Goal: Task Accomplishment & Management: Use online tool/utility

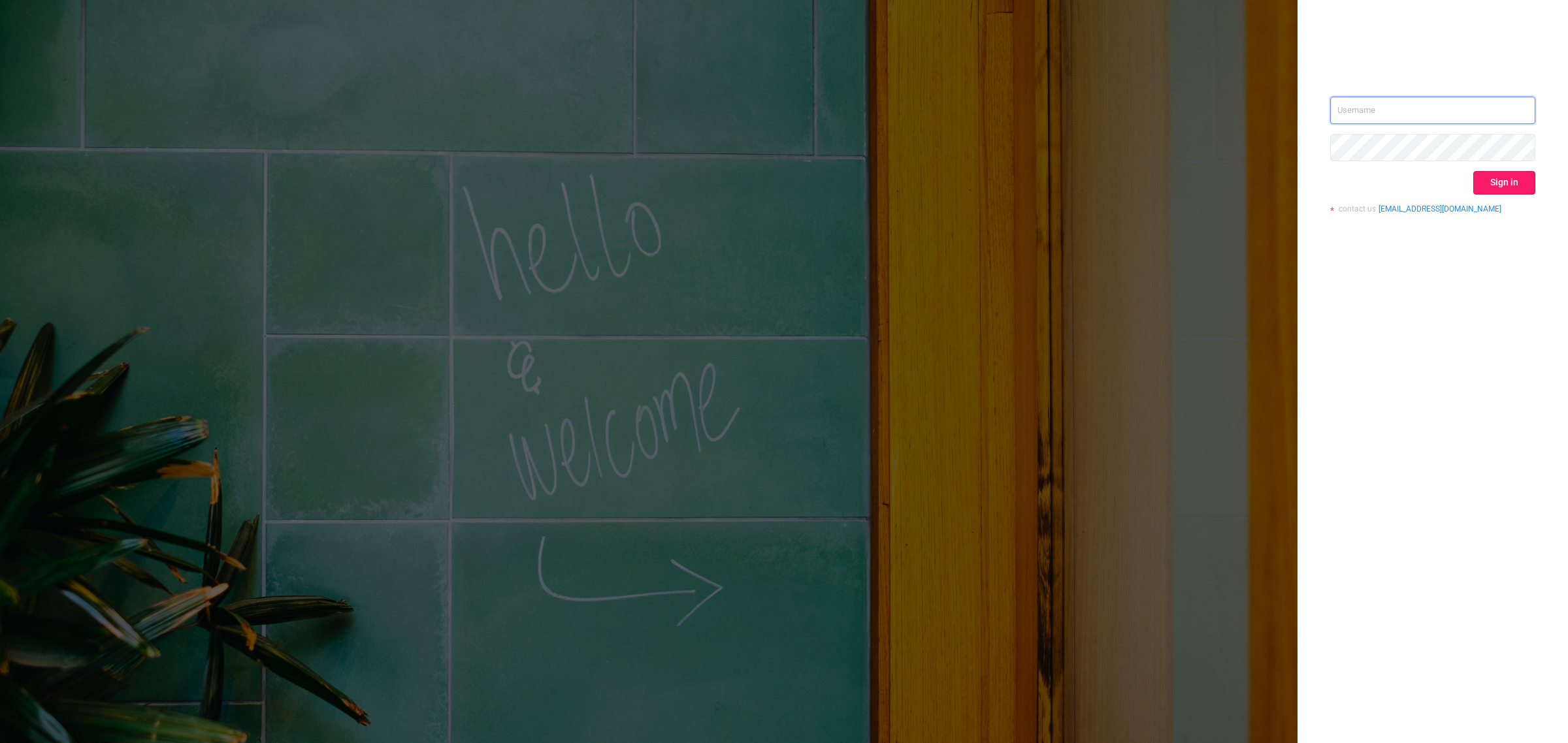
type input "[PERSON_NAME][EMAIL_ADDRESS][DOMAIN_NAME]"
click at [1501, 175] on button "Sign in" at bounding box center [1504, 183] width 62 height 23
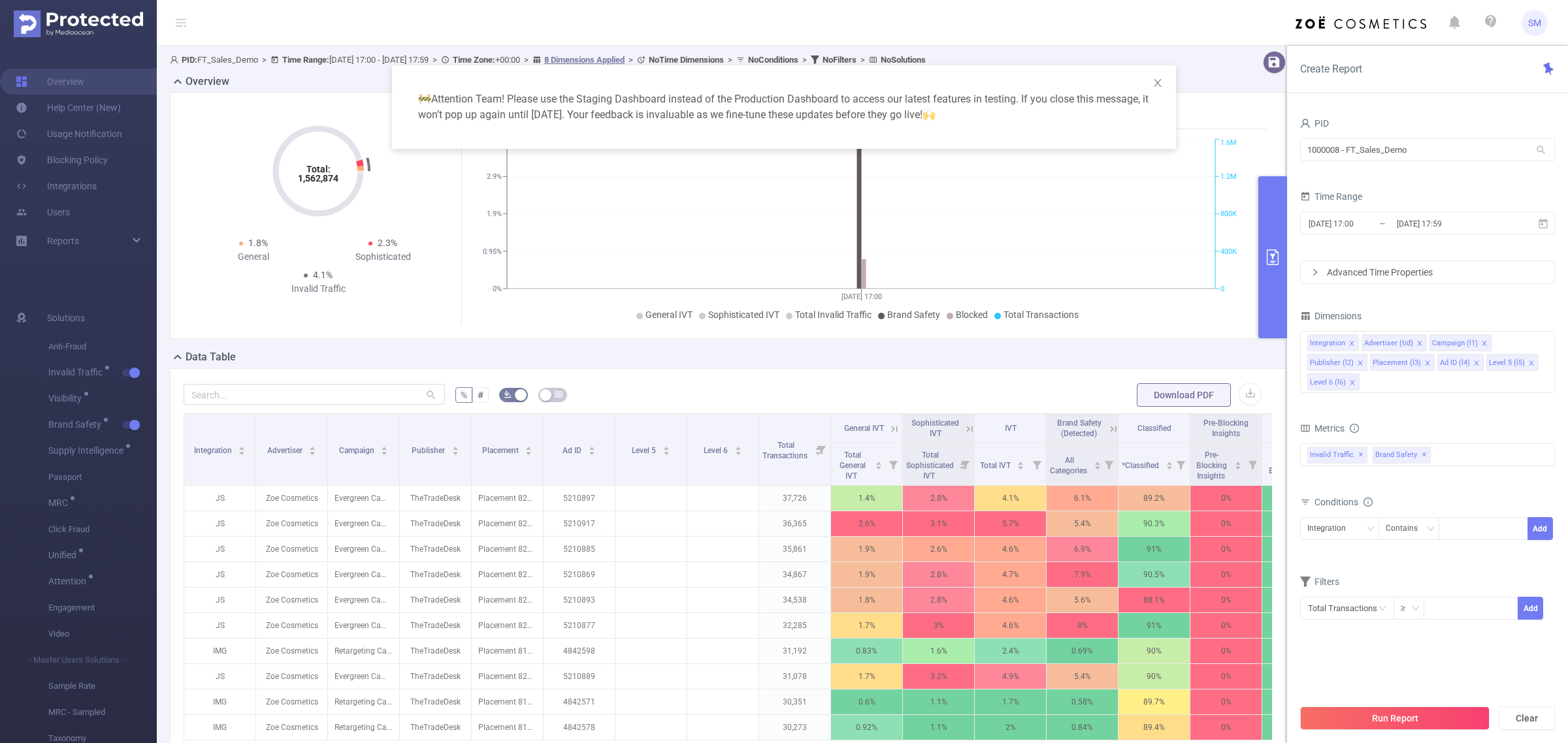
click at [1468, 405] on form "Dimensions Integration Advertiser (tid) Campaign (l1) Publisher (l2) Placement …" at bounding box center [1428, 471] width 255 height 329
click at [1158, 83] on icon "icon: close" at bounding box center [1157, 83] width 7 height 8
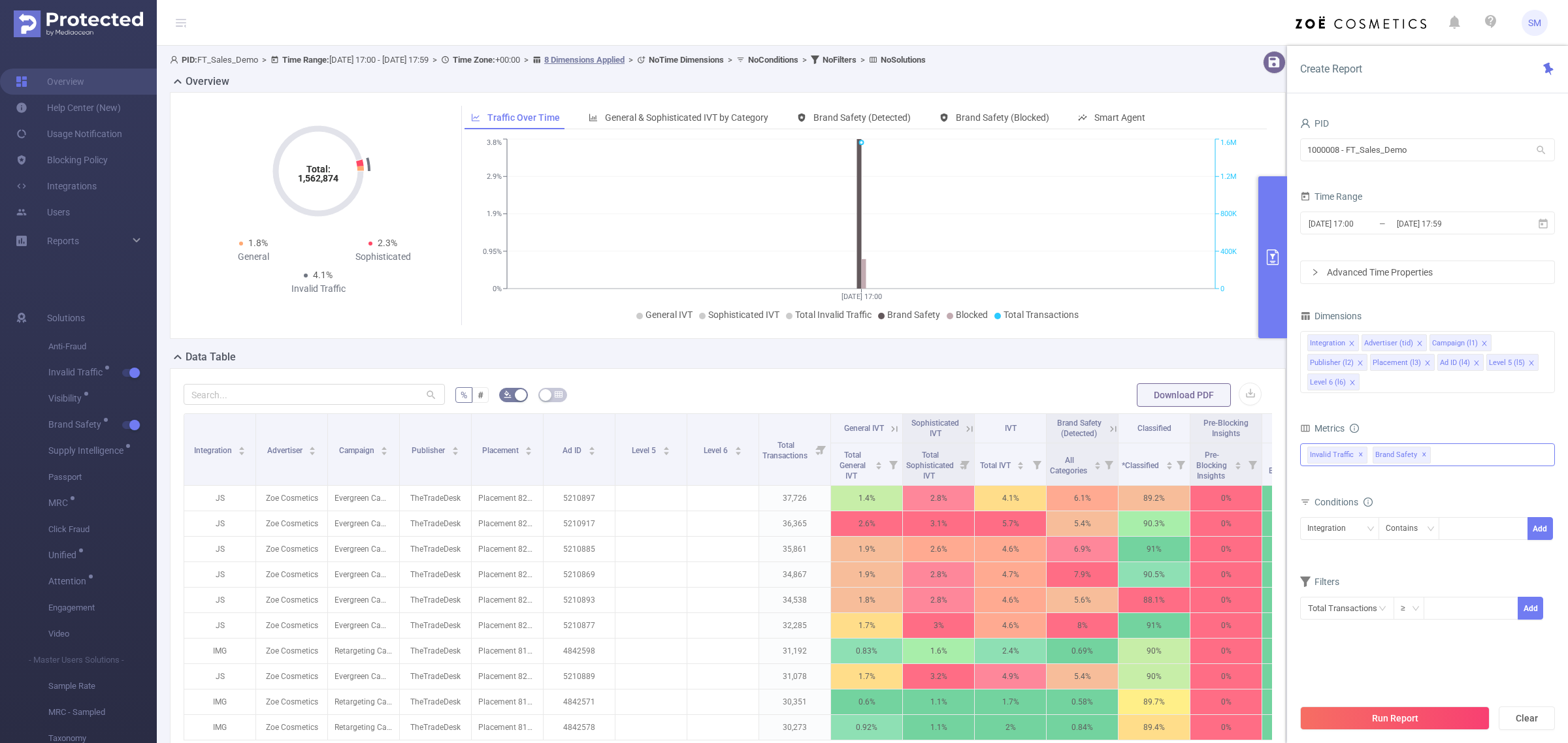
click at [1422, 455] on span "✕" at bounding box center [1424, 455] width 5 height 16
click at [1419, 455] on div "Invalid Traffic ✕" at bounding box center [1428, 454] width 255 height 23
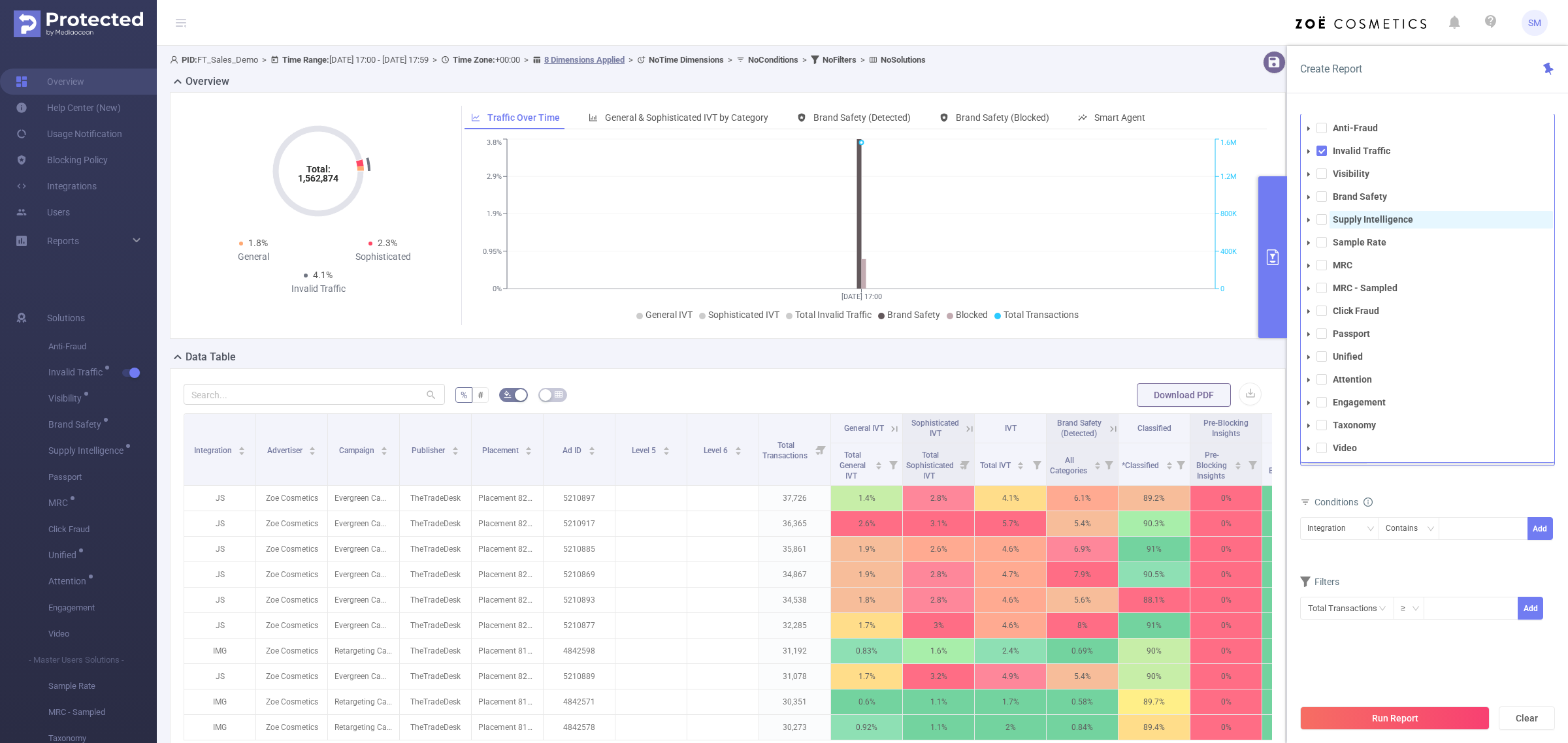
click at [1363, 213] on span "Supply Intelligence" at bounding box center [1441, 219] width 224 height 17
click at [1384, 97] on div "Create Report PID 1000008 - FT_Sales_Demo 1000008 - FT_Sales_Demo Time Range [D…" at bounding box center [1427, 394] width 281 height 698
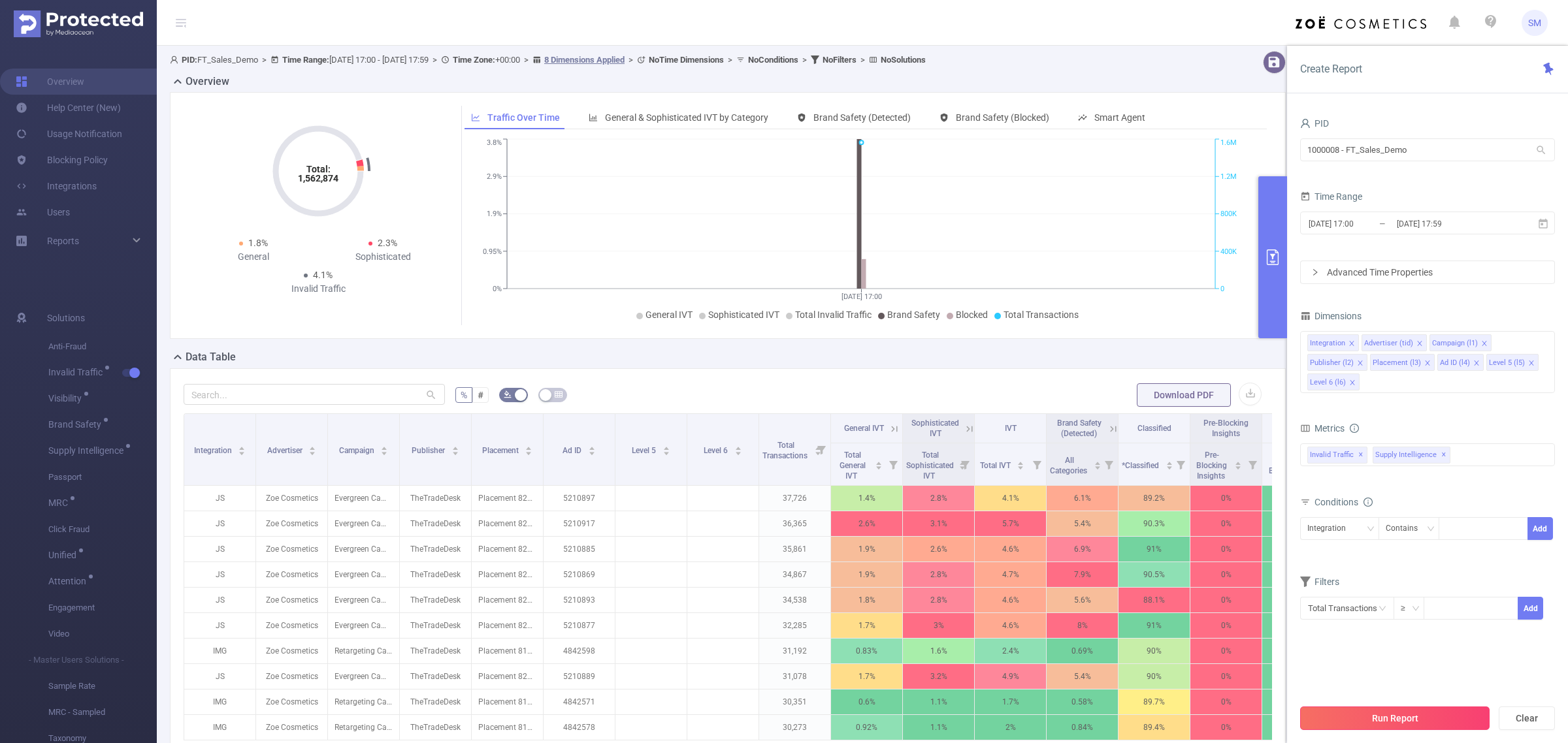
click at [1448, 710] on button "Run Report" at bounding box center [1395, 718] width 189 height 23
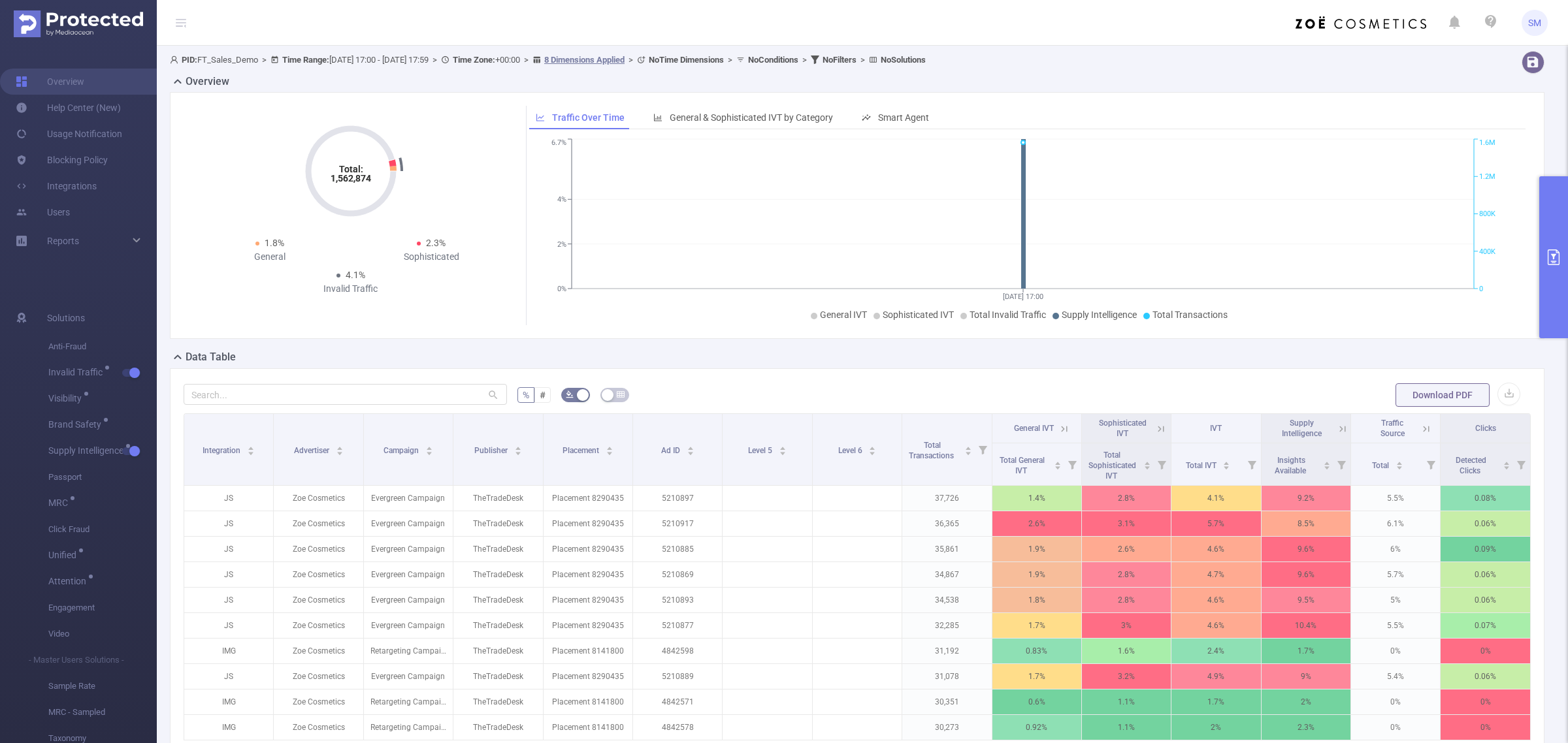
click at [1059, 76] on div "Overview" at bounding box center [862, 83] width 1385 height 18
click at [1060, 429] on icon at bounding box center [1065, 429] width 12 height 12
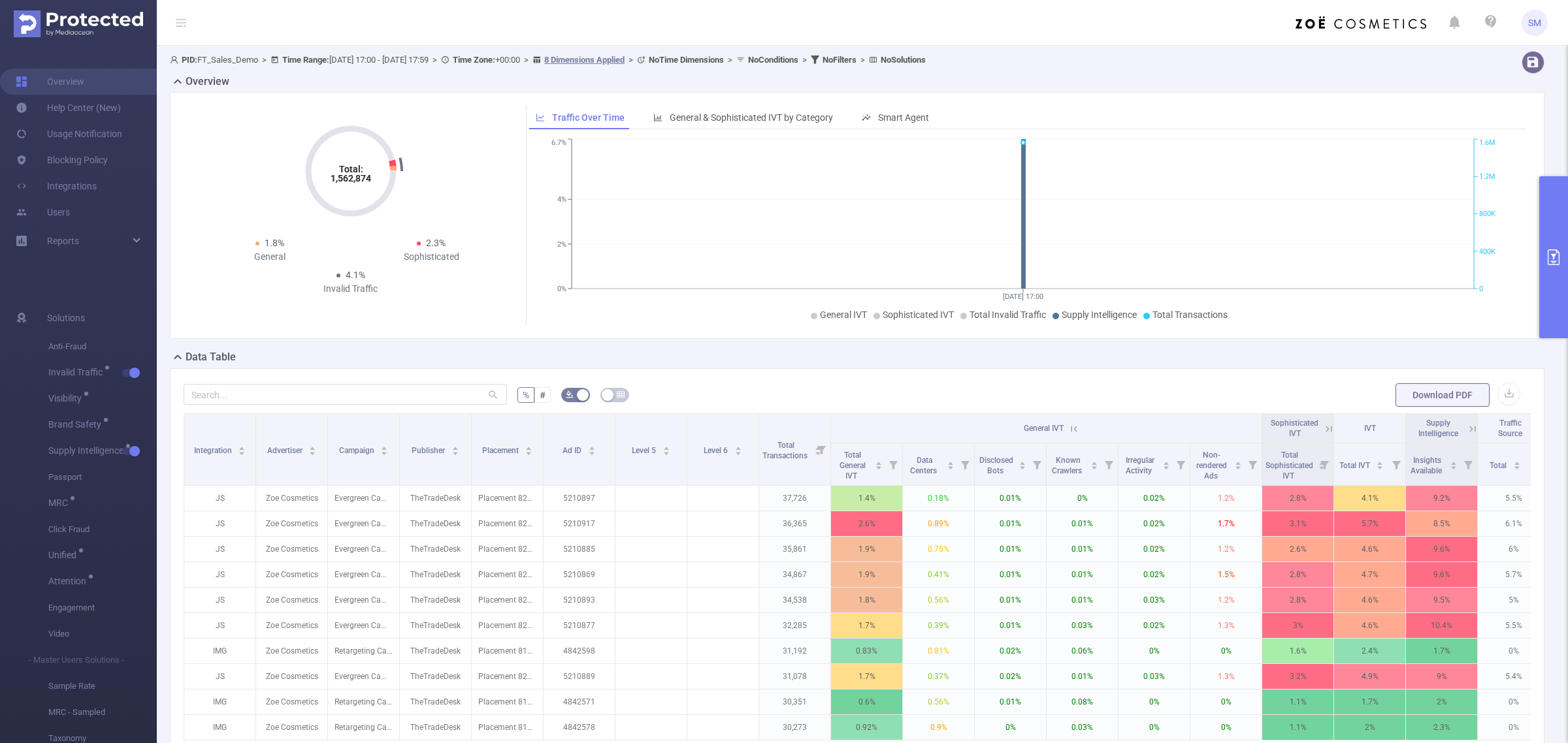
click at [1232, 105] on div "Total: 1,562,874 Total: 1,562,874 1.8% General 2.3% Sophisticated 4.1% Invalid …" at bounding box center [857, 216] width 1375 height 247
drag, startPoint x: 1432, startPoint y: 168, endPoint x: 1364, endPoint y: 170, distance: 68.0
click at [1432, 168] on icon "[DATE] 17:00 0% 2% 4% 6.7% 0 400K 800K 1.2M 1.6M" at bounding box center [1022, 230] width 987 height 189
click at [1069, 429] on icon at bounding box center [1075, 429] width 12 height 12
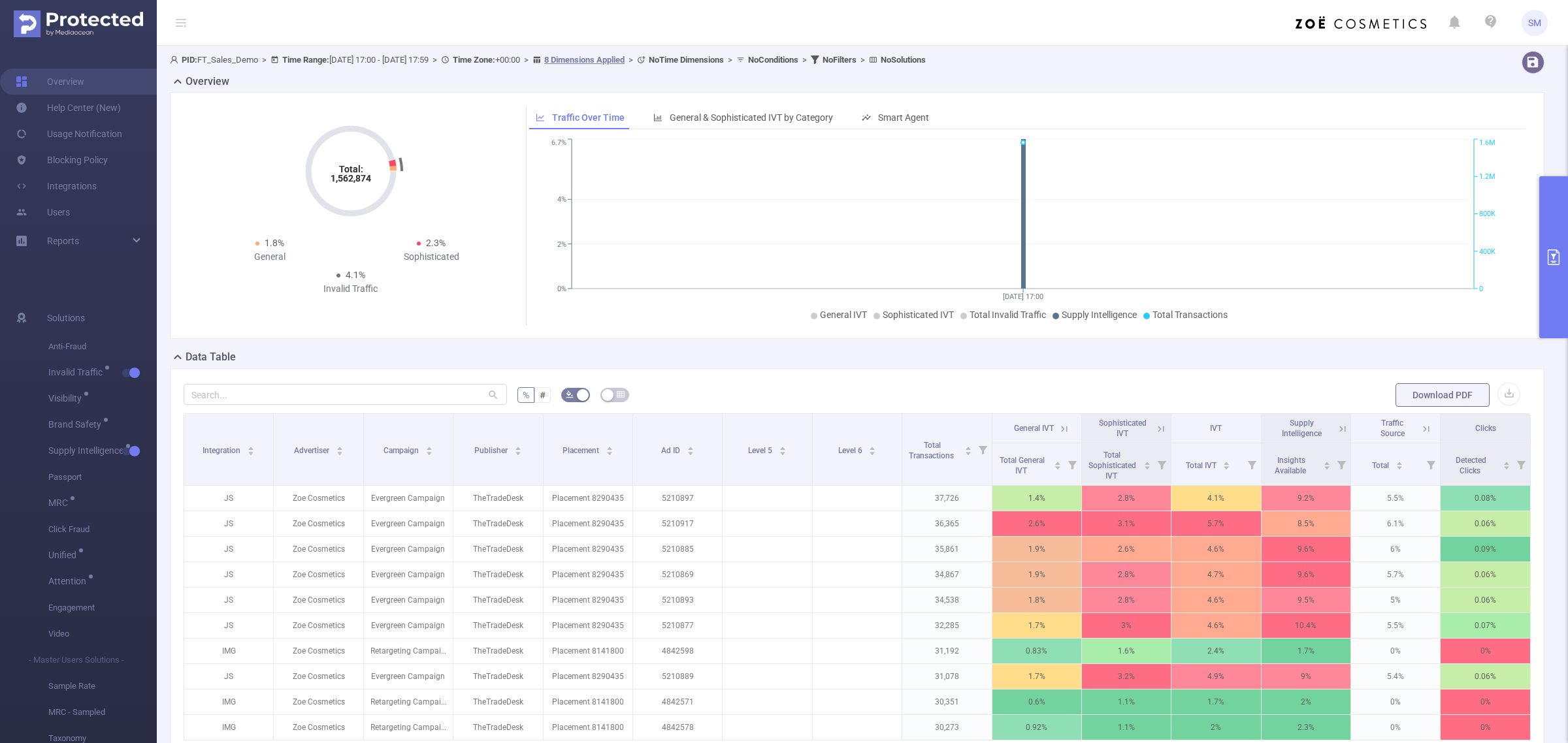
click at [1155, 425] on icon at bounding box center [1161, 429] width 12 height 12
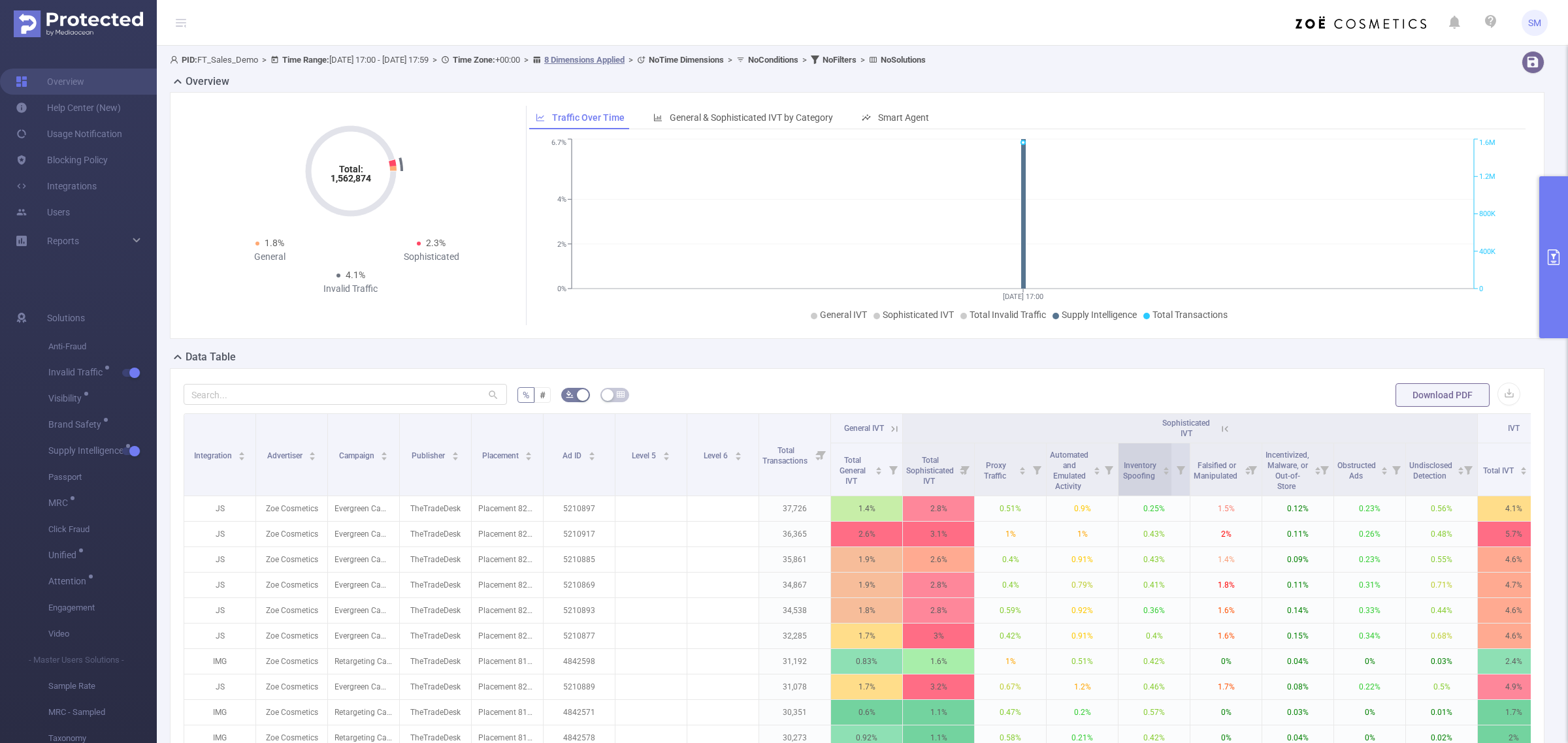
scroll to position [82, 0]
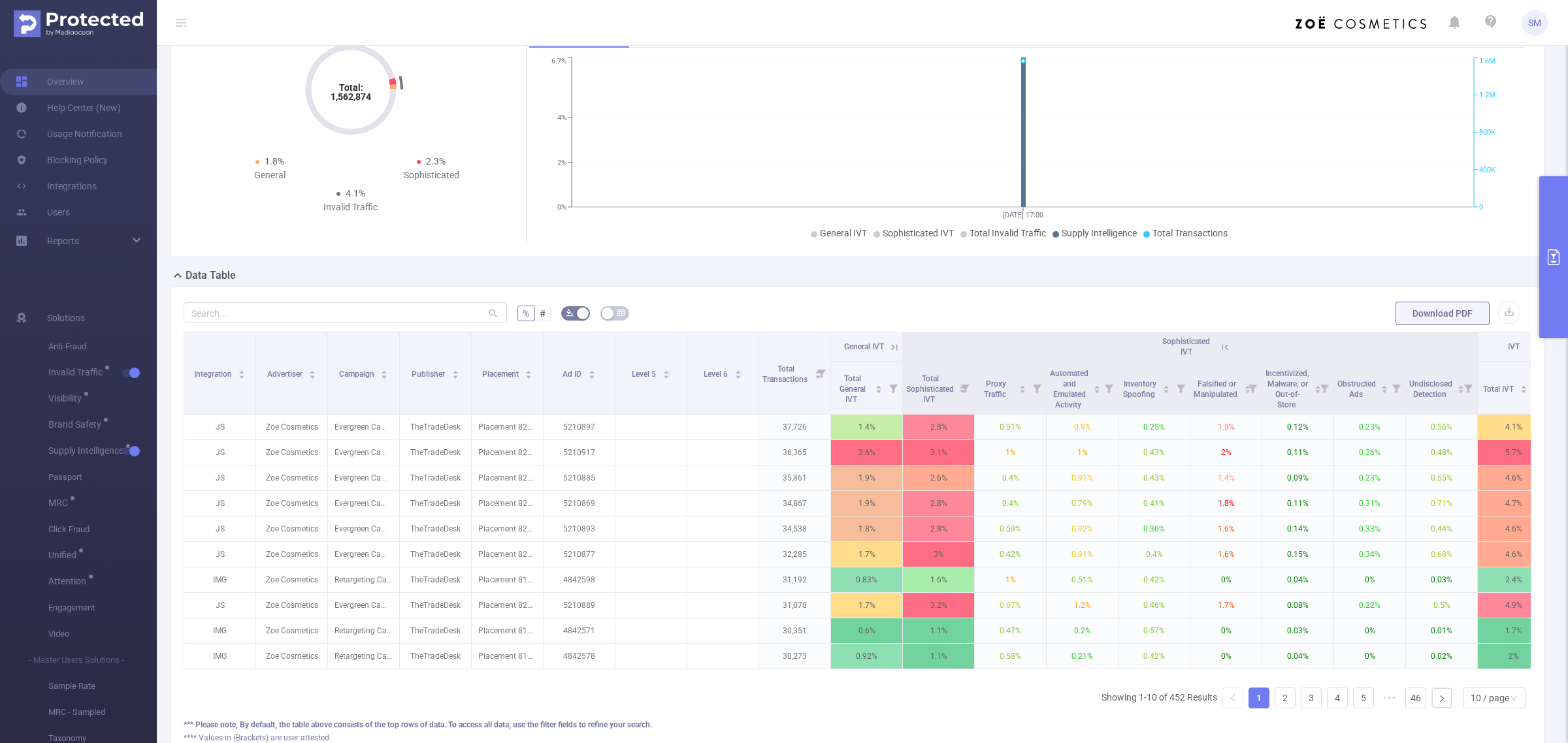
click at [1226, 344] on icon at bounding box center [1225, 348] width 12 height 12
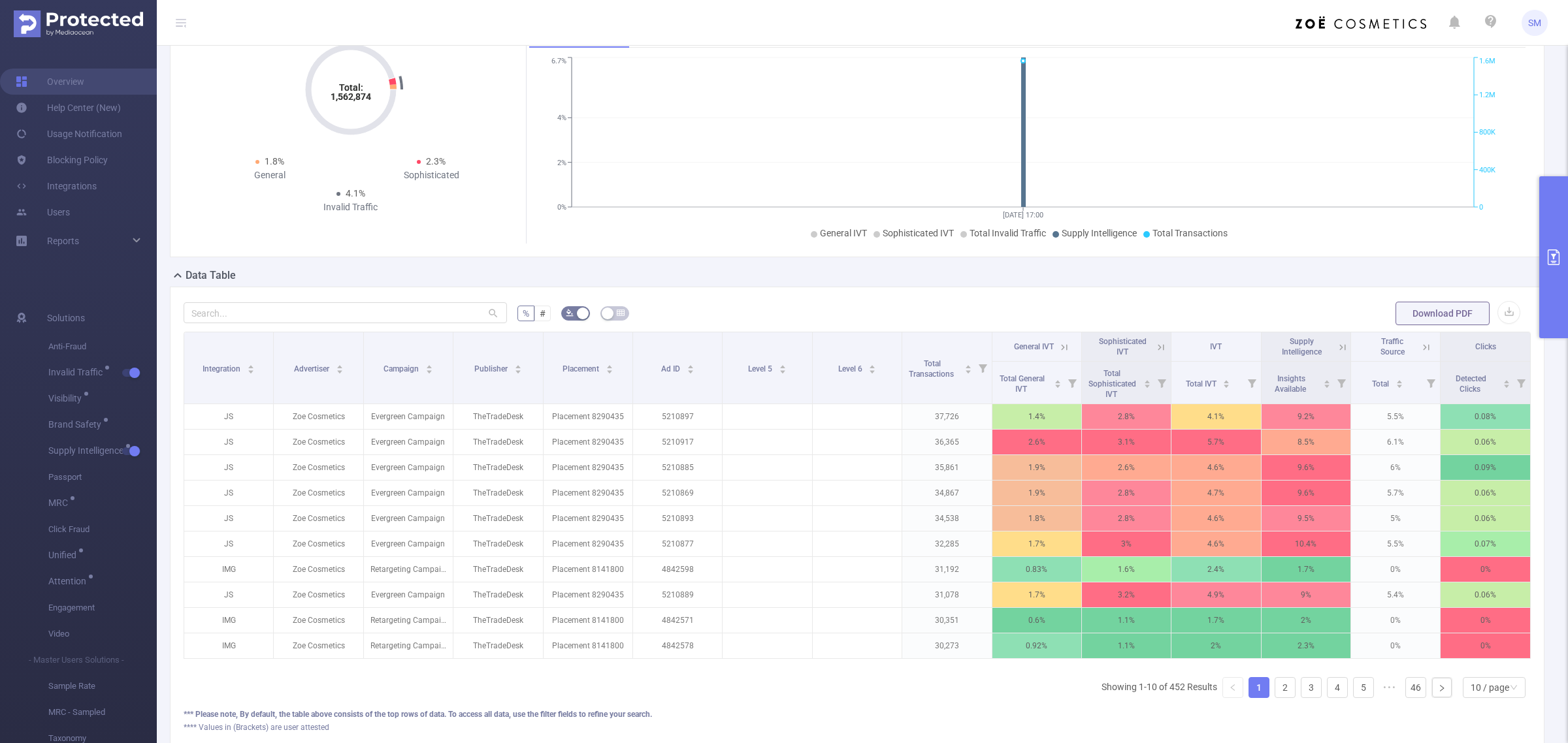
scroll to position [0, 2]
click at [1335, 344] on icon at bounding box center [1341, 348] width 12 height 12
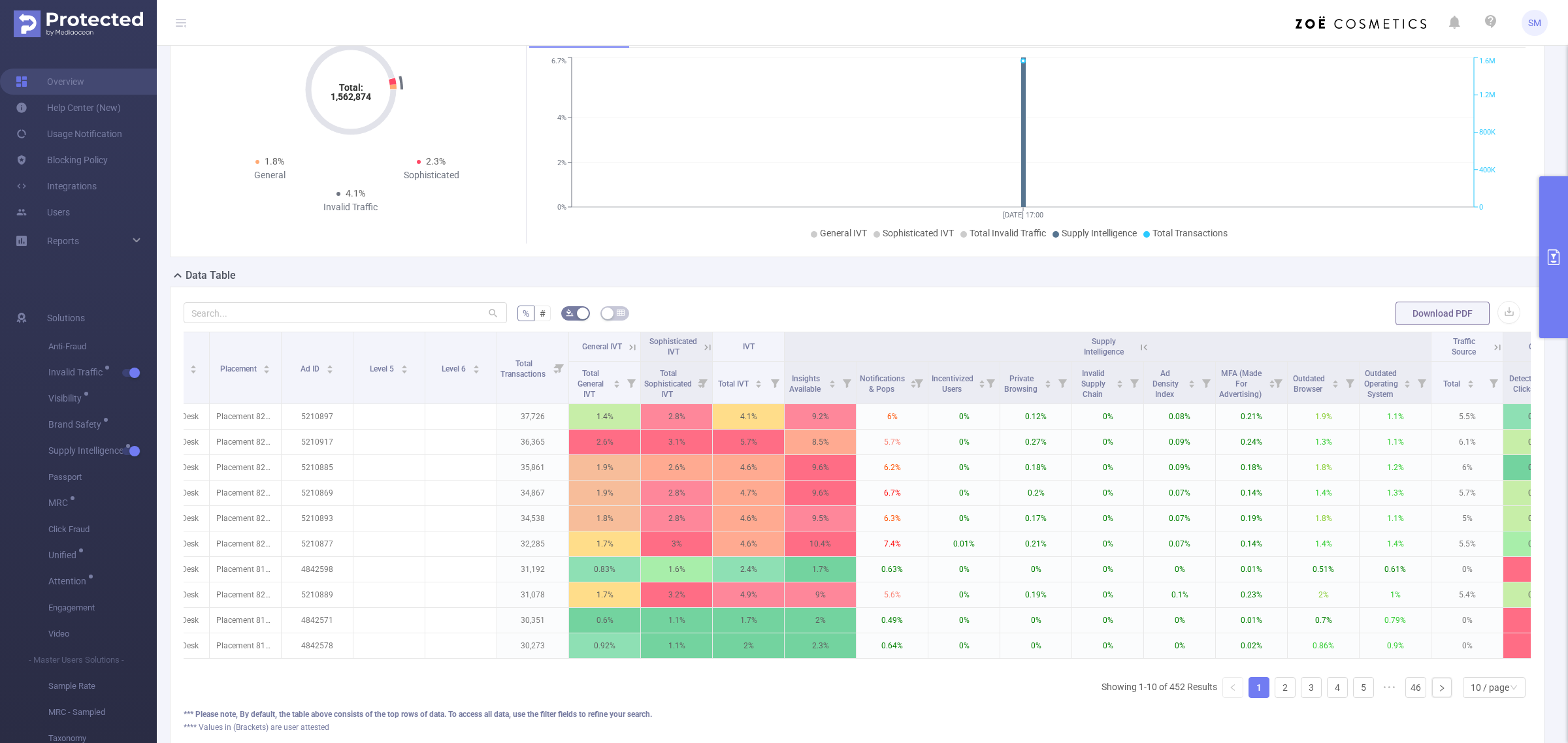
scroll to position [0, 321]
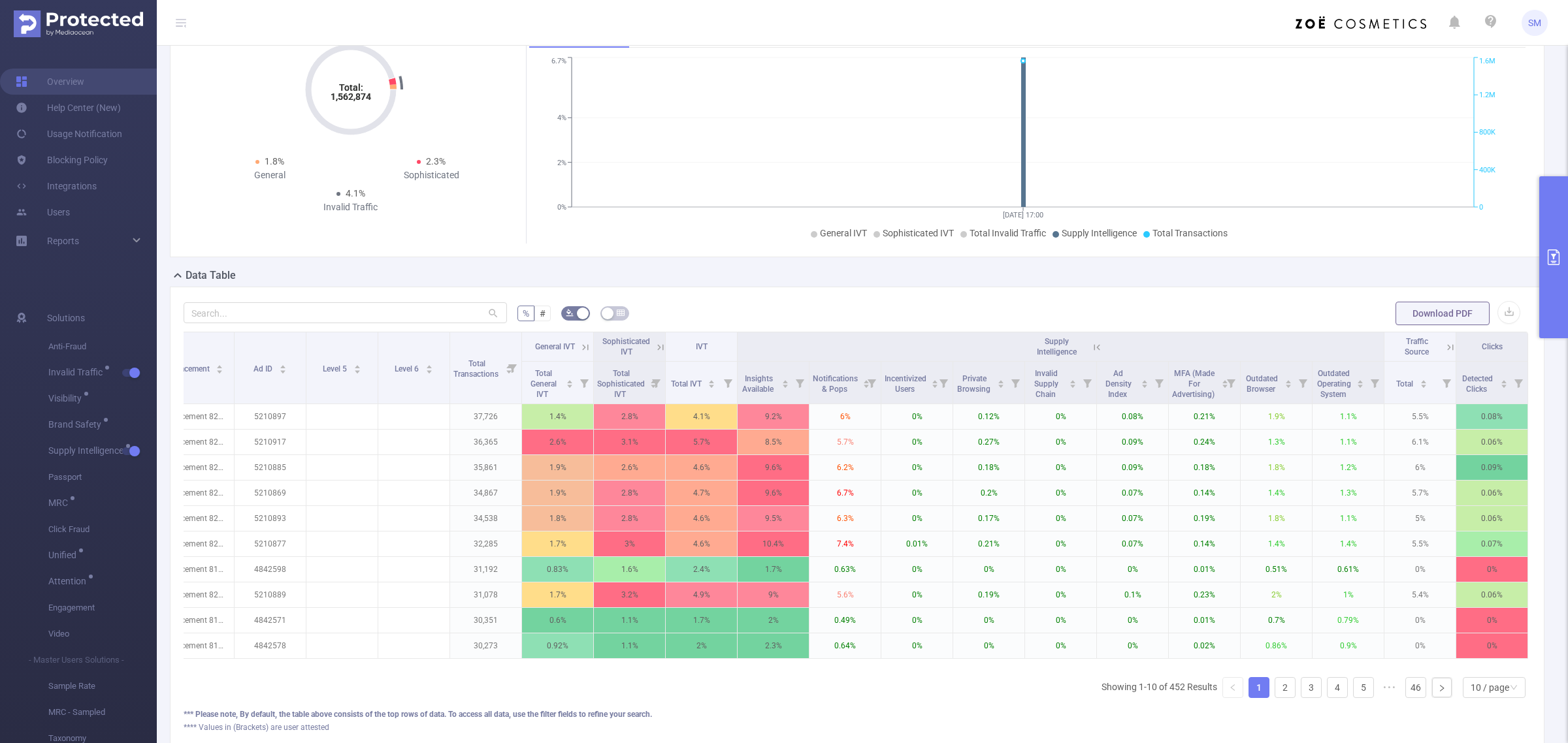
drag, startPoint x: 995, startPoint y: 694, endPoint x: 992, endPoint y: 676, distance: 18.2
click at [995, 694] on div "Integration Advertiser Campaign Publisher Placement Ad ID Level 5 Level 6 Total…" at bounding box center [857, 520] width 1347 height 376
click at [1091, 342] on icon at bounding box center [1097, 348] width 12 height 12
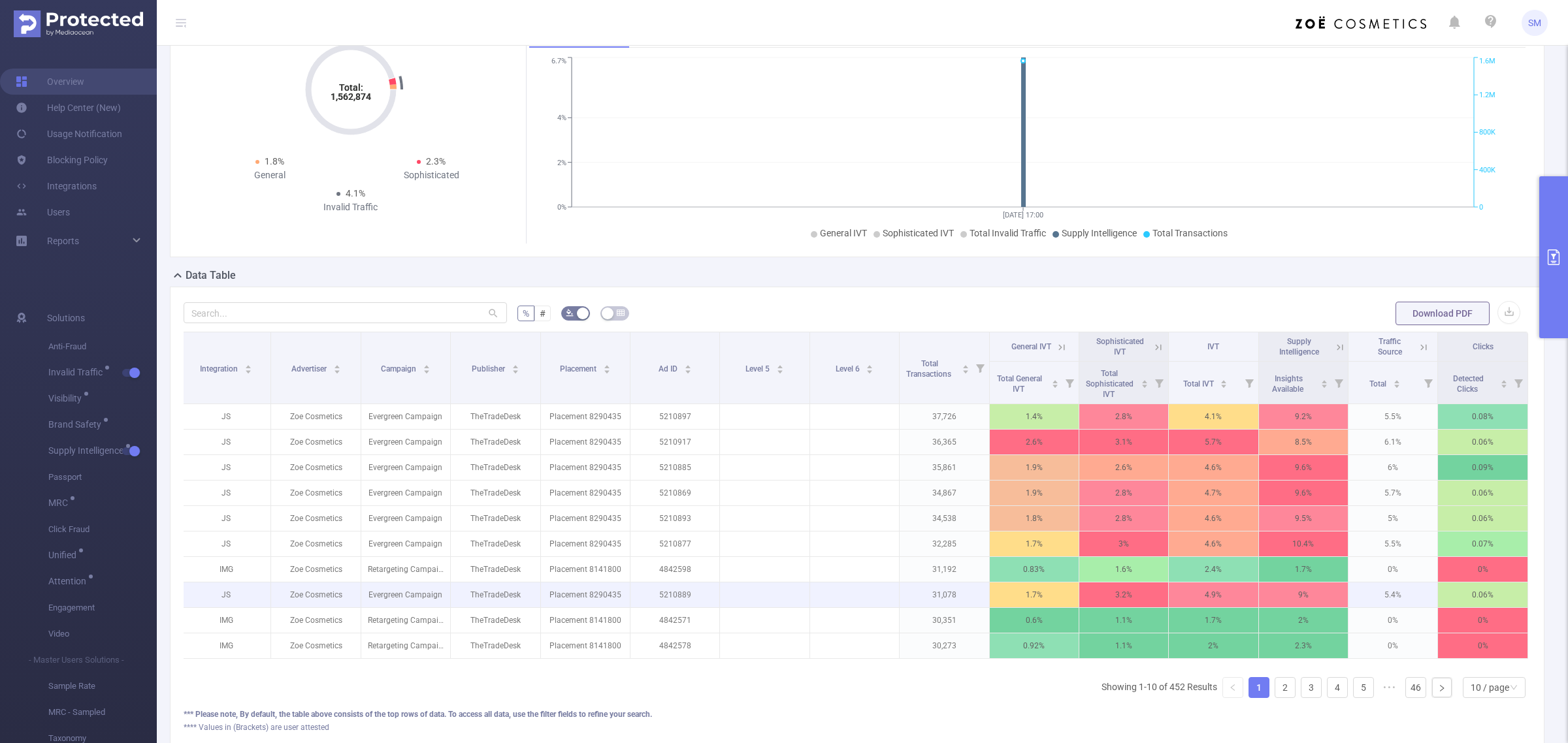
scroll to position [0, 2]
click at [1419, 342] on icon at bounding box center [1425, 348] width 12 height 12
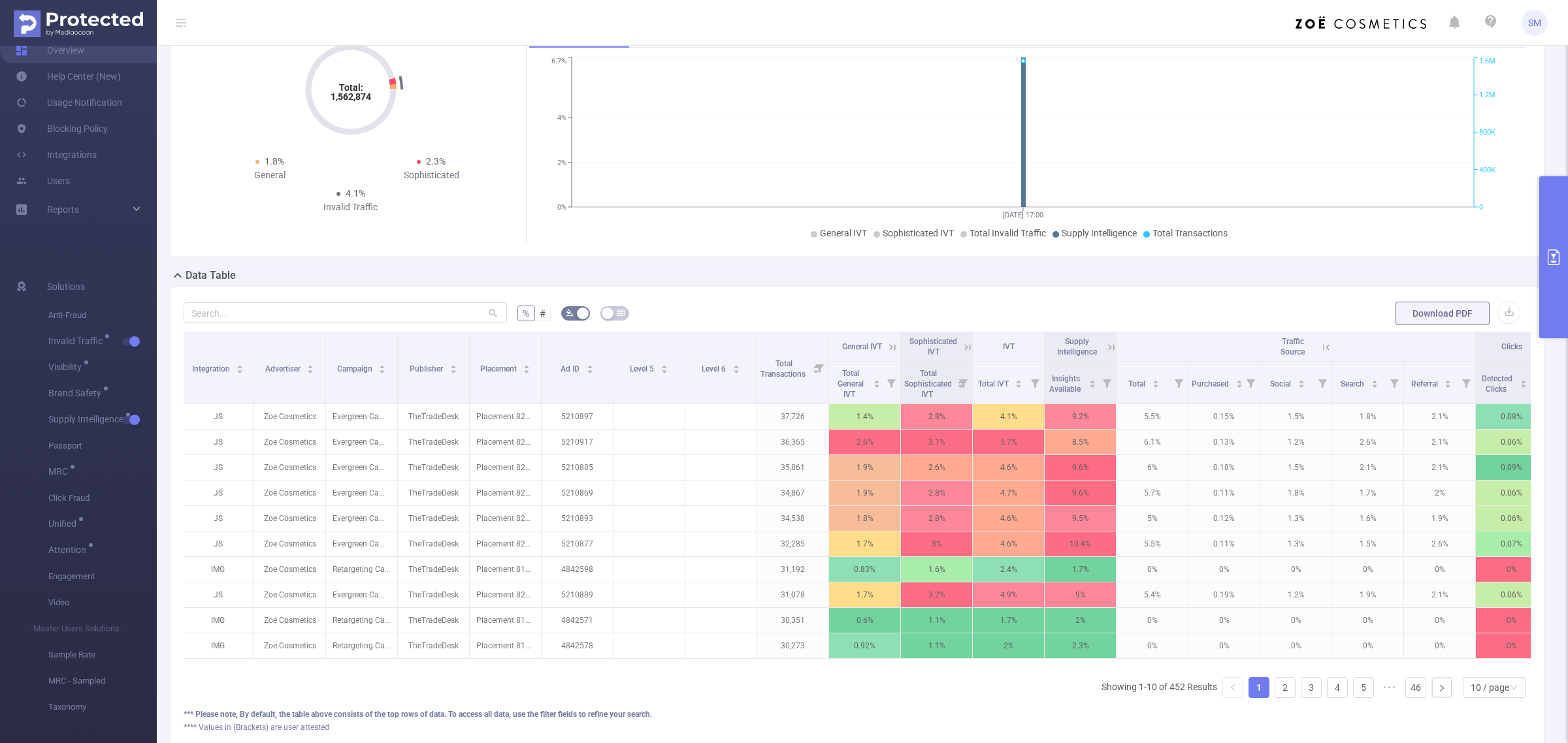
click at [1327, 344] on icon at bounding box center [1326, 348] width 12 height 12
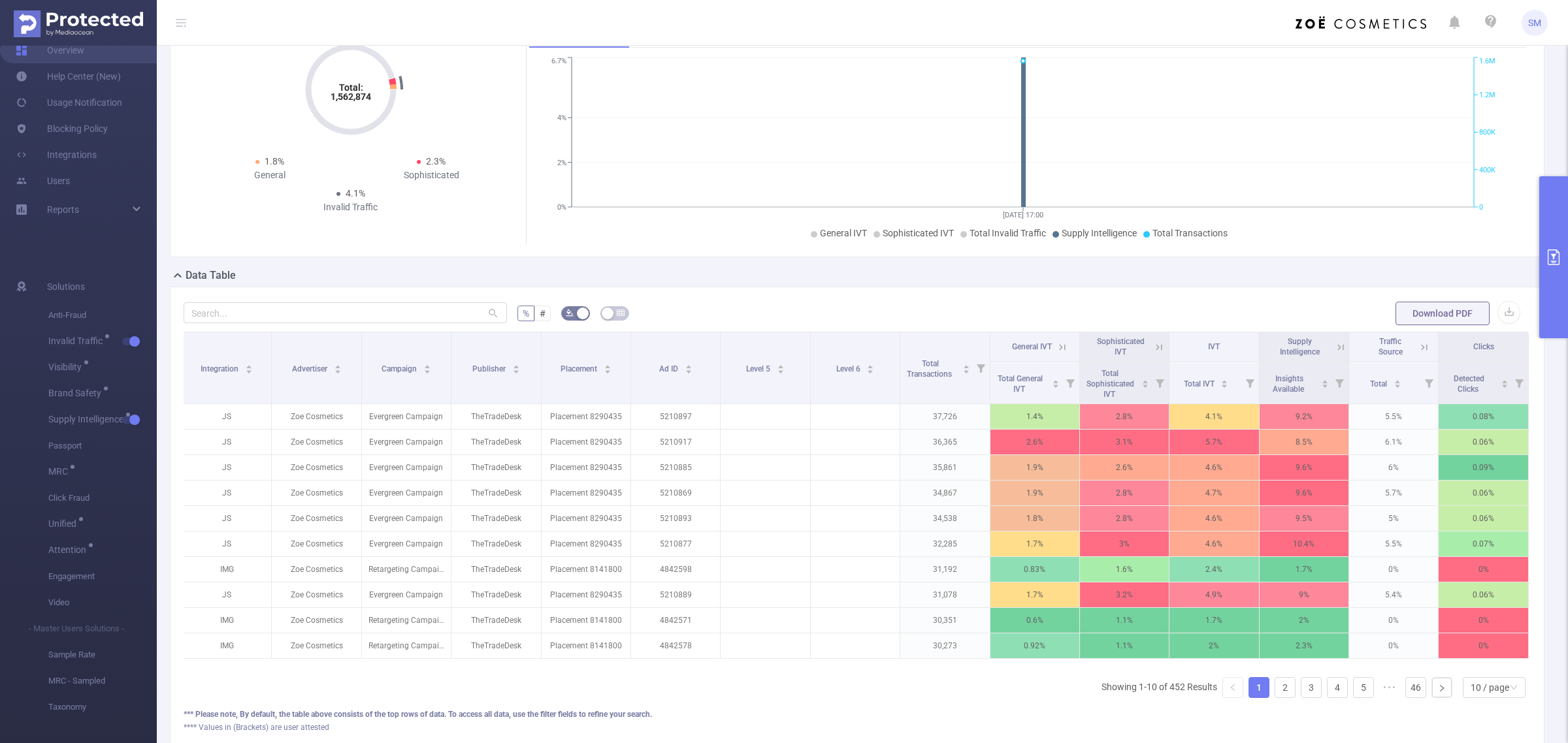
click at [1558, 245] on button "primary" at bounding box center [1554, 258] width 29 height 162
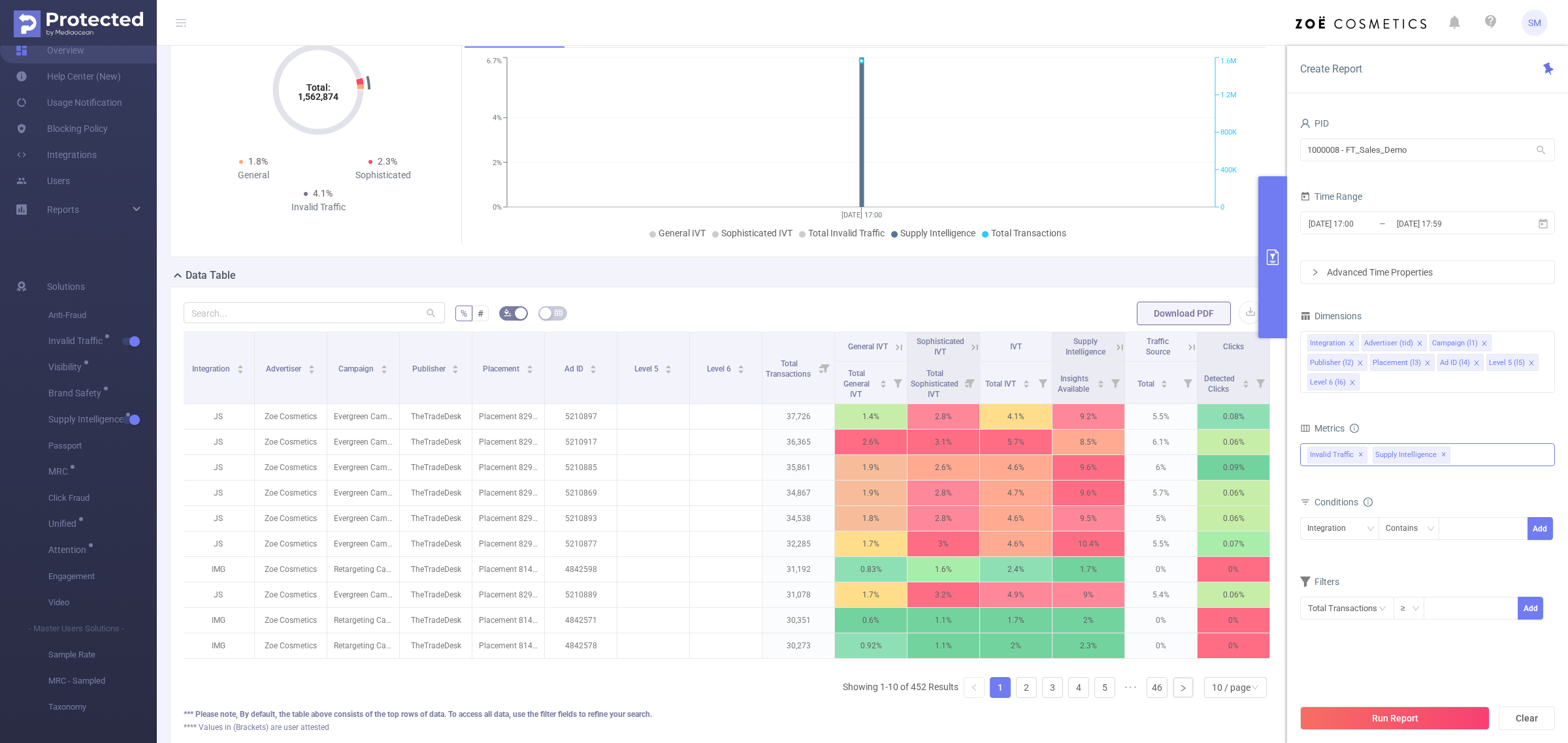
click at [1441, 457] on span "✕" at bounding box center [1444, 455] width 5 height 16
click at [1358, 459] on span "✕" at bounding box center [1360, 455] width 5 height 16
click at [1360, 456] on div "Anti-Fraud Invalid Traffic Visibility Brand Safety Supply Intelligence Sample R…" at bounding box center [1428, 454] width 255 height 21
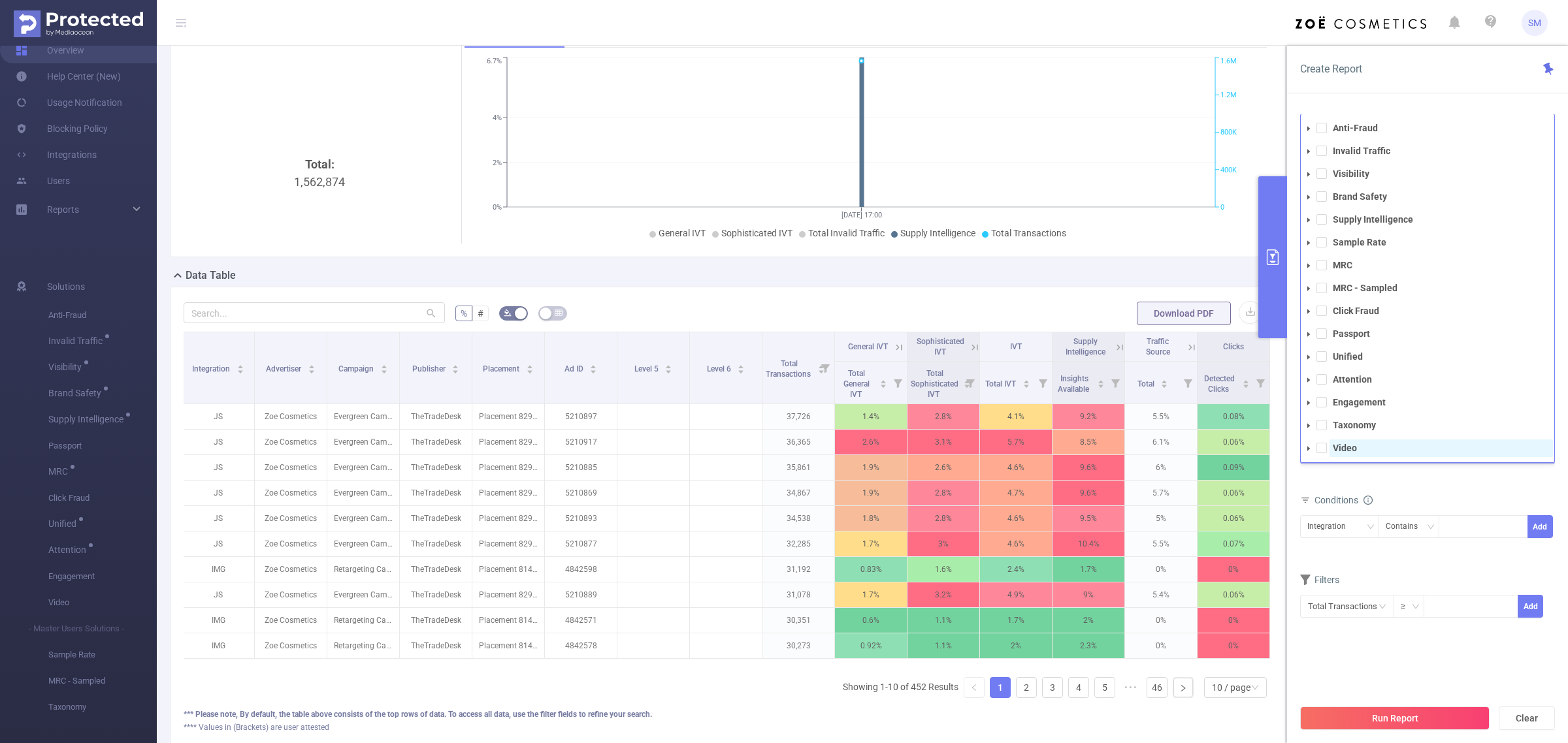
click at [1366, 445] on span "Video" at bounding box center [1441, 448] width 224 height 17
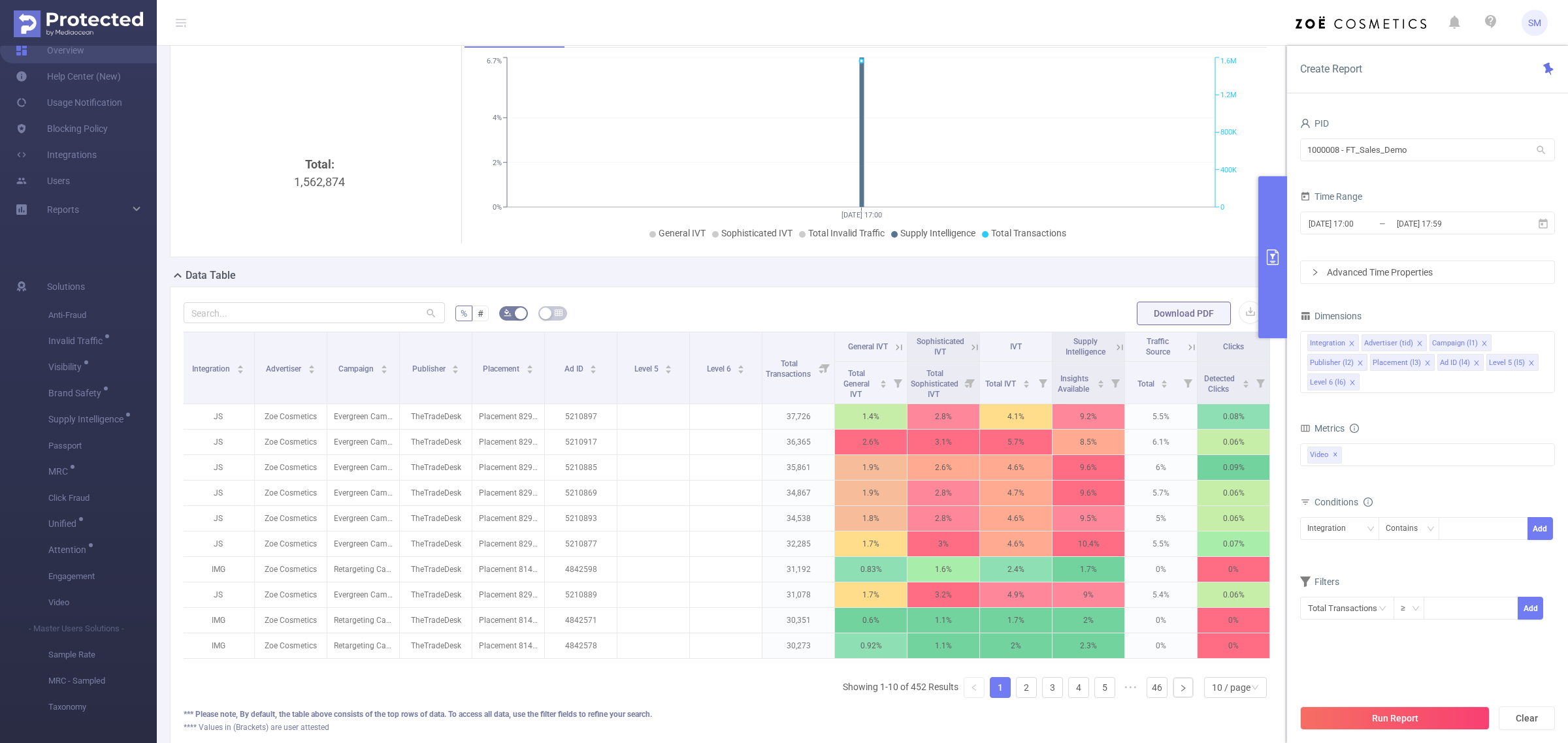
click at [1416, 473] on div "Total General IVT Data Centers Disclosed Bots Known Crawlers Irregular Activity…" at bounding box center [1428, 462] width 255 height 39
click at [1405, 710] on button "Run Report" at bounding box center [1395, 718] width 189 height 23
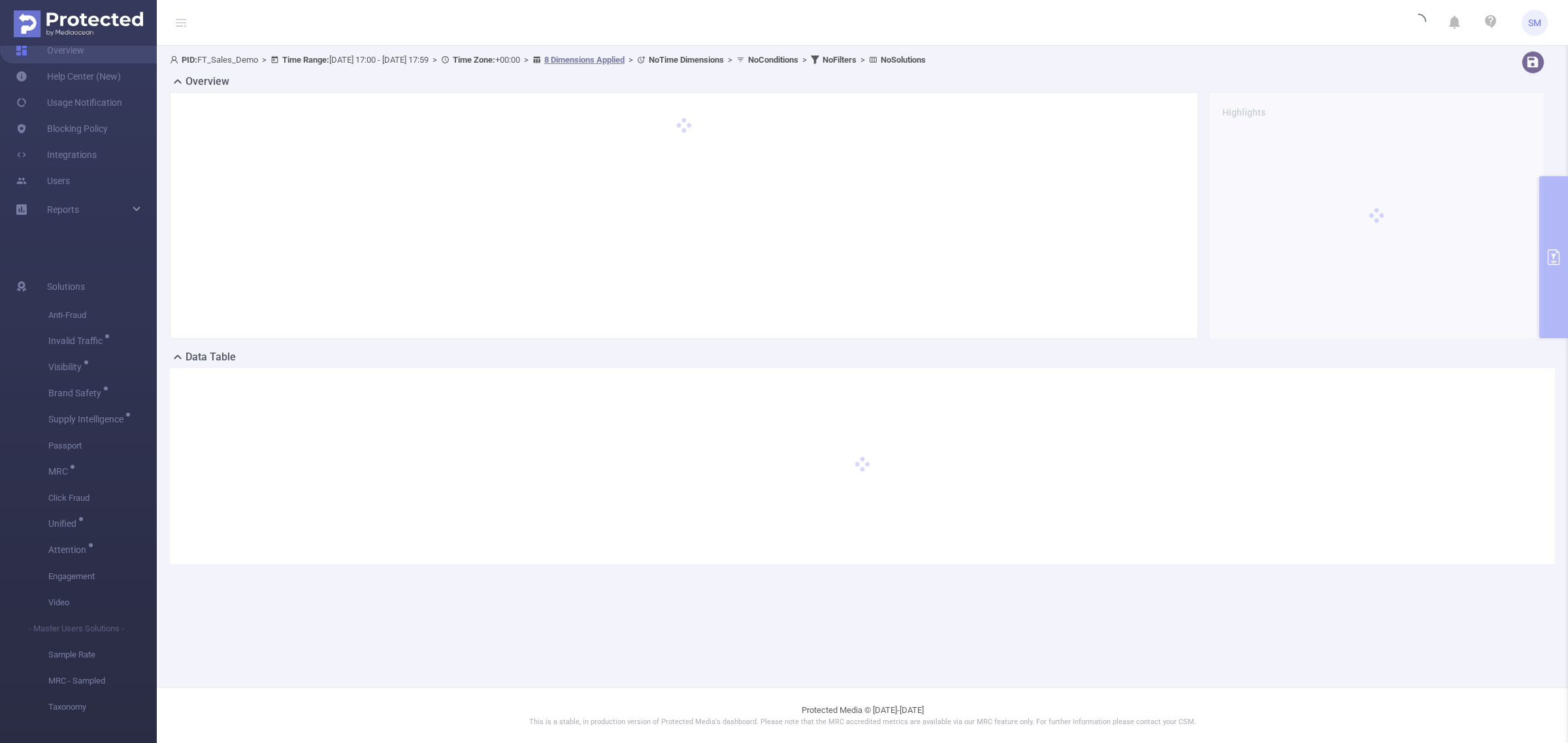
scroll to position [0, 0]
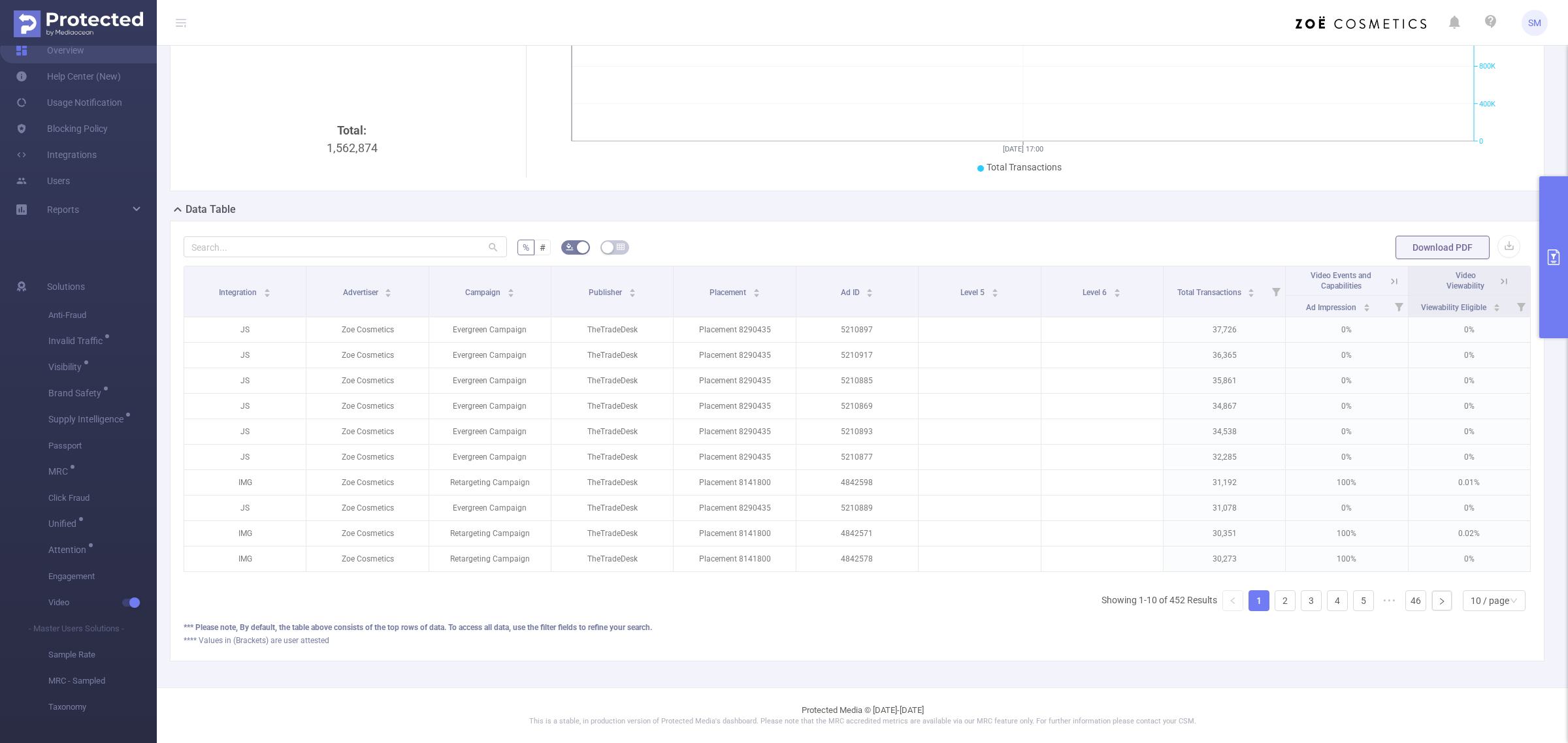
scroll to position [0, 2]
click at [1389, 278] on icon at bounding box center [1392, 281] width 6 height 6
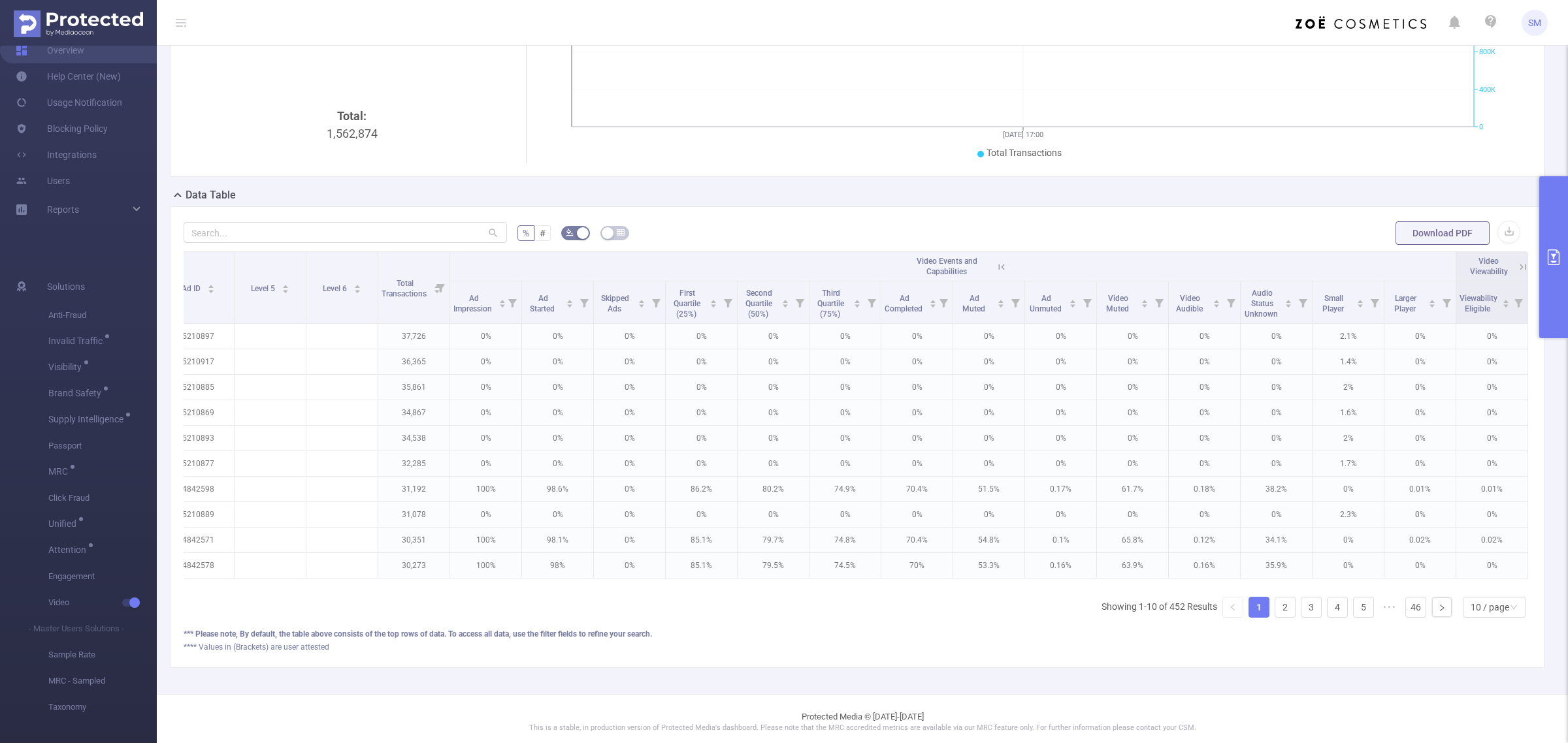
scroll to position [0, 393]
click at [996, 270] on icon at bounding box center [1002, 267] width 12 height 12
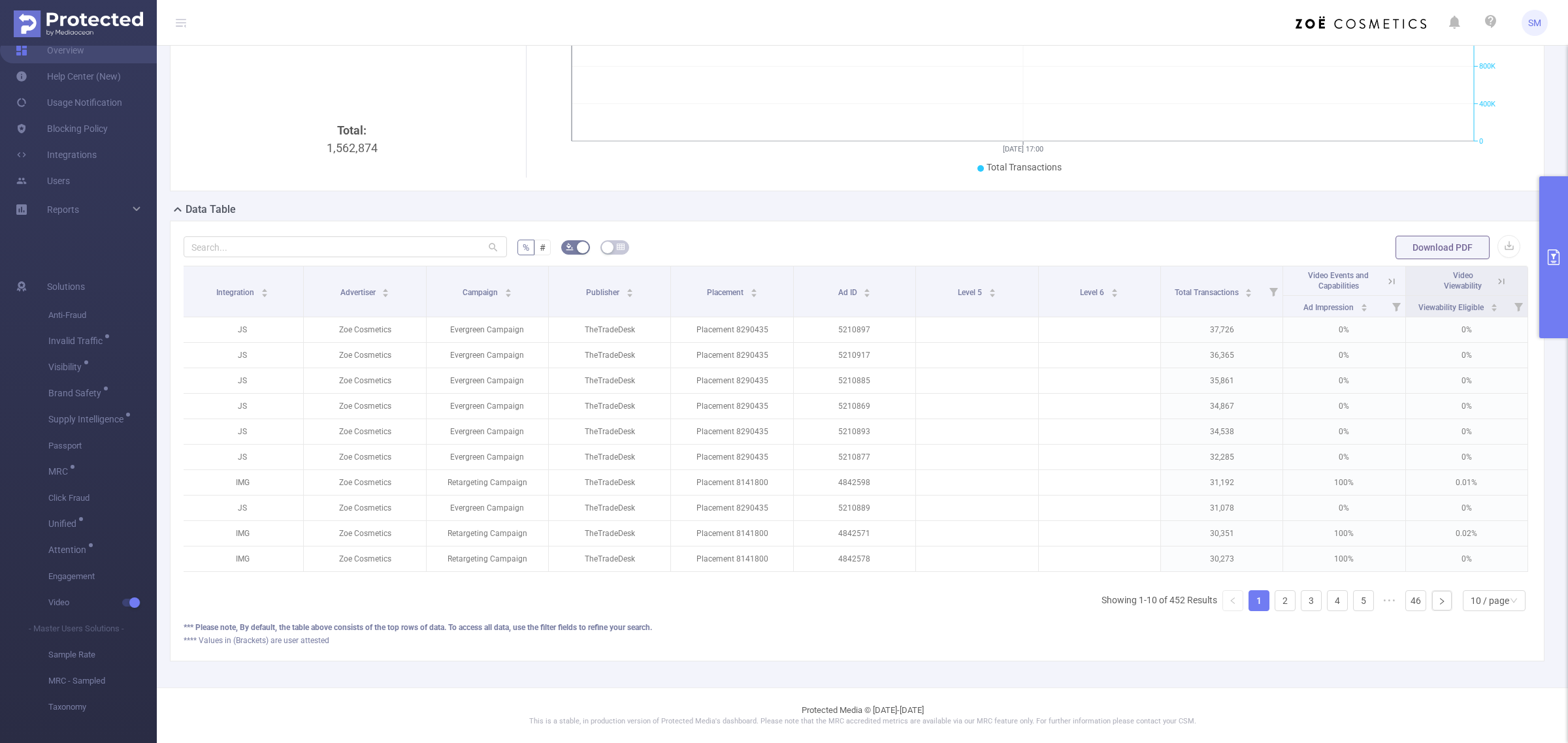
scroll to position [0, 2]
click at [1499, 278] on icon at bounding box center [1502, 281] width 6 height 6
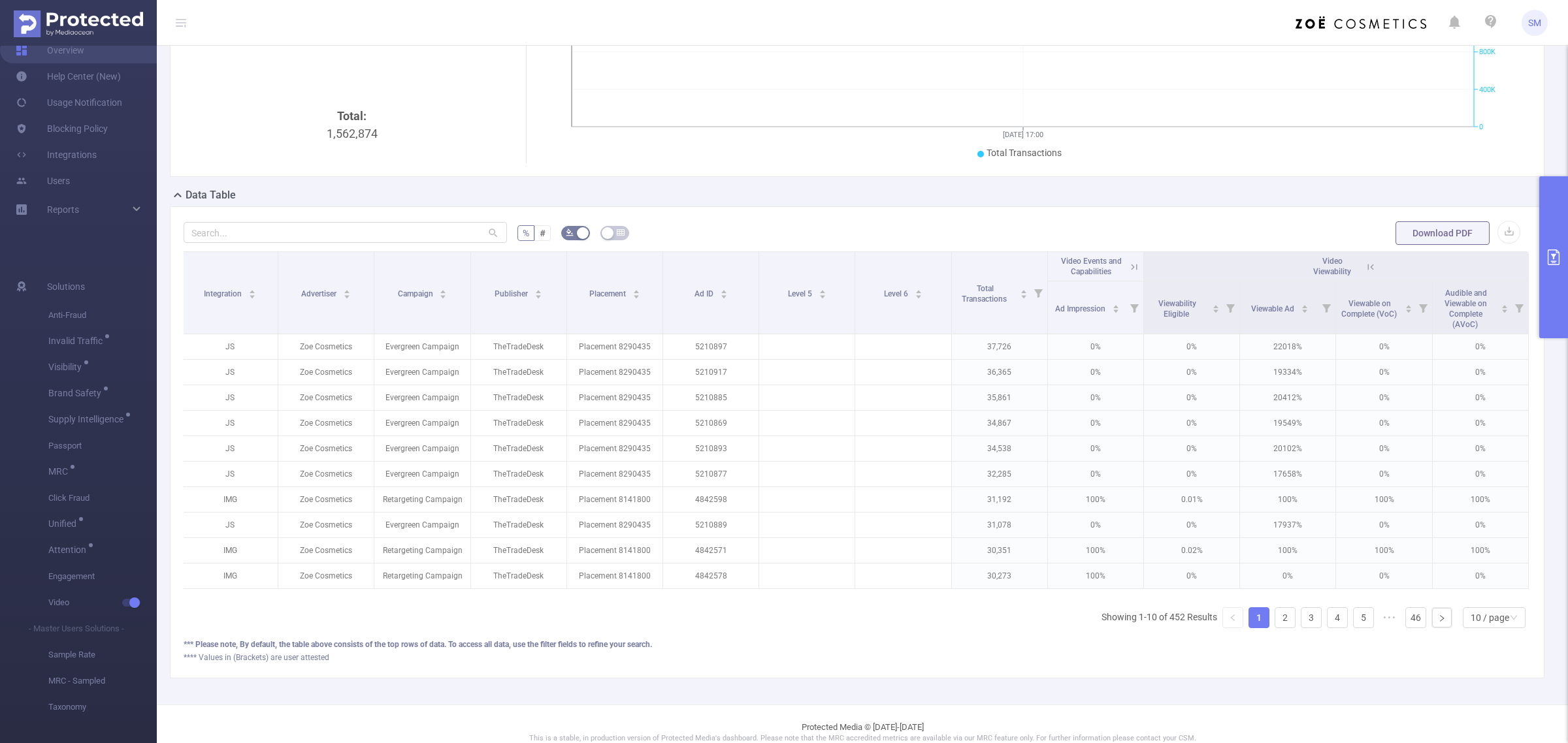
click at [1365, 267] on icon at bounding box center [1371, 267] width 12 height 12
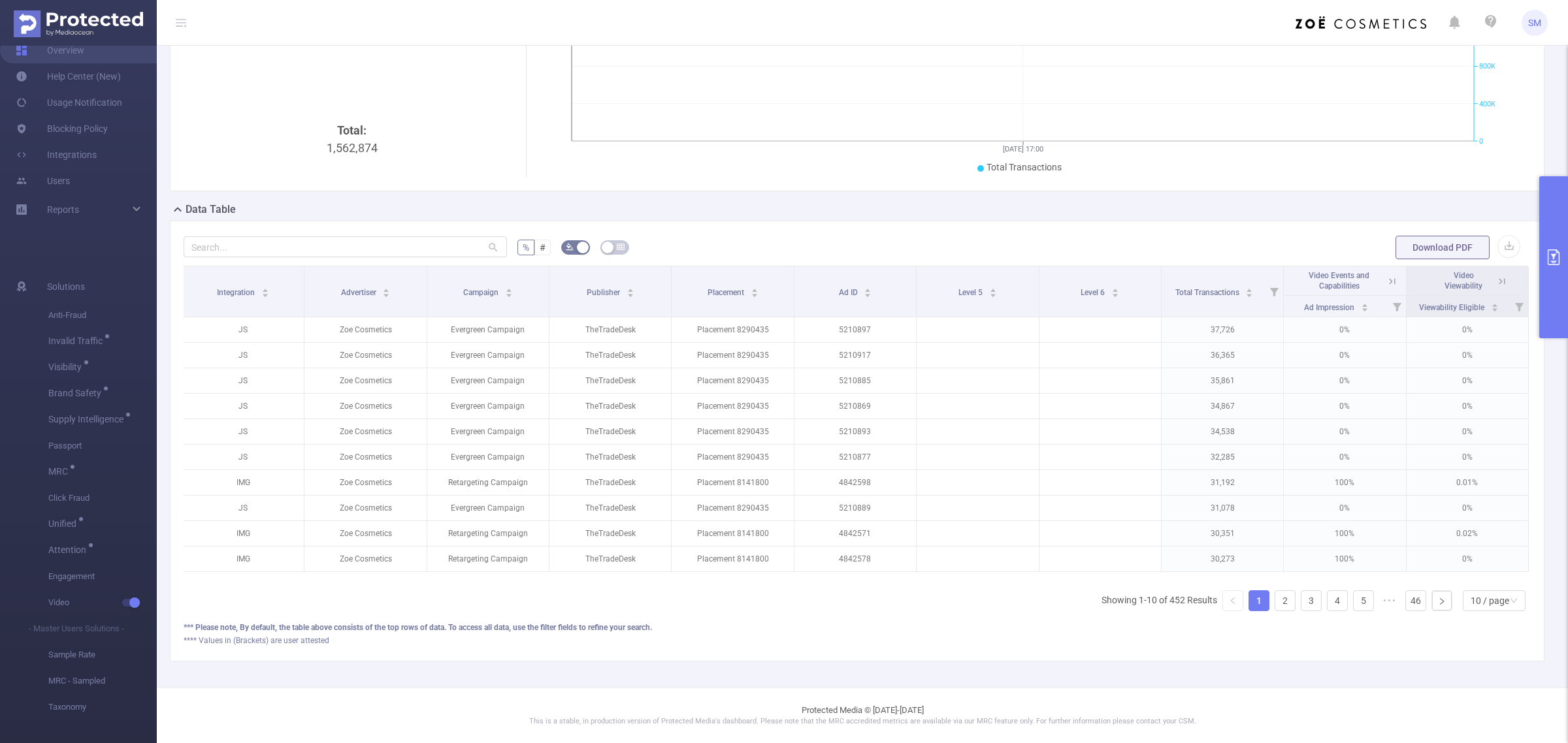
scroll to position [0, 0]
click at [399, 663] on div "PID: FT_Sales_Demo > Time Range: [DATE] 17:00 - [DATE] 17:59 > Time Zone: +00:0…" at bounding box center [862, 293] width 1411 height 789
click at [629, 667] on div "PID: FT_Sales_Demo > Time Range: [DATE] 17:00 - [DATE] 17:59 > Time Zone: +00:0…" at bounding box center [862, 293] width 1411 height 789
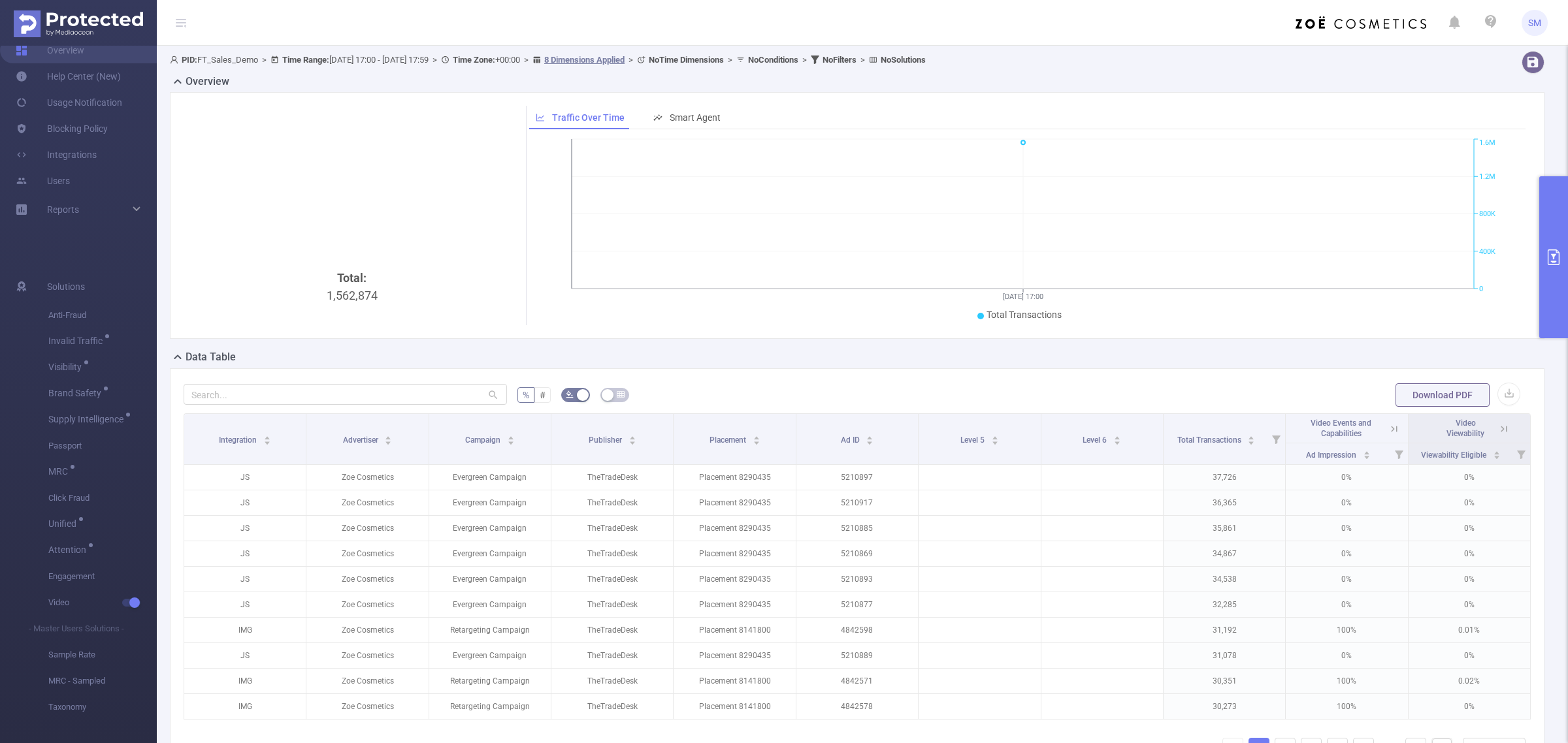
click at [1553, 239] on button "primary" at bounding box center [1554, 258] width 29 height 162
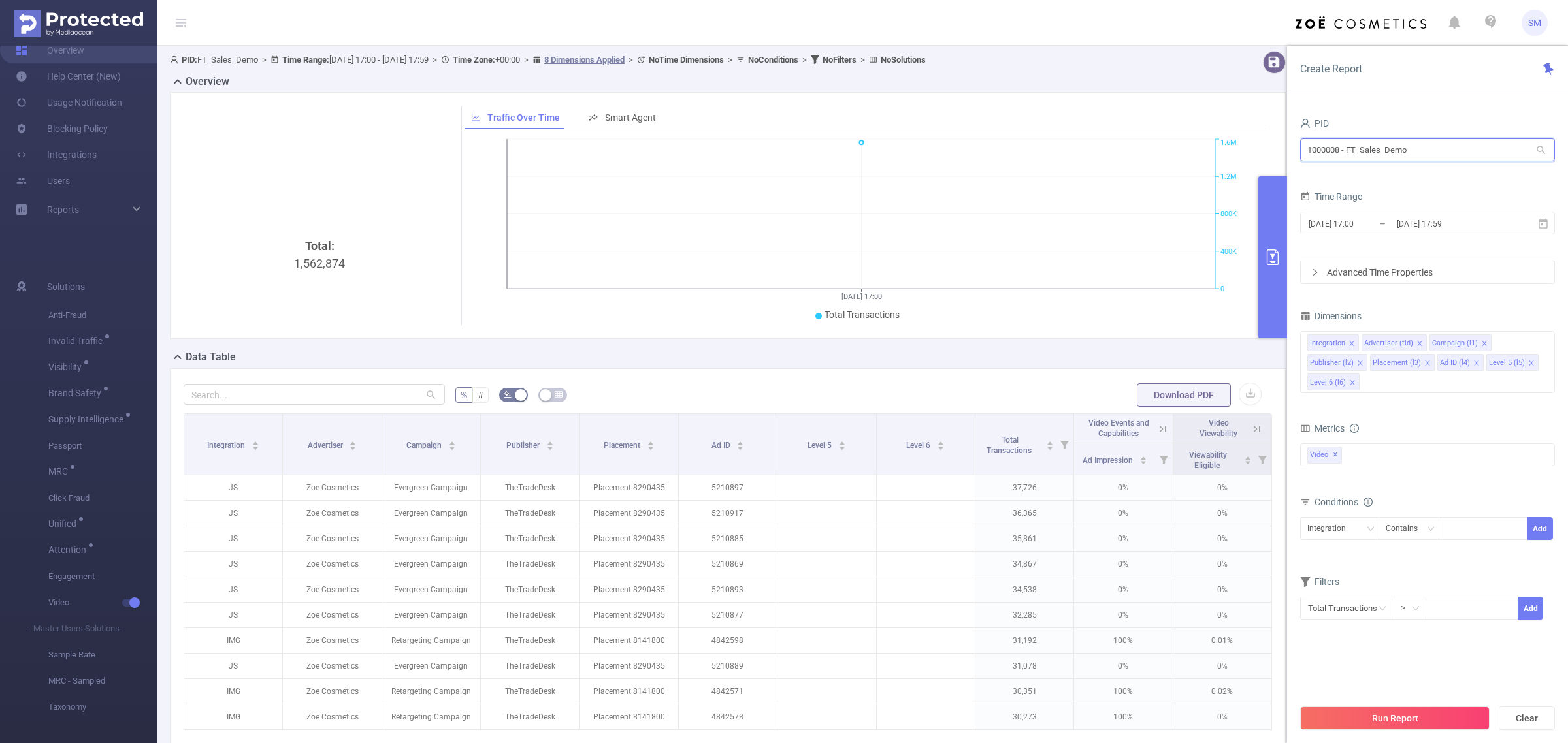
drag, startPoint x: 1438, startPoint y: 152, endPoint x: 1253, endPoint y: 148, distance: 185.0
click at [1253, 148] on section "PID: FT_Sales_Demo > Time Range: [DATE] 17:00 - [DATE] 17:59 > Time Zone: +00:0…" at bounding box center [862, 445] width 1411 height 800
type input "mazda"
click at [1359, 173] on li "1001010 - FT_Mazda 29M [16M rows]" at bounding box center [1428, 177] width 255 height 21
click at [1387, 229] on input "[DATE] 17:00" at bounding box center [1360, 223] width 106 height 17
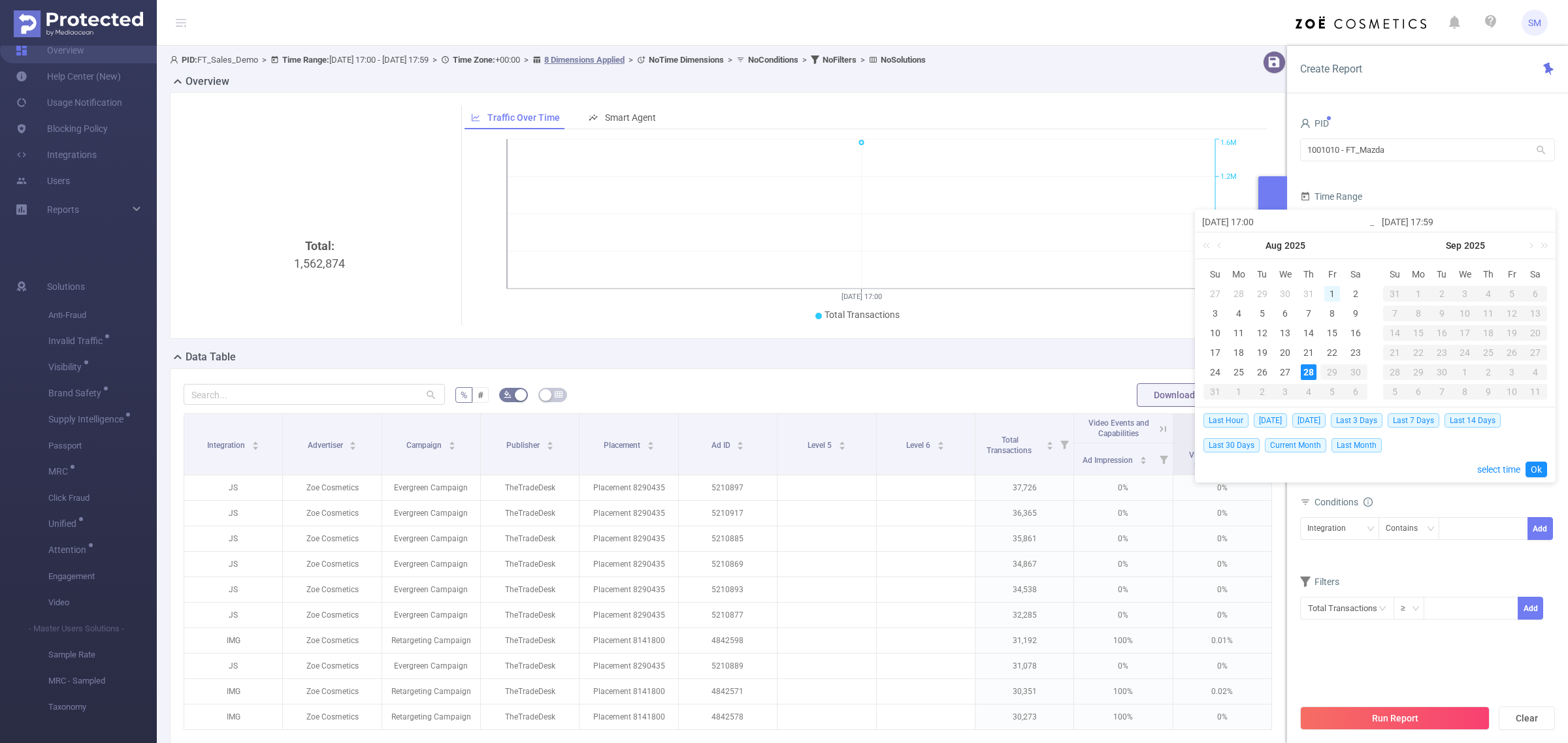
click at [1334, 292] on div "1" at bounding box center [1332, 294] width 16 height 16
click at [1311, 366] on div "28" at bounding box center [1309, 372] width 16 height 16
type input "[DATE] 17:00"
click at [1444, 442] on div "Last Hour [DATE] [DATE] Last 3 Days Last 7 Days Last 14 Days Last 30 Days Curre…" at bounding box center [1376, 432] width 344 height 50
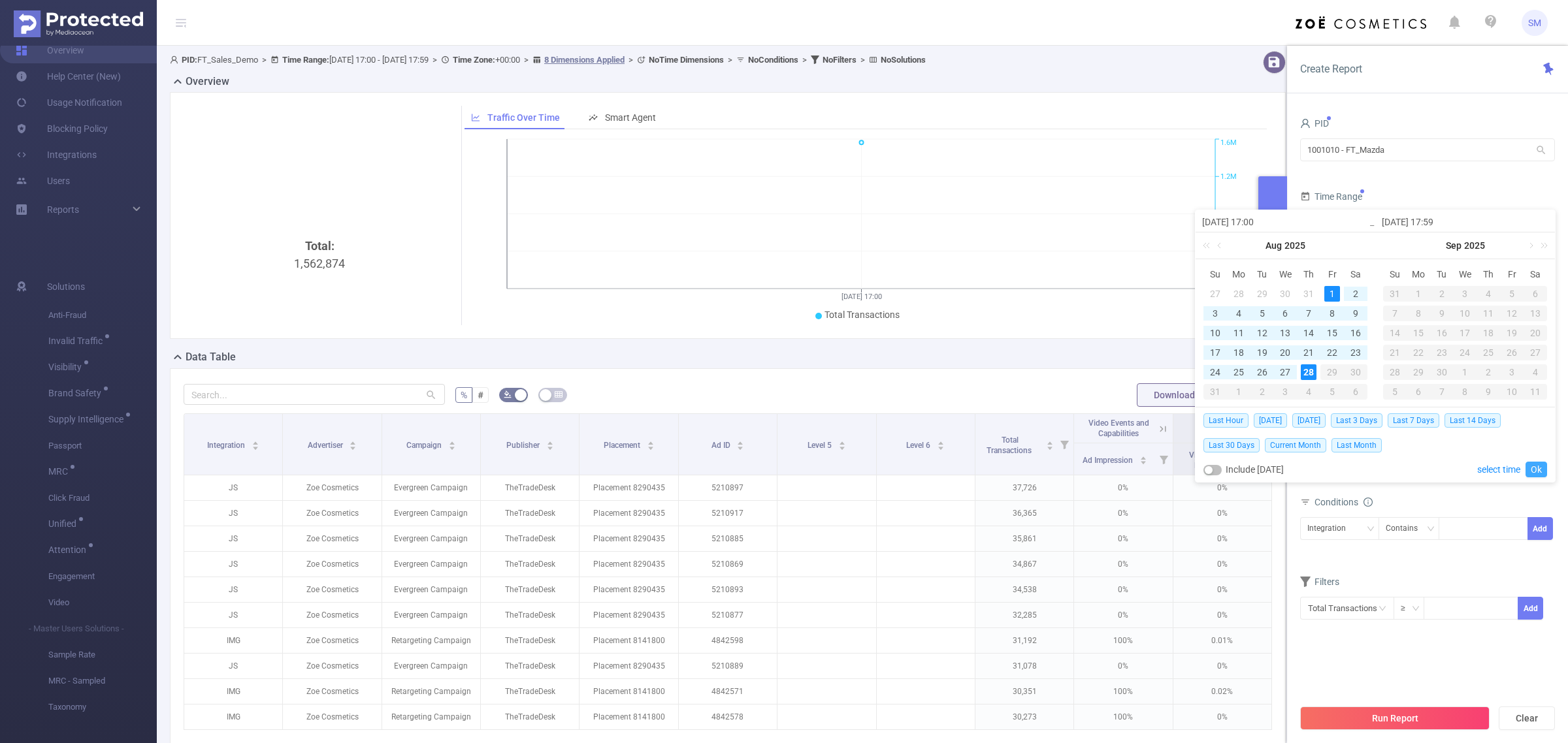
click at [1540, 468] on link "Ok" at bounding box center [1536, 470] width 21 height 16
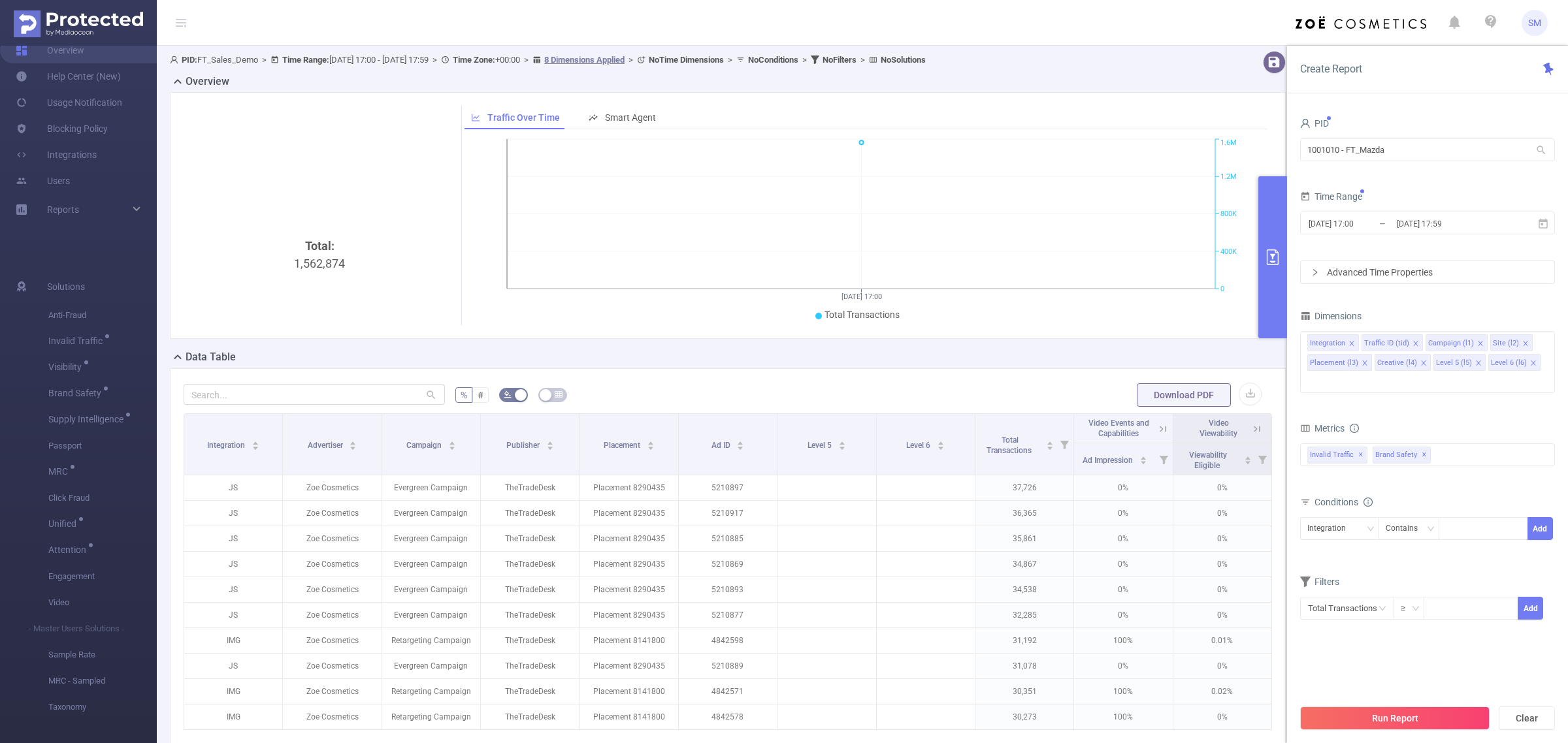
click at [1482, 420] on div "Metrics" at bounding box center [1428, 430] width 255 height 21
click at [1422, 448] on span "✕" at bounding box center [1424, 455] width 5 height 16
click at [1360, 448] on span "✕" at bounding box center [1360, 455] width 5 height 16
click at [1360, 443] on div "Anti-Fraud Invalid Traffic Visibility Brand Safety Supply Intelligence Sample R…" at bounding box center [1428, 454] width 255 height 21
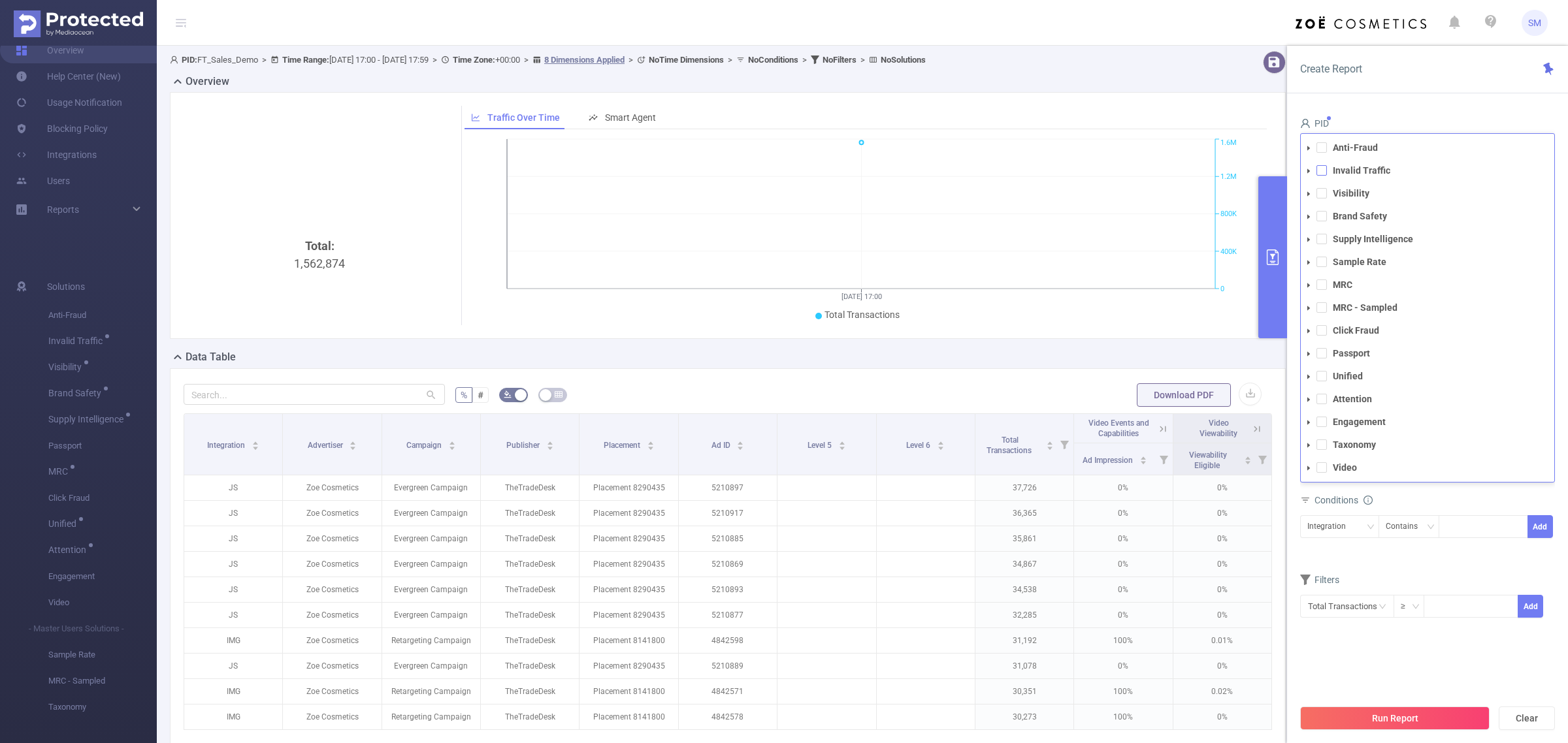
click at [1325, 165] on span at bounding box center [1322, 170] width 11 height 11
click at [1324, 165] on span at bounding box center [1322, 170] width 11 height 11
click at [1321, 394] on span at bounding box center [1322, 399] width 11 height 11
click at [1319, 439] on span at bounding box center [1322, 445] width 11 height 11
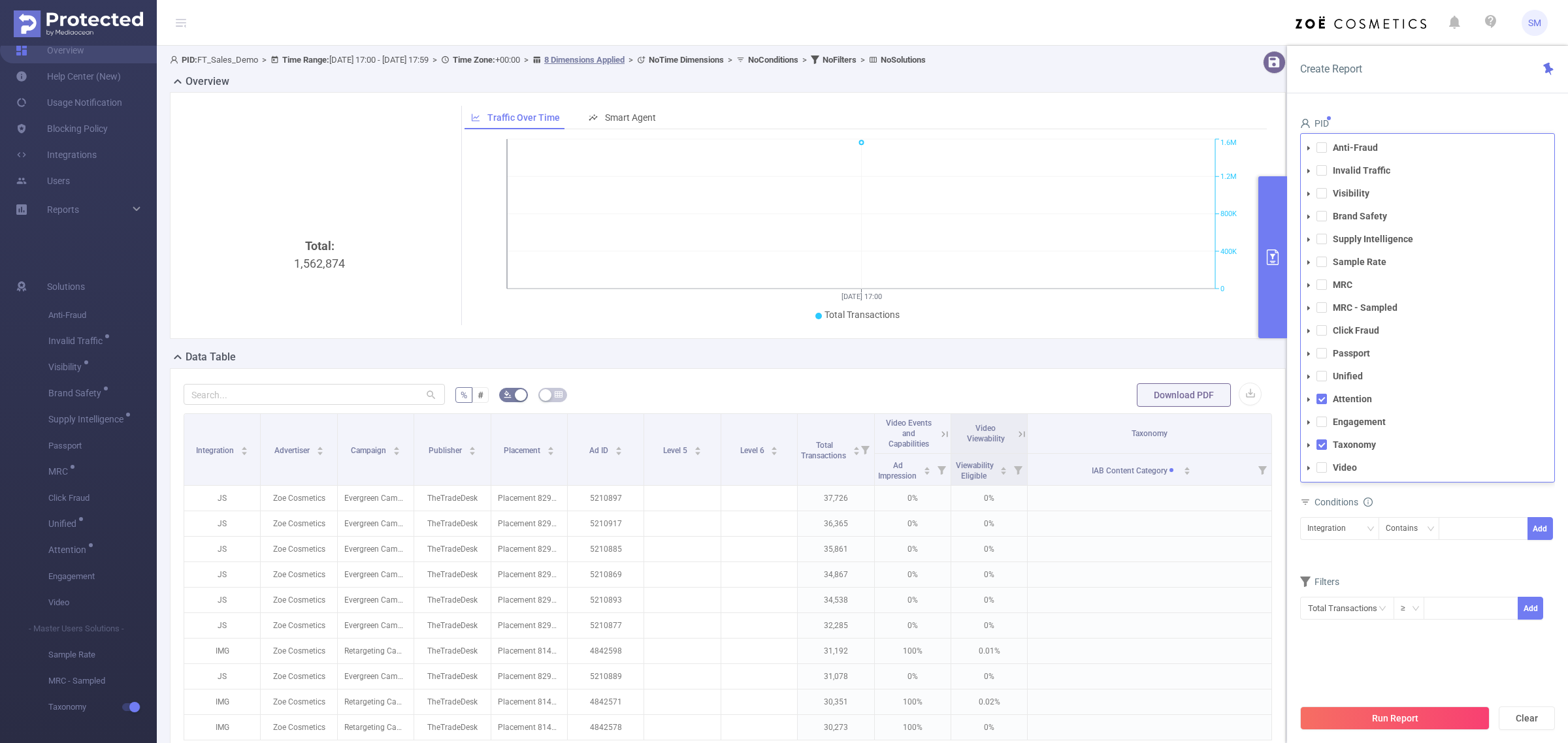
click at [1459, 493] on div "Conditions" at bounding box center [1428, 504] width 255 height 21
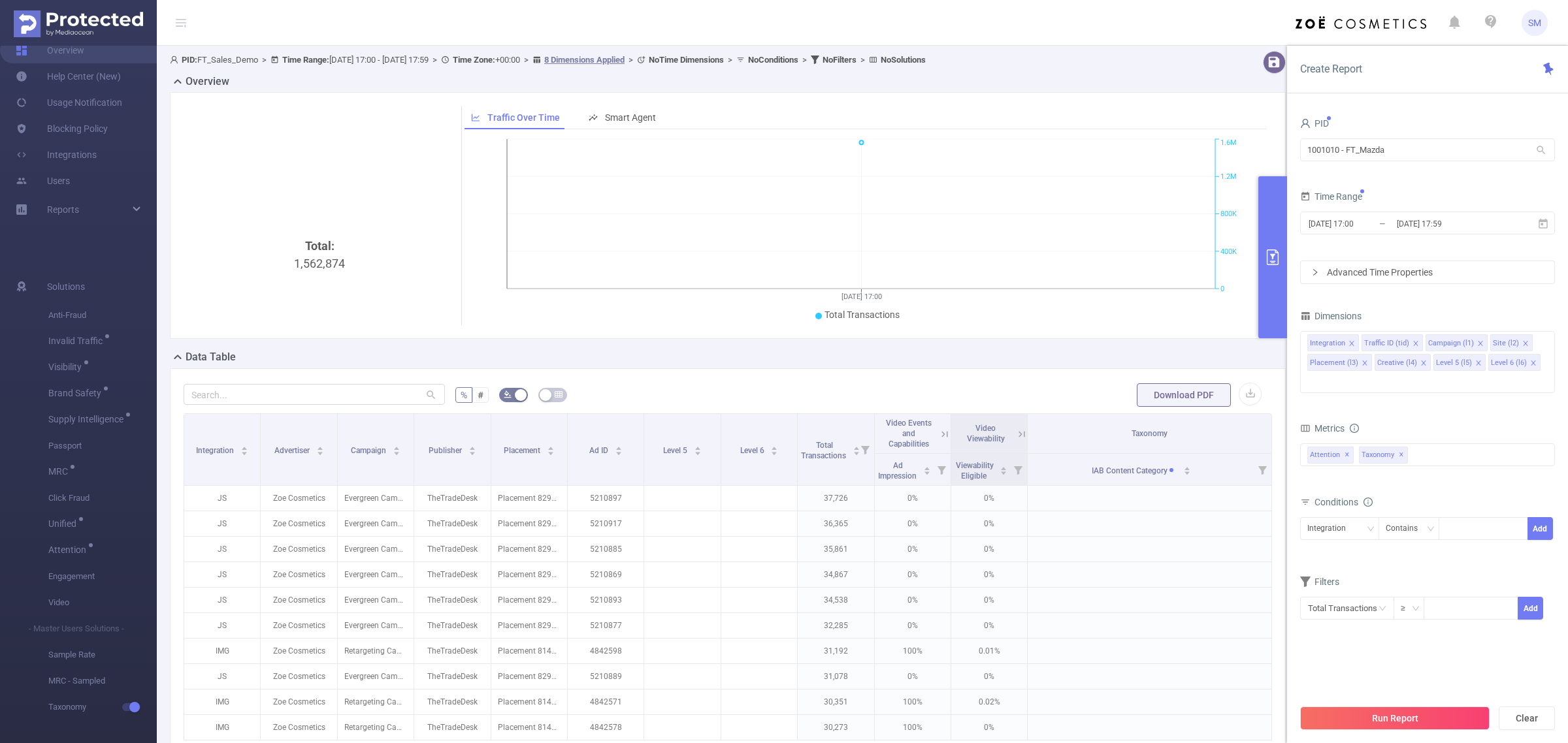
click at [1491, 451] on div "total Total General IVT Data Centers Disclosed Bots Known Crawlers Irregular Ac…" at bounding box center [1428, 462] width 255 height 39
click at [1463, 713] on button "Run Report" at bounding box center [1395, 718] width 189 height 23
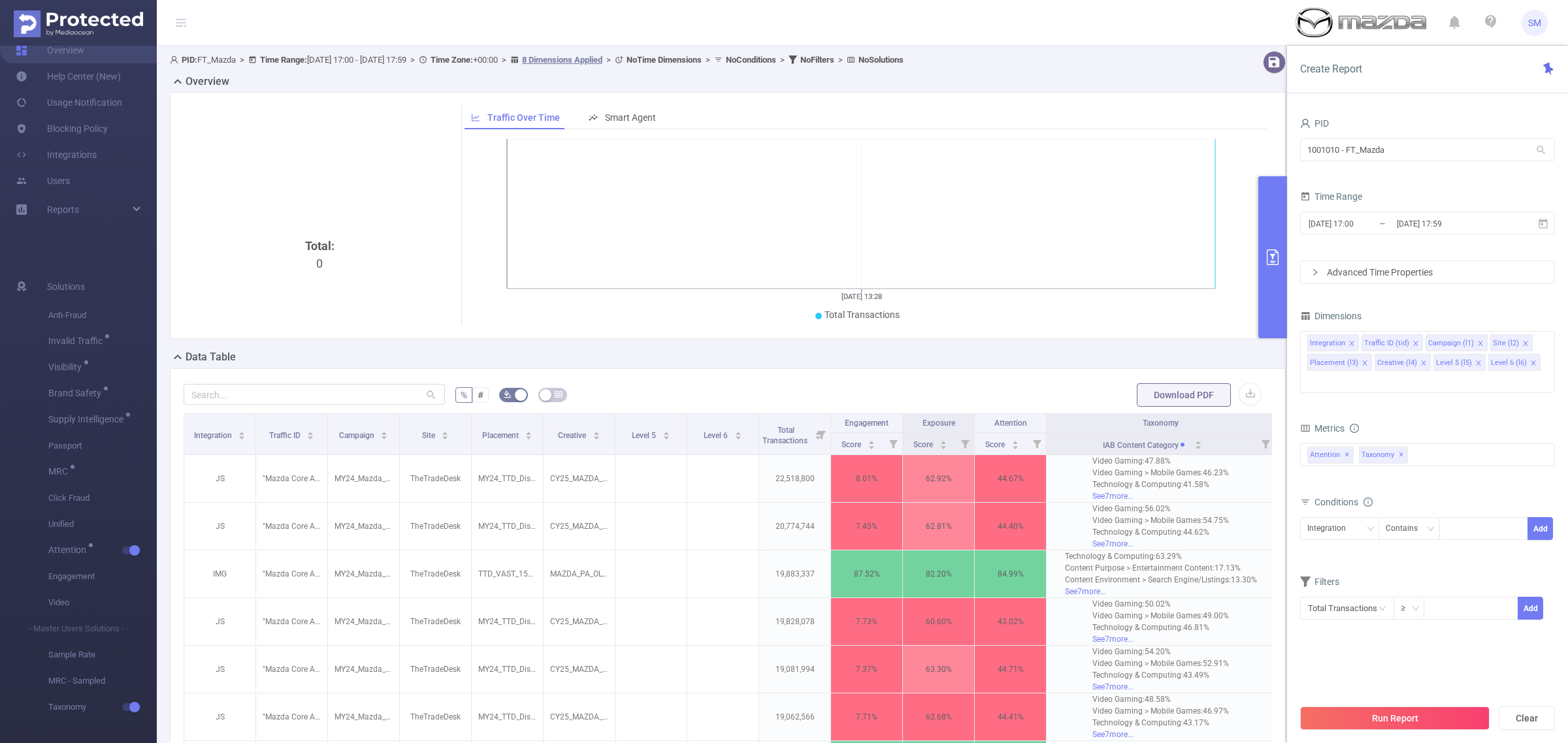
click at [1254, 122] on div "Traffic Over Time Smart Agent" at bounding box center [866, 118] width 803 height 24
click at [1530, 359] on span at bounding box center [1533, 363] width 7 height 14
click at [1478, 364] on icon "icon: close" at bounding box center [1479, 363] width 7 height 7
click at [1480, 379] on div "Integration Traffic ID (tid) Campaign (l1) Site (l2) Placement (l3) Creative (l…" at bounding box center [1428, 354] width 255 height 50
click at [1429, 722] on button "Run Report" at bounding box center [1395, 718] width 189 height 23
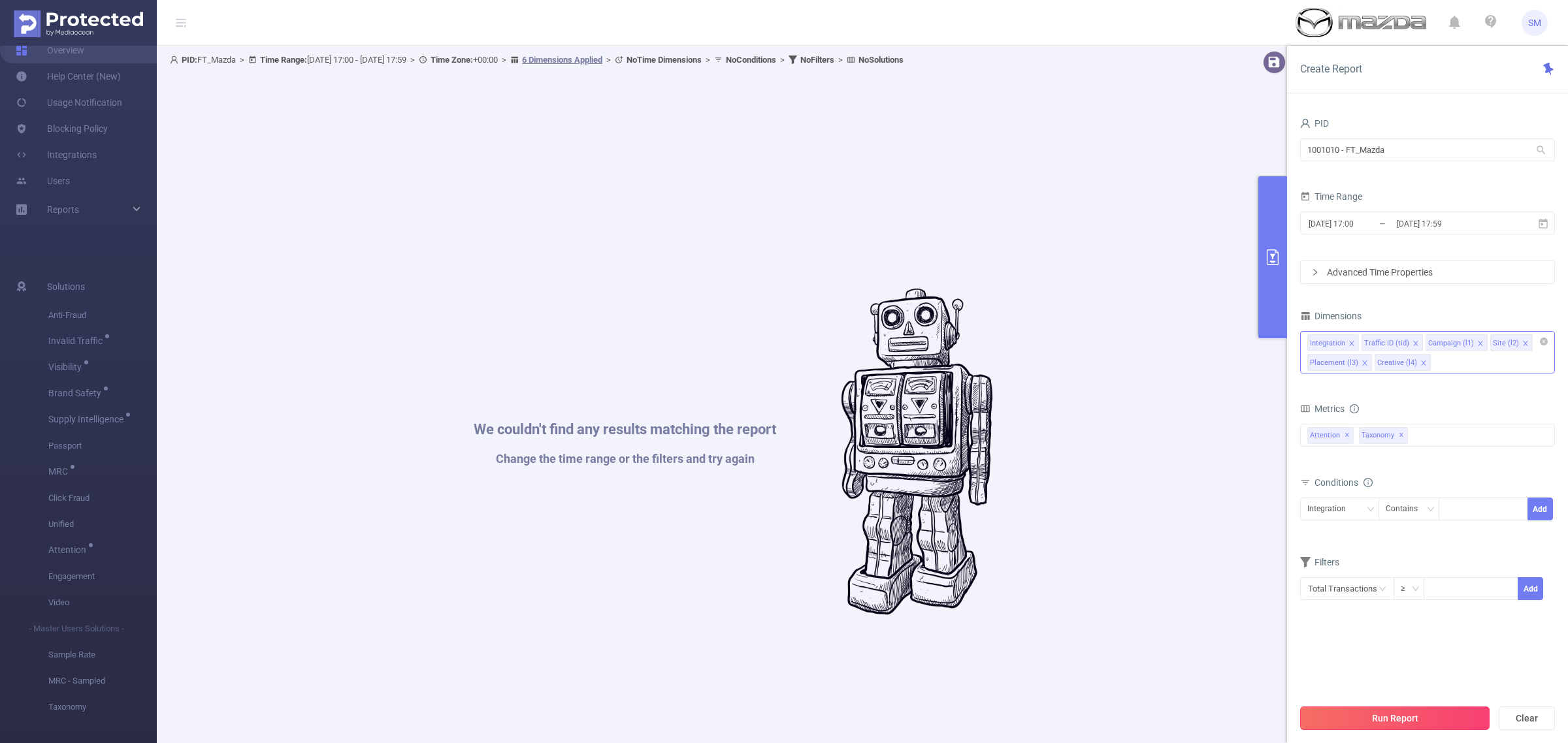
click at [1455, 722] on button "Run Report" at bounding box center [1395, 718] width 189 height 23
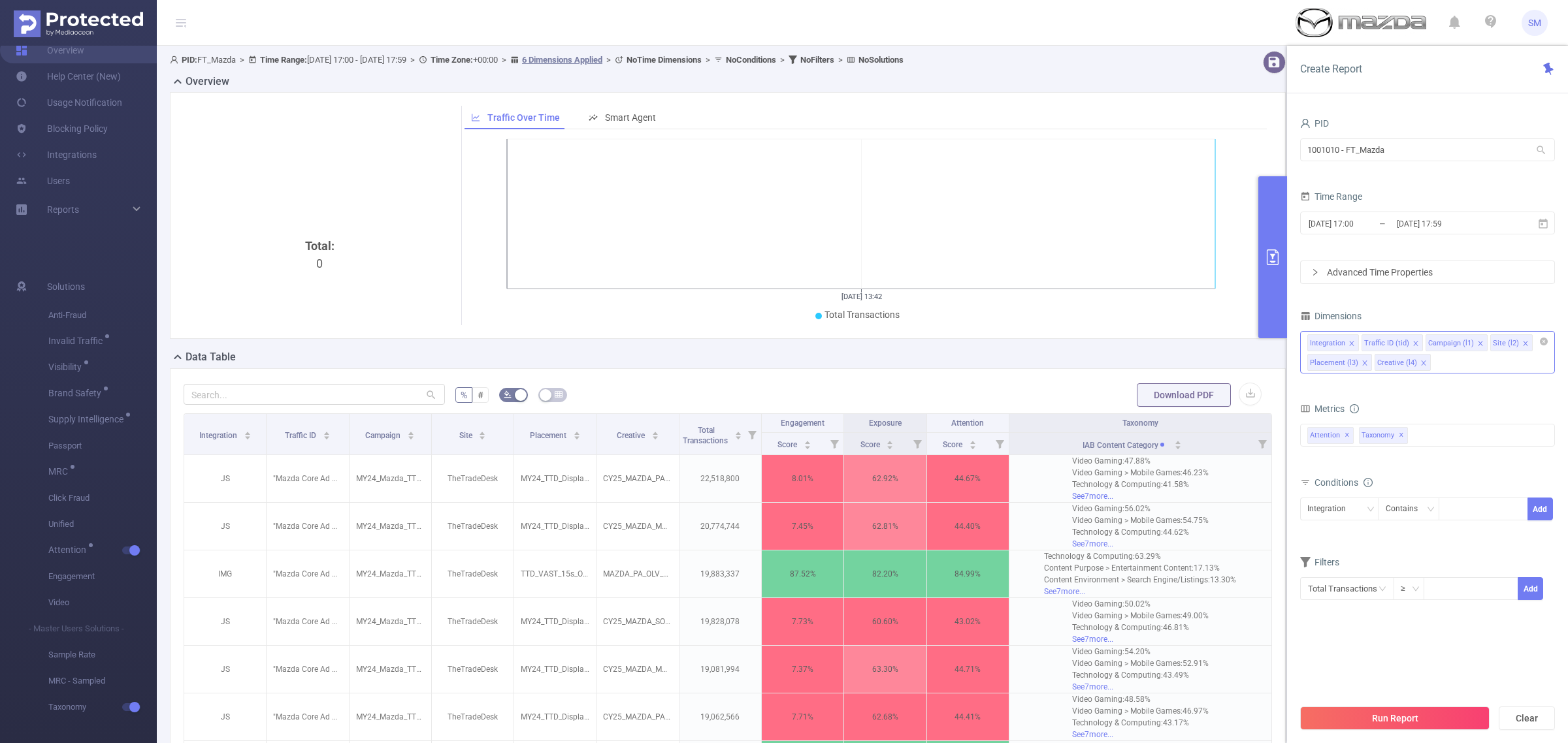
click at [1426, 105] on div "PID 1001010 - FT_Mazda 1001010 - FT_Mazda Time Range [DATE] 17:00 _ [DATE] 17:5…" at bounding box center [1427, 434] width 281 height 665
click at [1244, 397] on button "button" at bounding box center [1250, 394] width 23 height 23
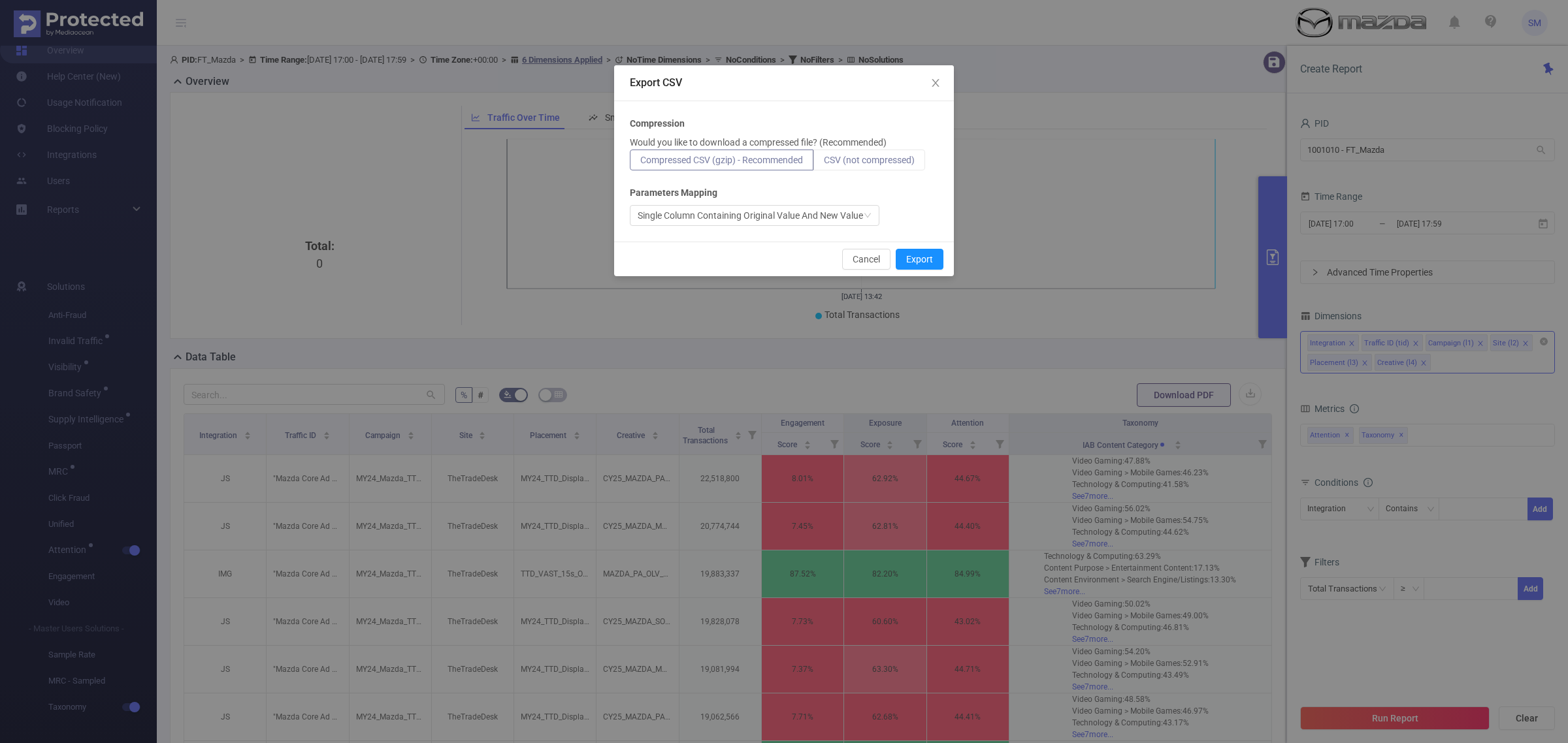
click at [856, 159] on span "CSV (not compressed)" at bounding box center [869, 160] width 91 height 11
click at [824, 164] on input "CSV (not compressed)" at bounding box center [824, 164] width 0 height 0
click at [944, 82] on span "Close" at bounding box center [935, 83] width 36 height 36
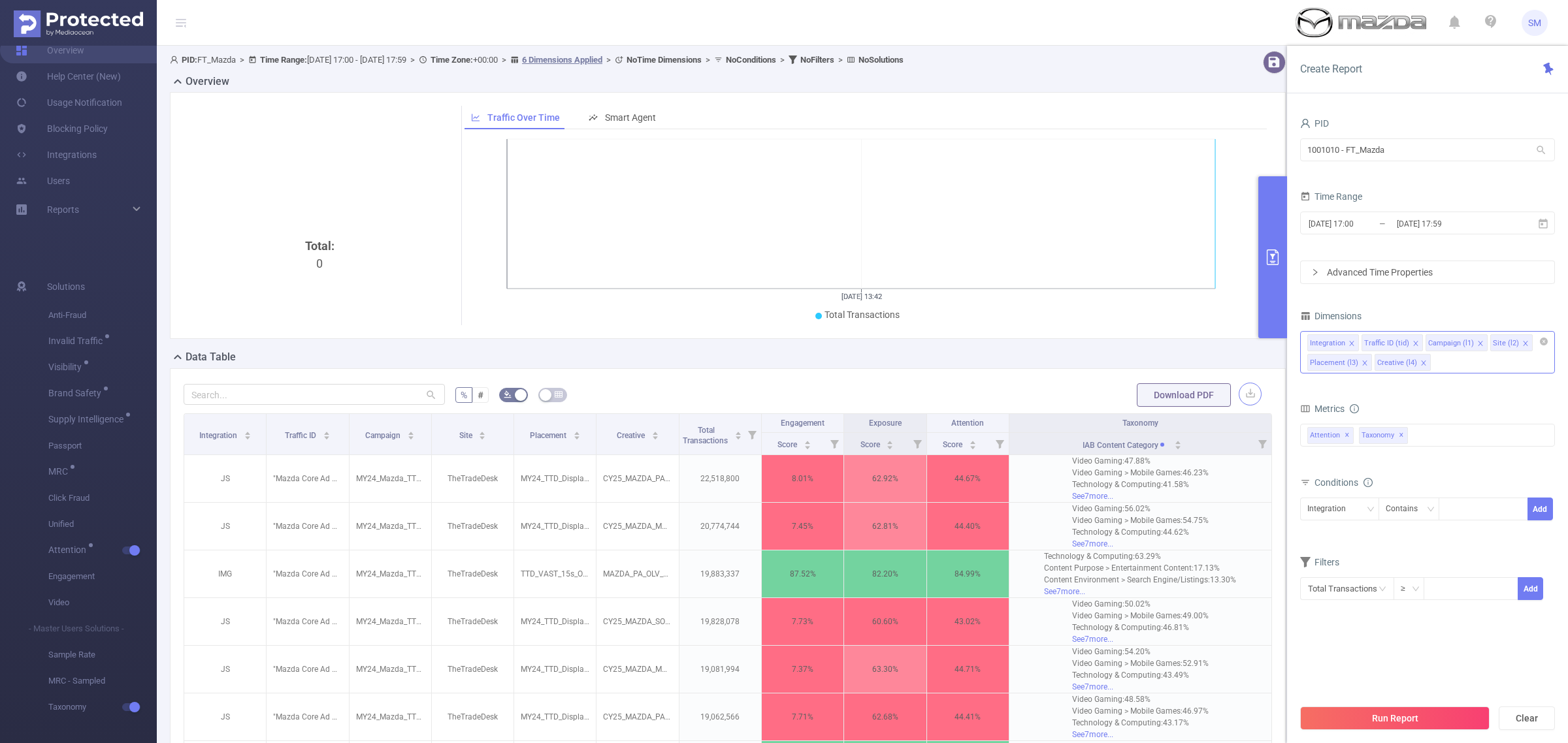
click at [1350, 342] on icon "icon: close" at bounding box center [1352, 343] width 7 height 7
click at [1457, 713] on button "Run Report" at bounding box center [1395, 718] width 189 height 23
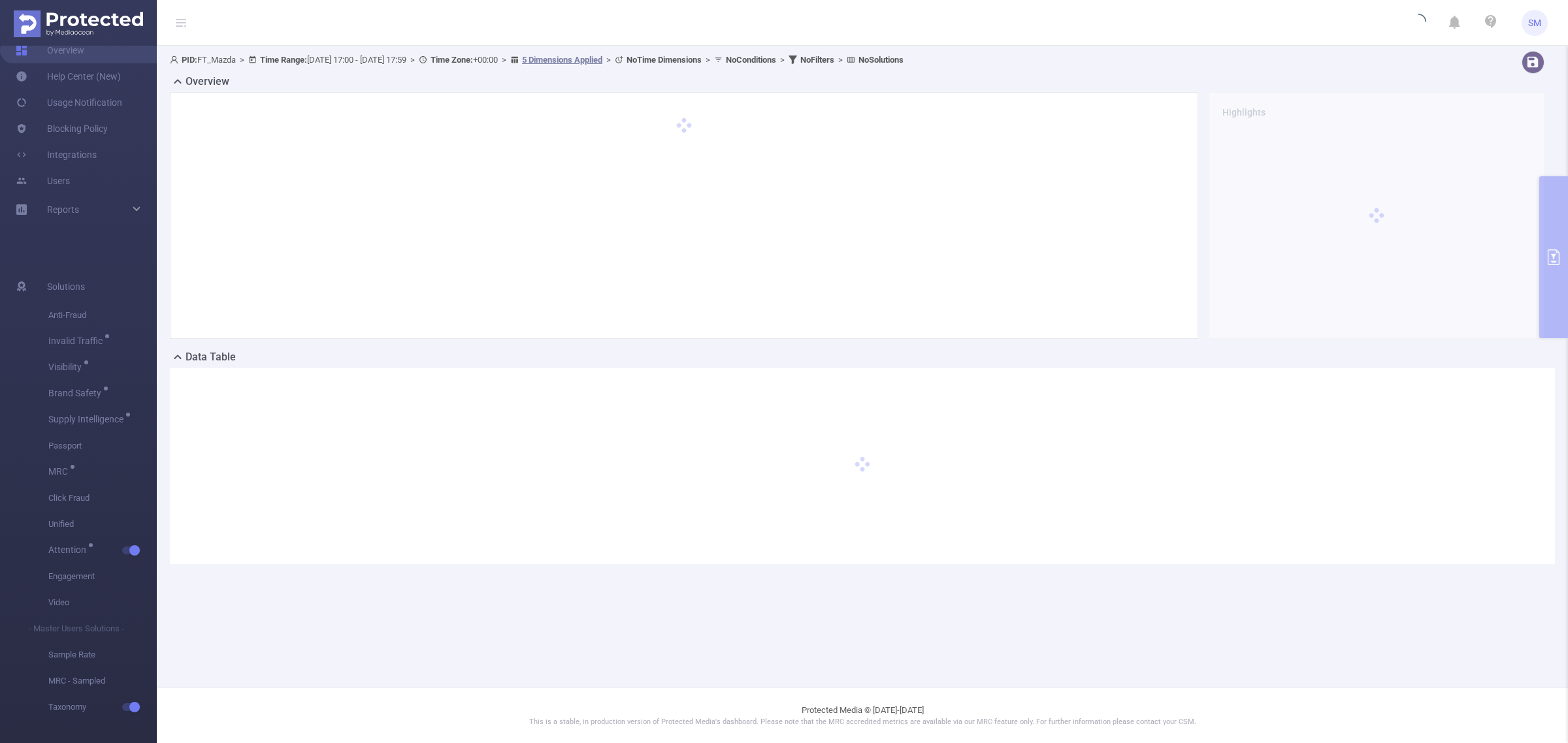
click at [1257, 55] on div "PID: FT_Mazda > Time Range: [DATE] 17:00 - [DATE] 17:59 > Time Zone: +00:00 > 5…" at bounding box center [799, 59] width 1259 height 17
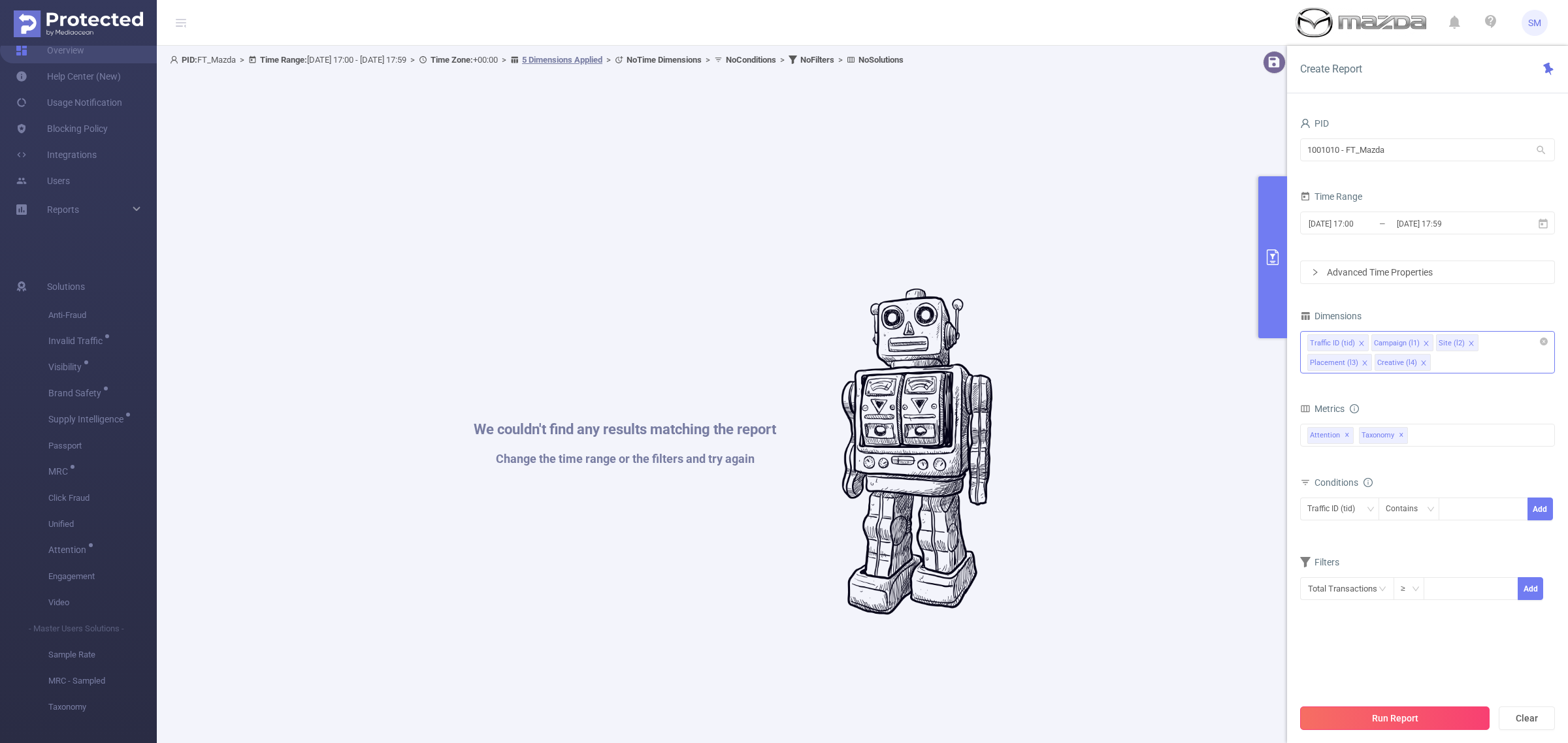
click at [1467, 723] on button "Run Report" at bounding box center [1395, 718] width 189 height 23
click at [1377, 363] on div "Traffic ID (tid) Campaign (l1) Site (l2) Placement (l3) Creative (l4)" at bounding box center [1428, 352] width 255 height 42
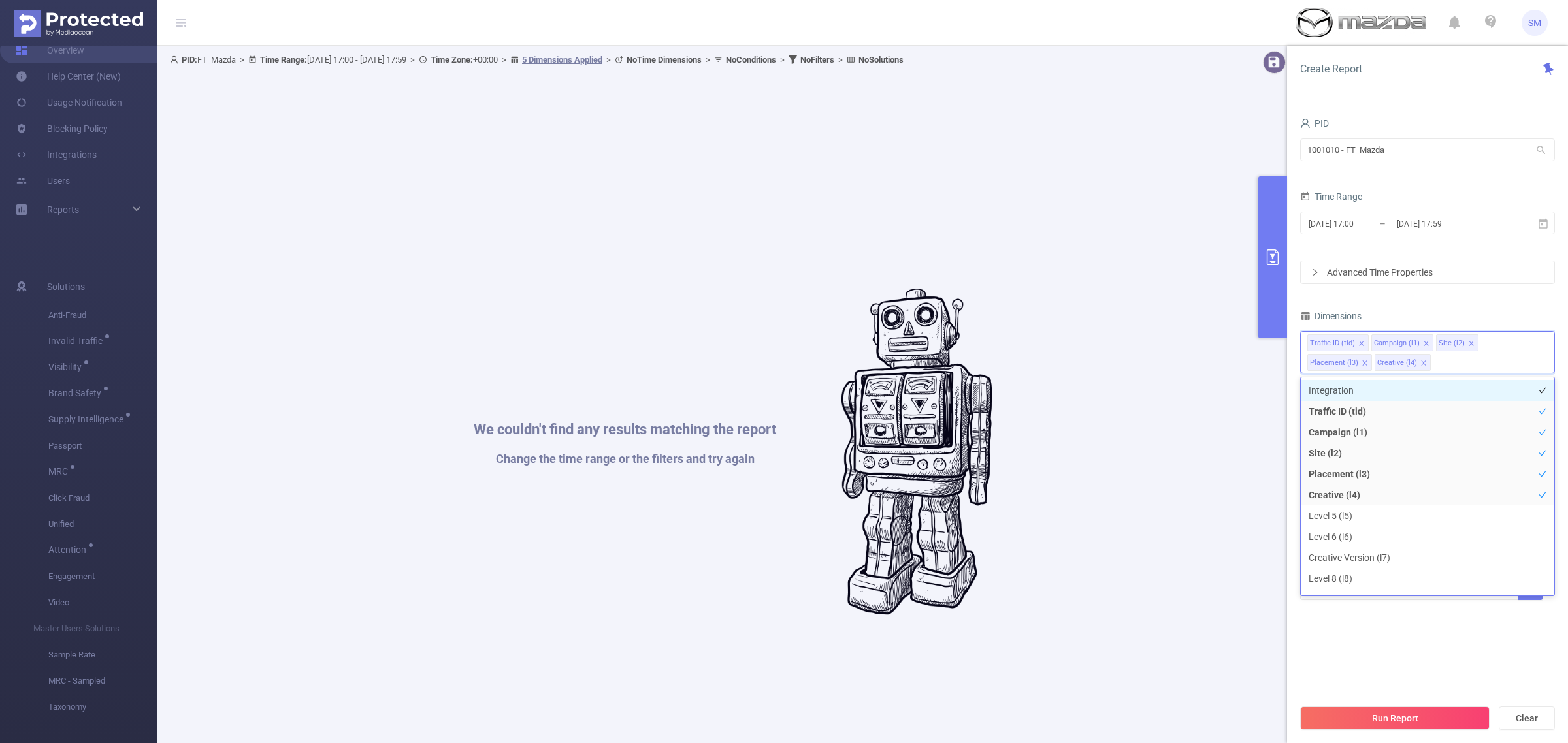
click at [1363, 390] on li "Integration" at bounding box center [1428, 391] width 254 height 21
click at [1396, 632] on div "PID 1001010 - FT_Mazda 1001010 - FT_Mazda Time Range [DATE] 17:00 _ [DATE] 17:5…" at bounding box center [1428, 373] width 255 height 519
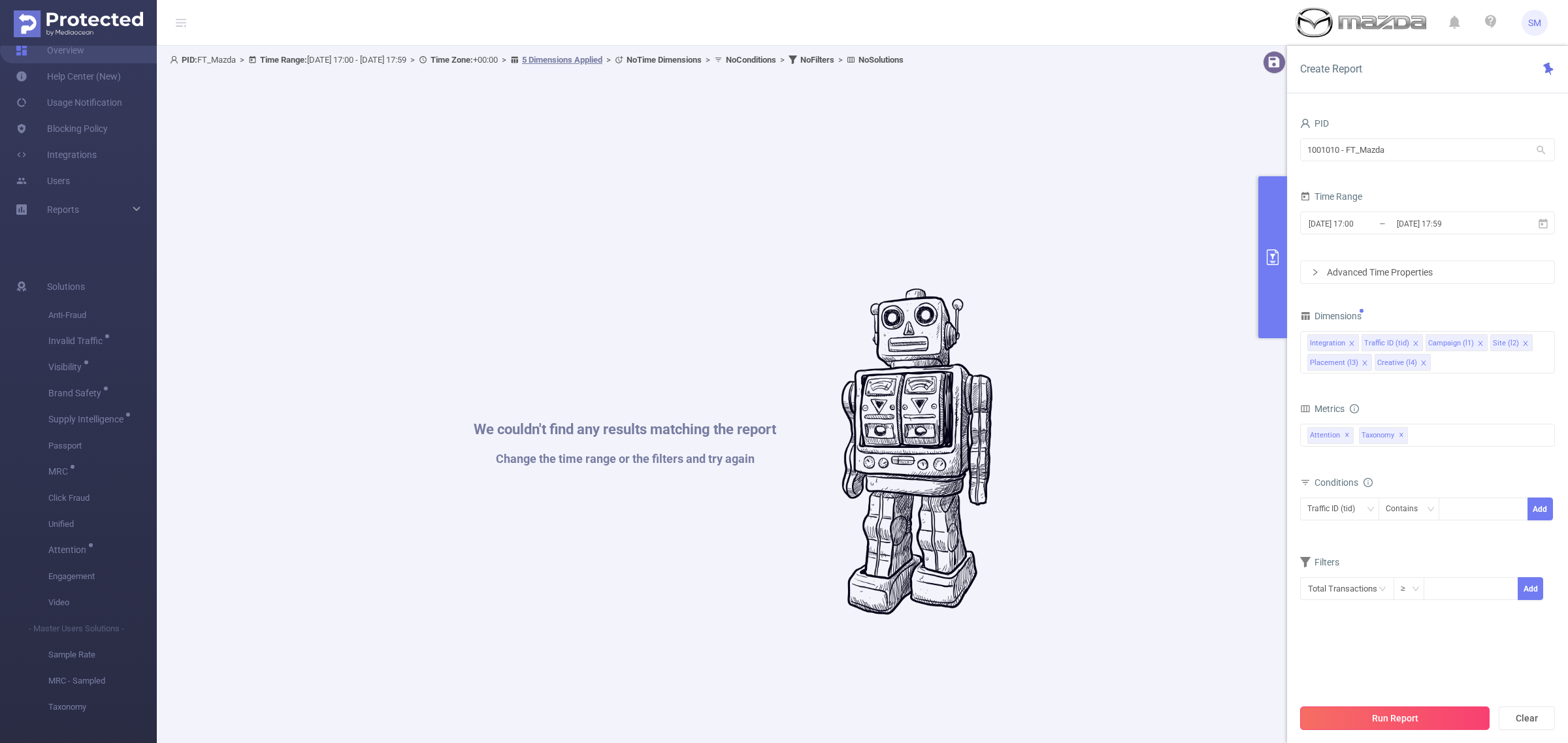
click at [1425, 707] on button "Run Report" at bounding box center [1395, 718] width 189 height 23
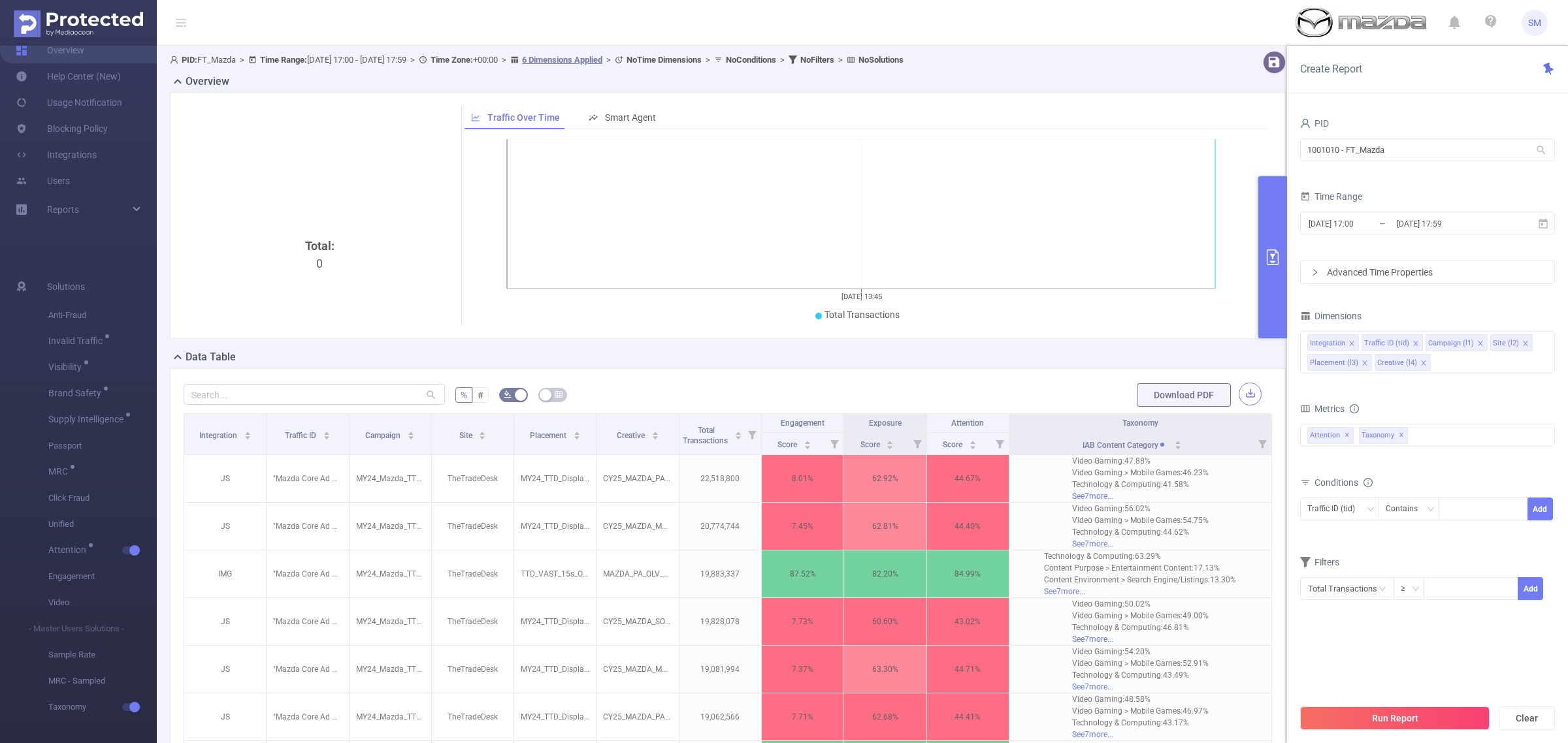
click at [1239, 398] on button "button" at bounding box center [1250, 394] width 23 height 23
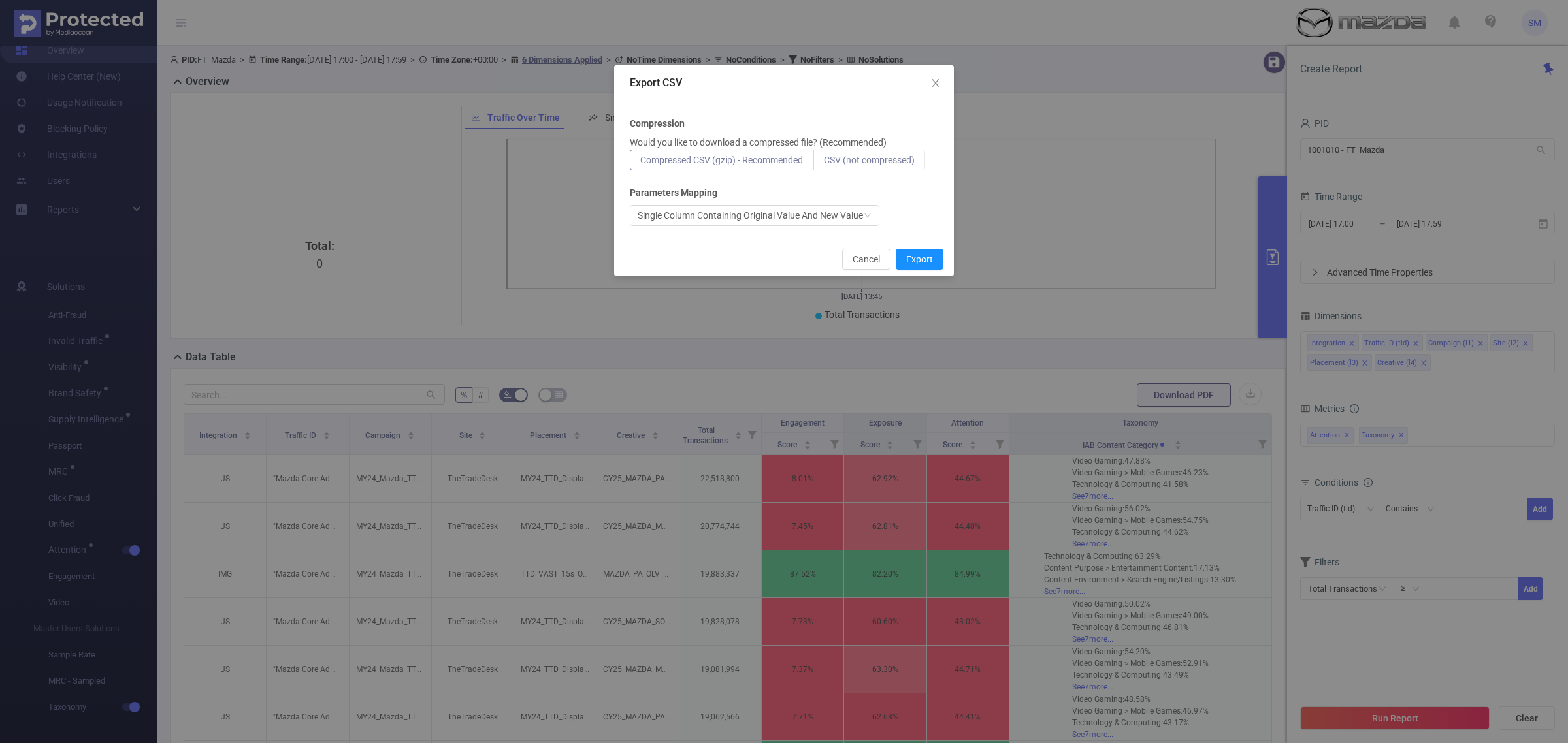
click at [855, 151] on label "CSV (not compressed)" at bounding box center [869, 160] width 111 height 21
click at [824, 164] on input "CSV (not compressed)" at bounding box center [824, 164] width 0 height 0
click at [919, 262] on button "Export" at bounding box center [919, 259] width 48 height 21
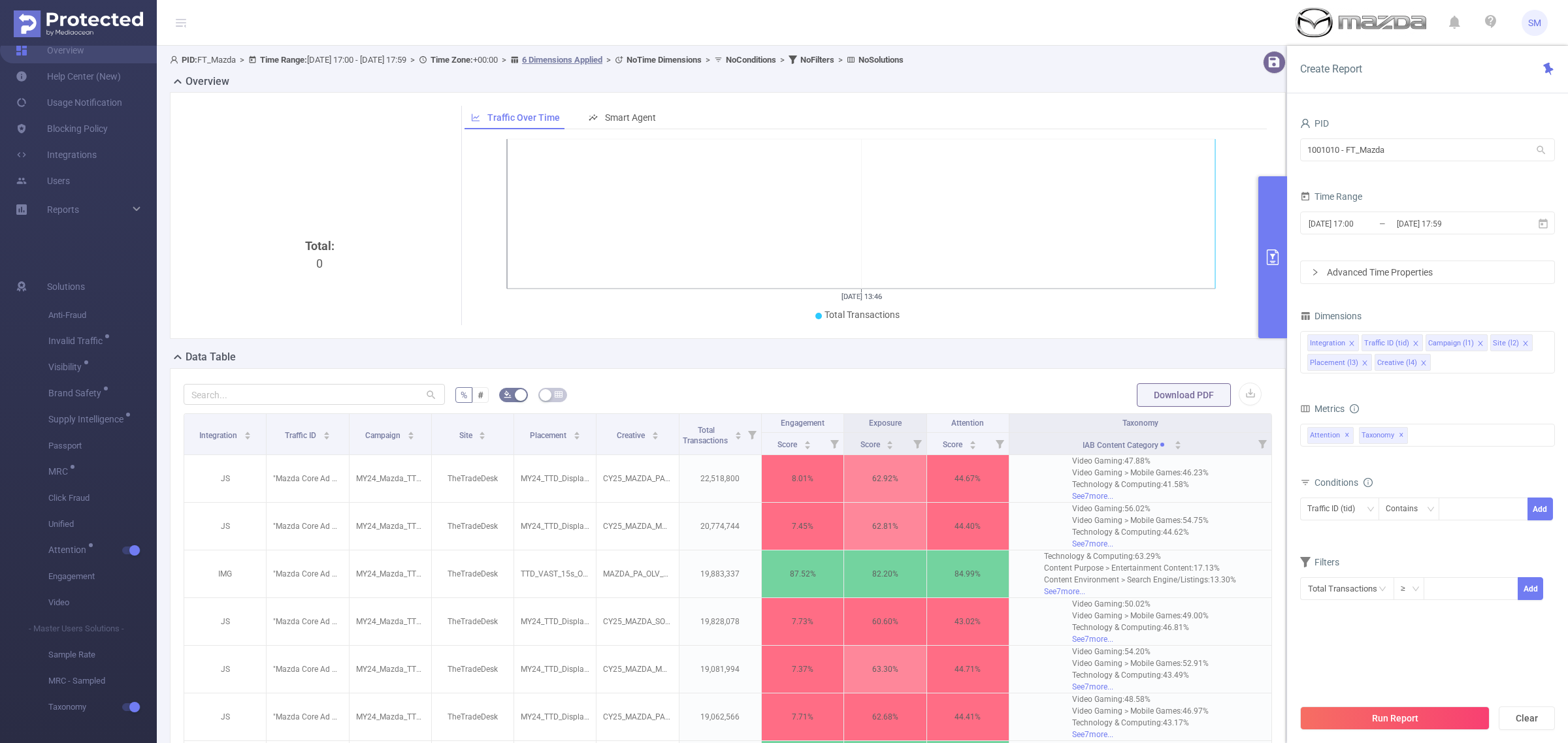
drag, startPoint x: 1145, startPoint y: 38, endPoint x: 1152, endPoint y: 40, distance: 7.3
click at [1145, 38] on header "SM" at bounding box center [784, 23] width 1568 height 45
click at [1239, 394] on button "button" at bounding box center [1250, 394] width 23 height 23
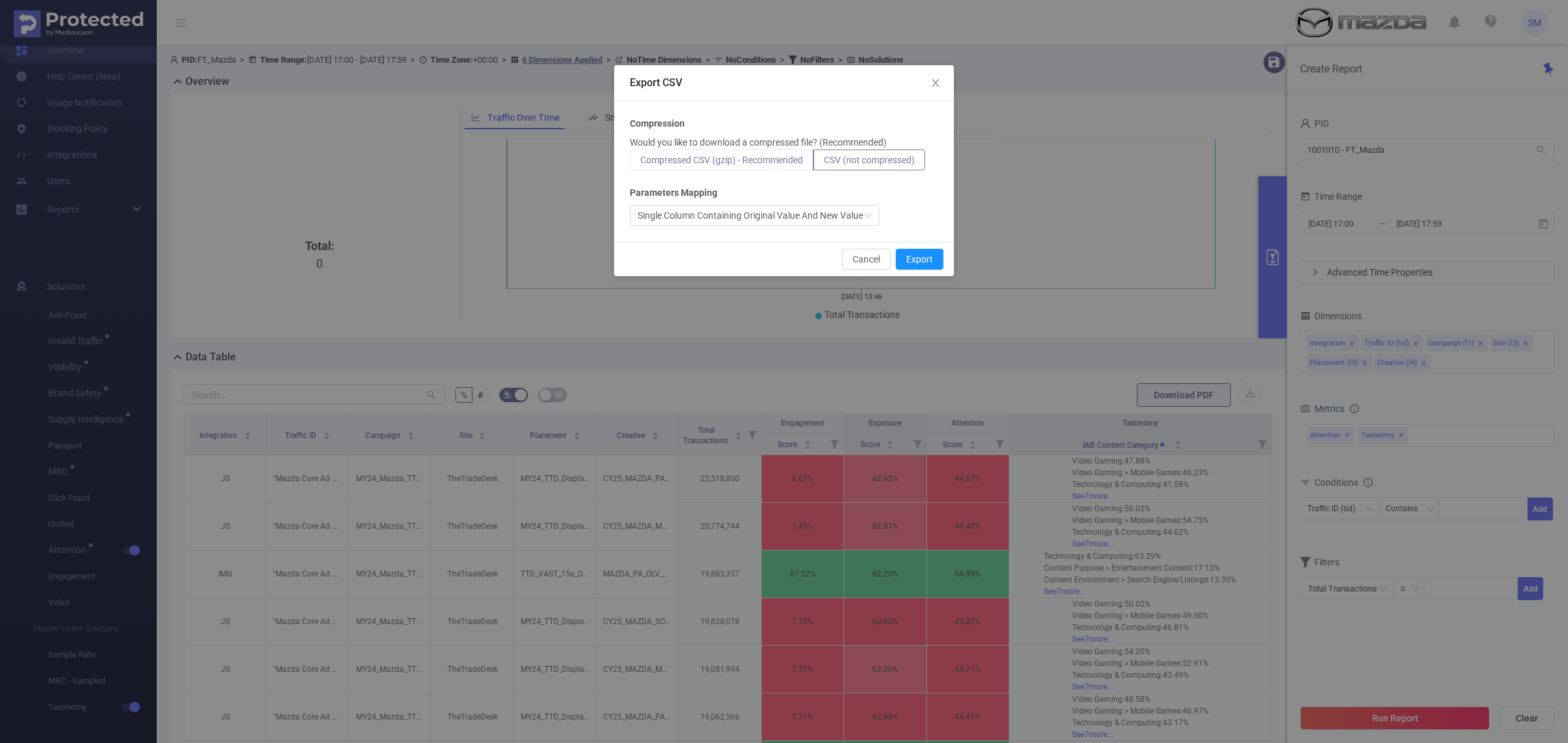
click at [727, 162] on span "Compressed CSV (gzip) - Recommended" at bounding box center [721, 160] width 163 height 11
click at [640, 164] on input "Compressed CSV (gzip) - Recommended" at bounding box center [640, 164] width 0 height 0
click at [922, 256] on button "Export" at bounding box center [919, 259] width 48 height 21
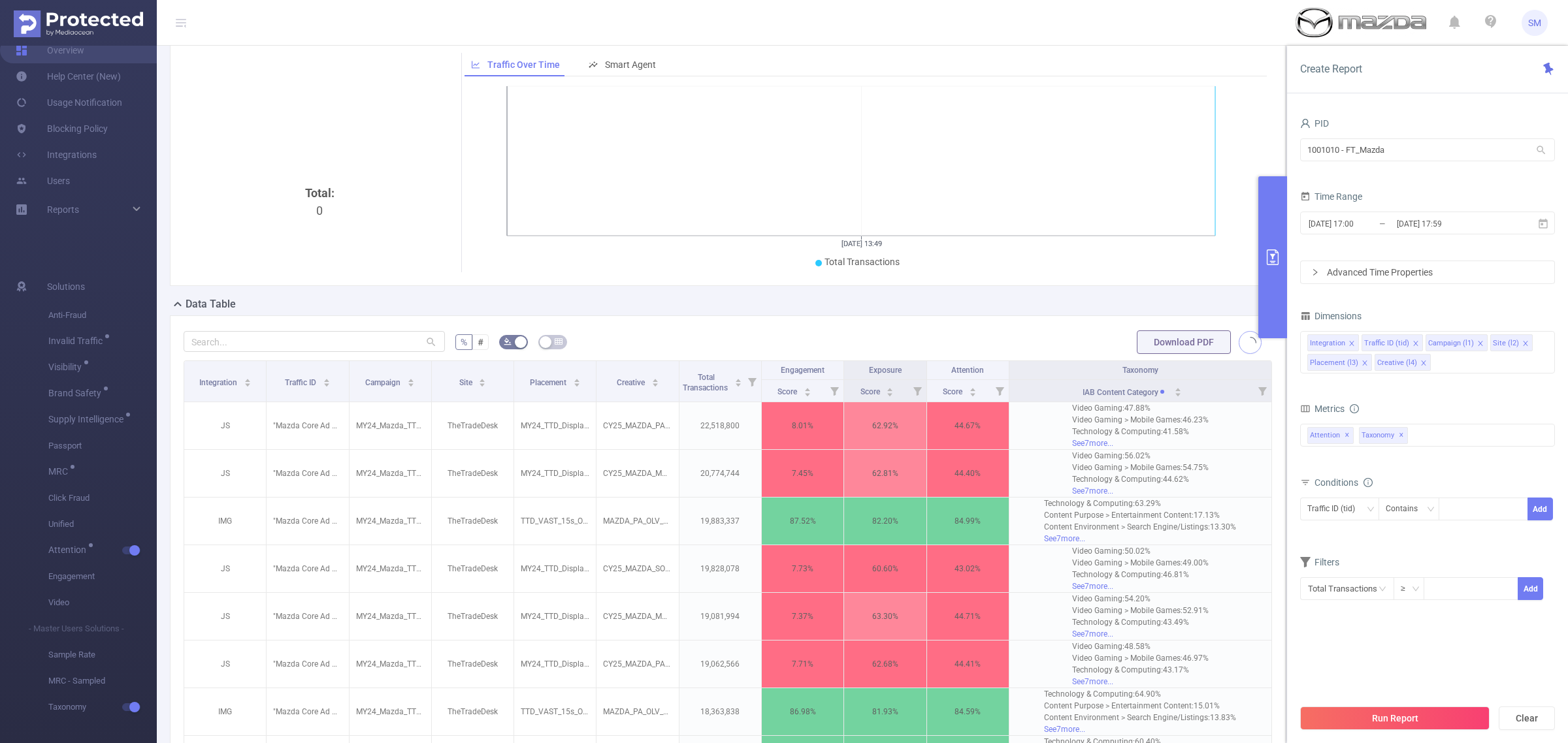
scroll to position [82, 0]
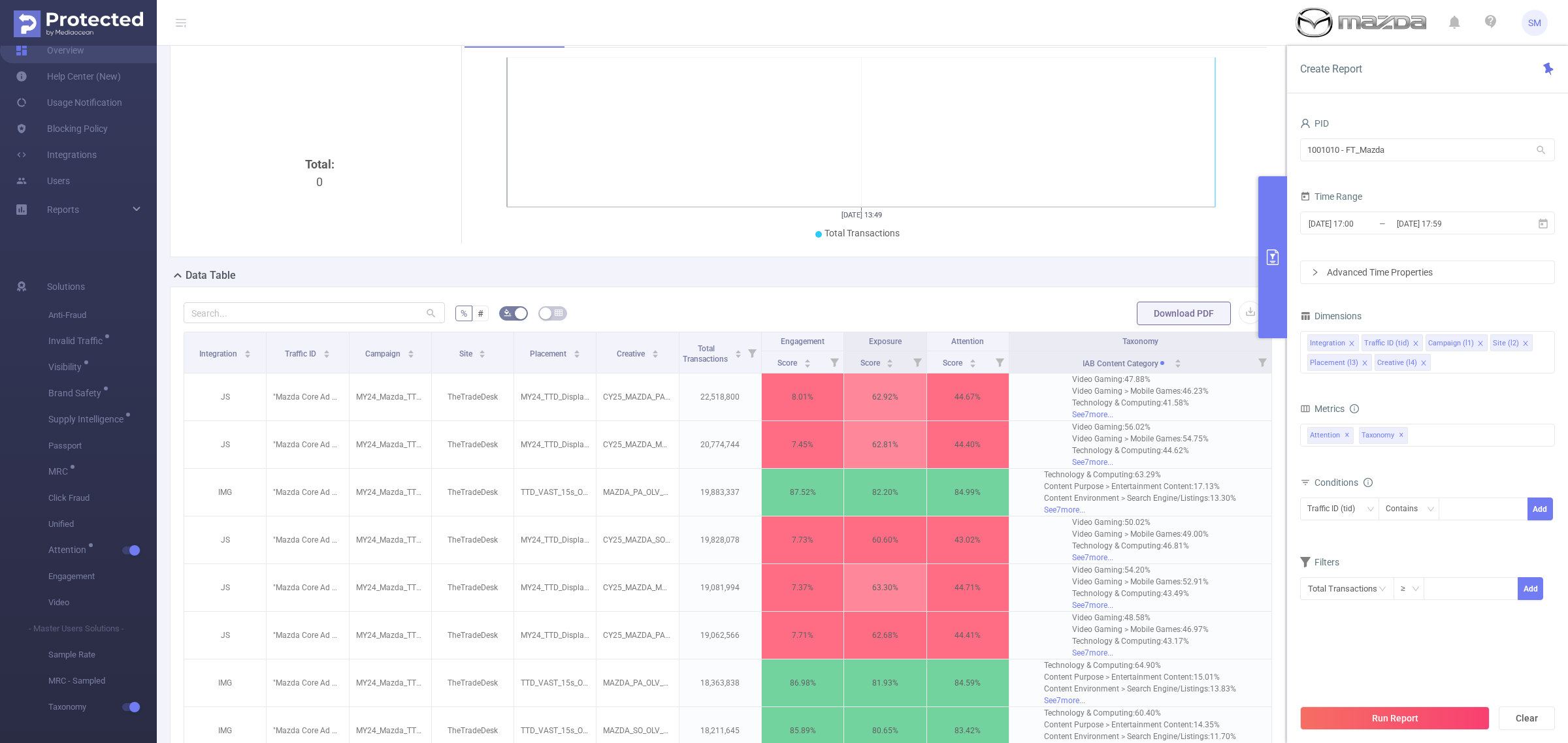
click at [1249, 67] on icon "[DATE] 13:49 [DATE] 13:49" at bounding box center [861, 149] width 793 height 189
click at [1237, 79] on icon "[DATE] 13:49 [DATE] 13:49" at bounding box center [861, 149] width 793 height 189
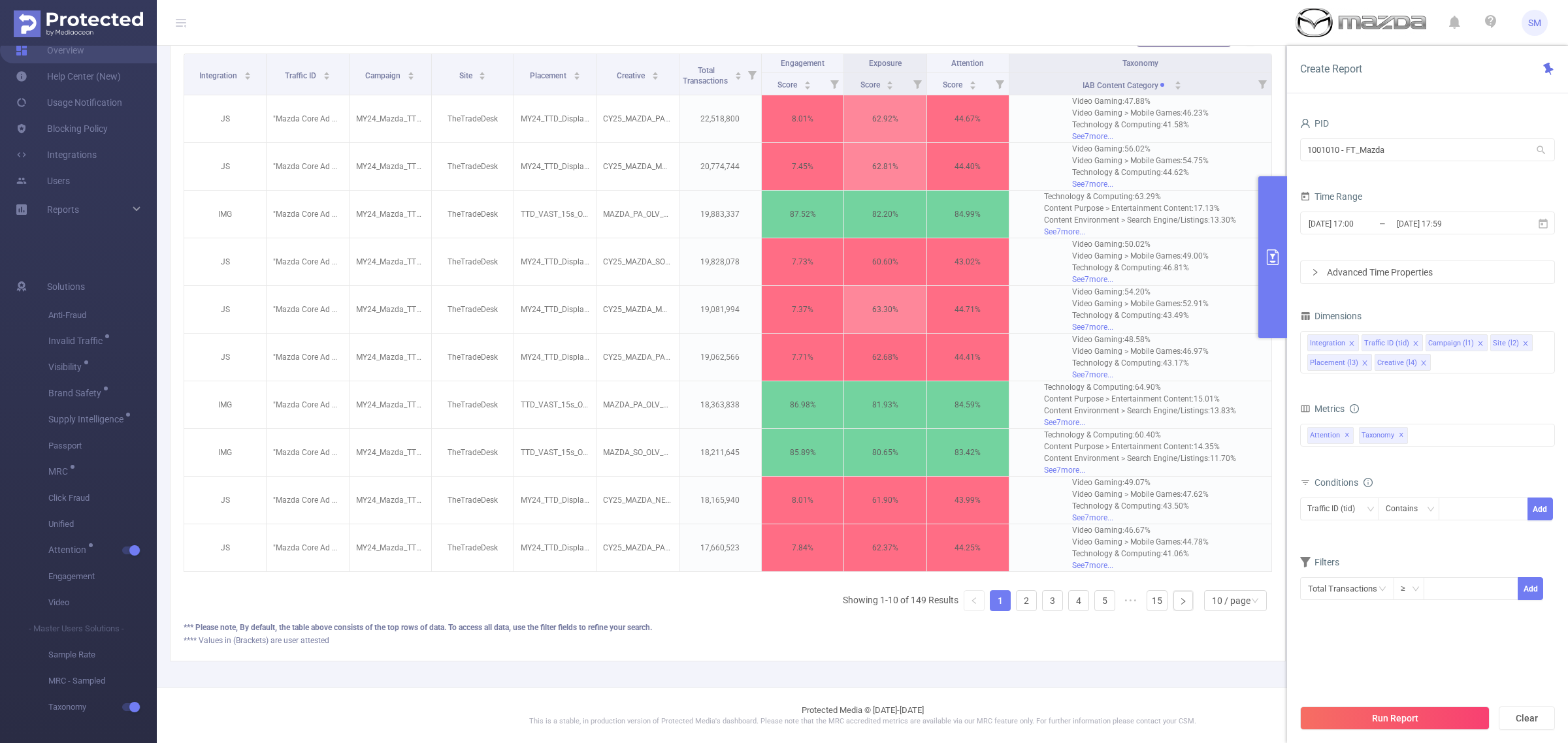
scroll to position [292, 0]
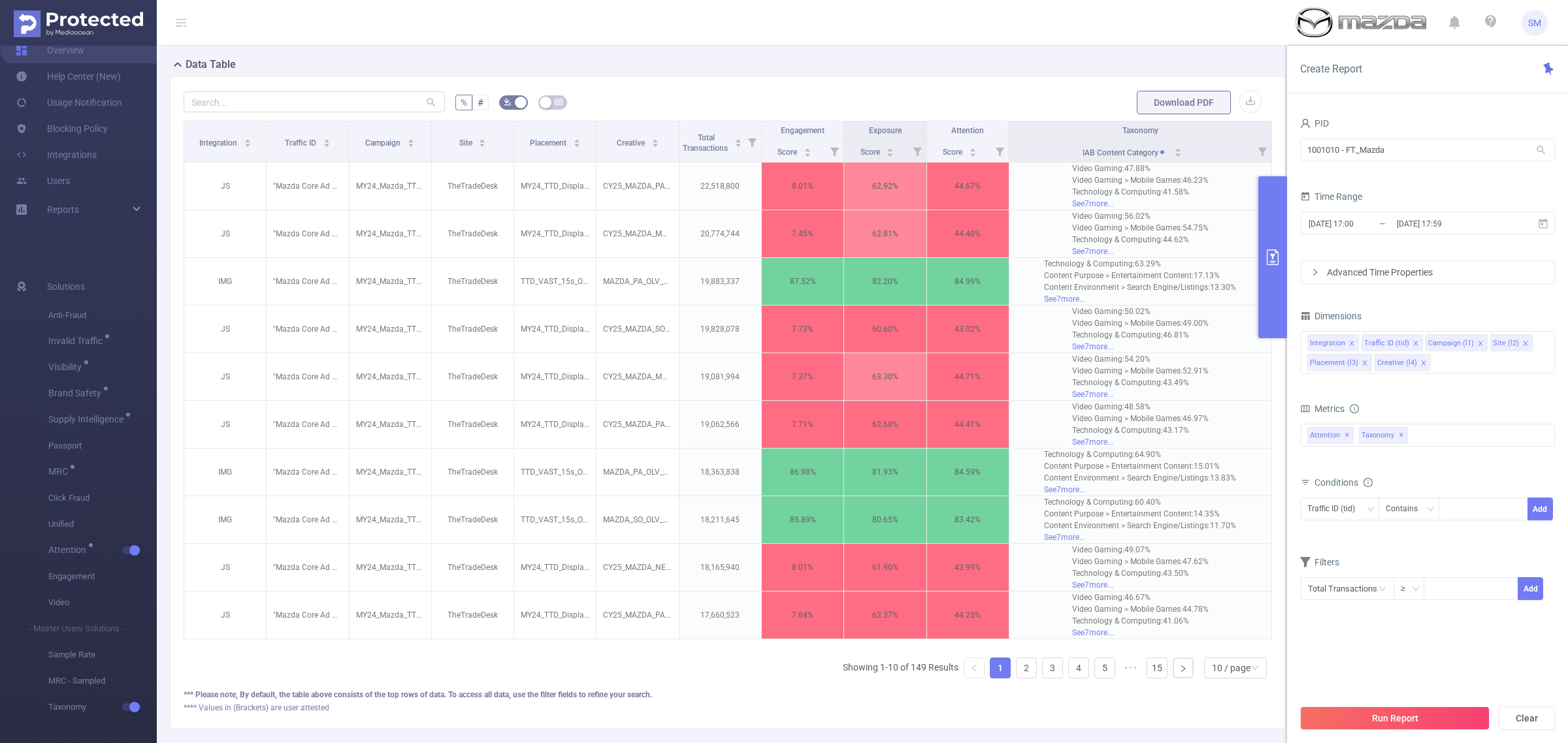
click at [1421, 361] on icon "icon: close" at bounding box center [1423, 363] width 7 height 7
click at [1406, 297] on div "PID 1001010 - FT_Mazda 1001010 - FT_Mazda Time Range [DATE] 17:00 _ [DATE] 17:5…" at bounding box center [1428, 366] width 255 height 503
click at [1458, 727] on button "Run Report" at bounding box center [1395, 718] width 189 height 23
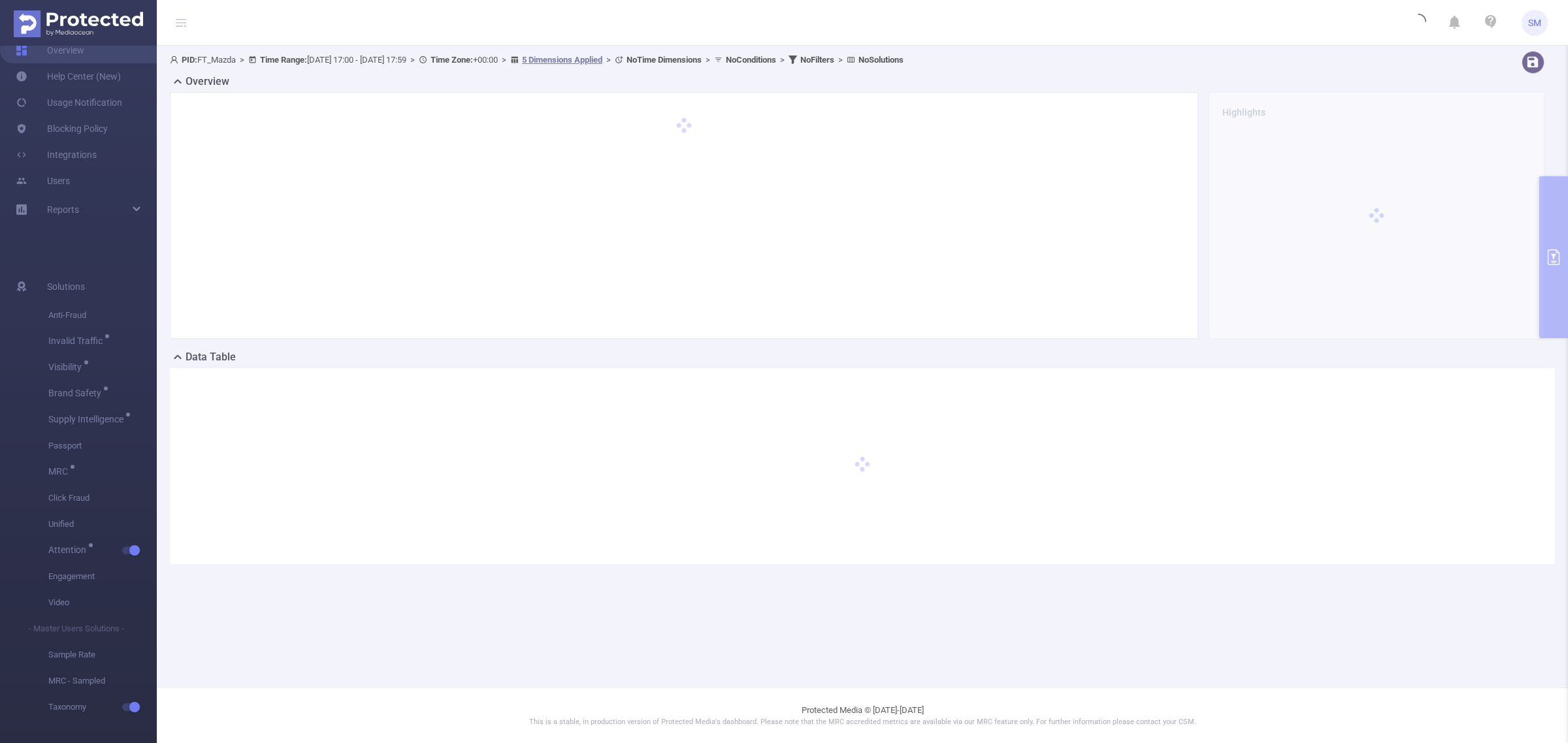
scroll to position [0, 0]
click at [556, 671] on main "PID: FT_Mazda > Time Range: [DATE] 17:00 - [DATE] 17:59 > Time Zone: +00:00 > 5…" at bounding box center [862, 344] width 1411 height 688
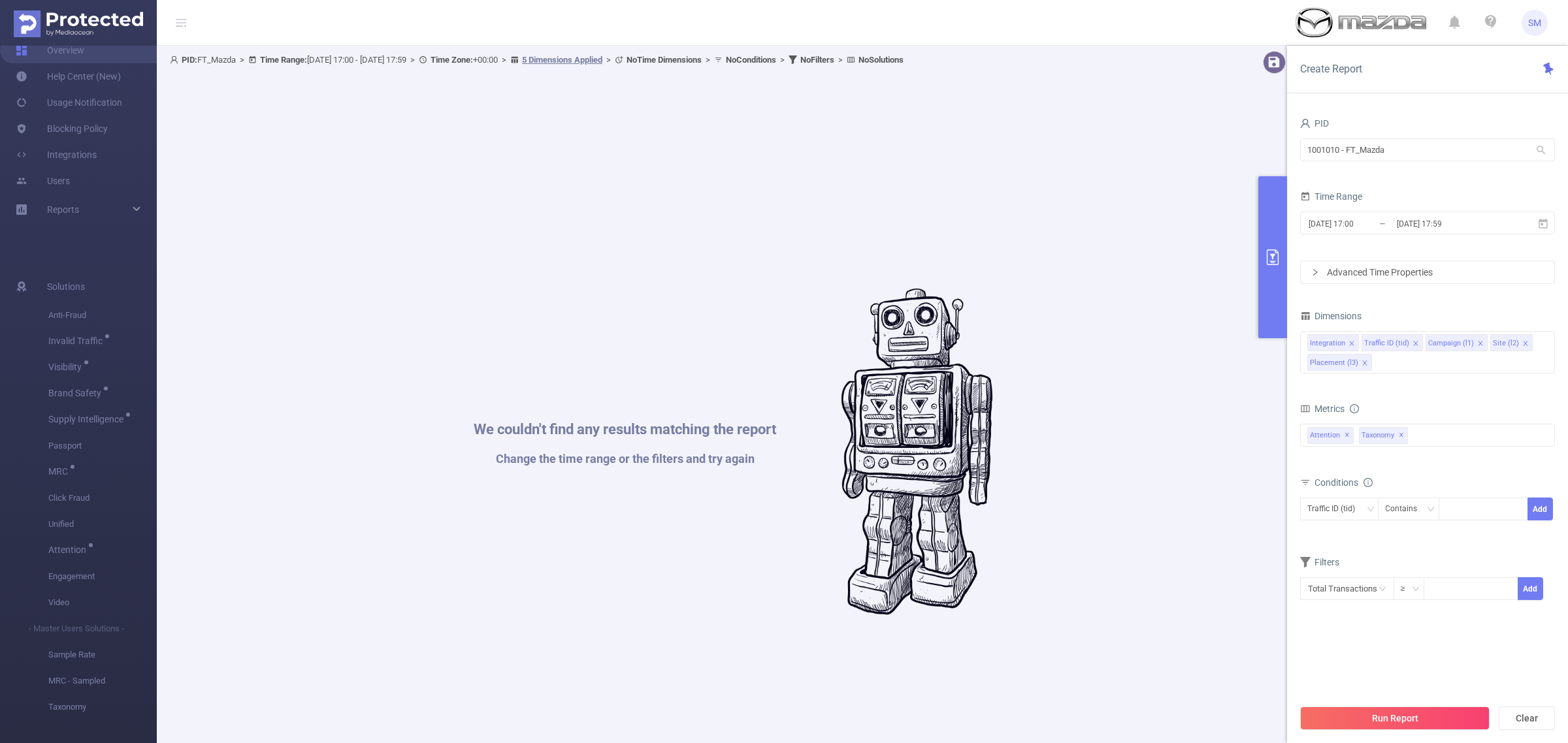
click at [984, 686] on div "We couldn't find any results matching the report Change the time range or the f…" at bounding box center [733, 451] width 1113 height 743
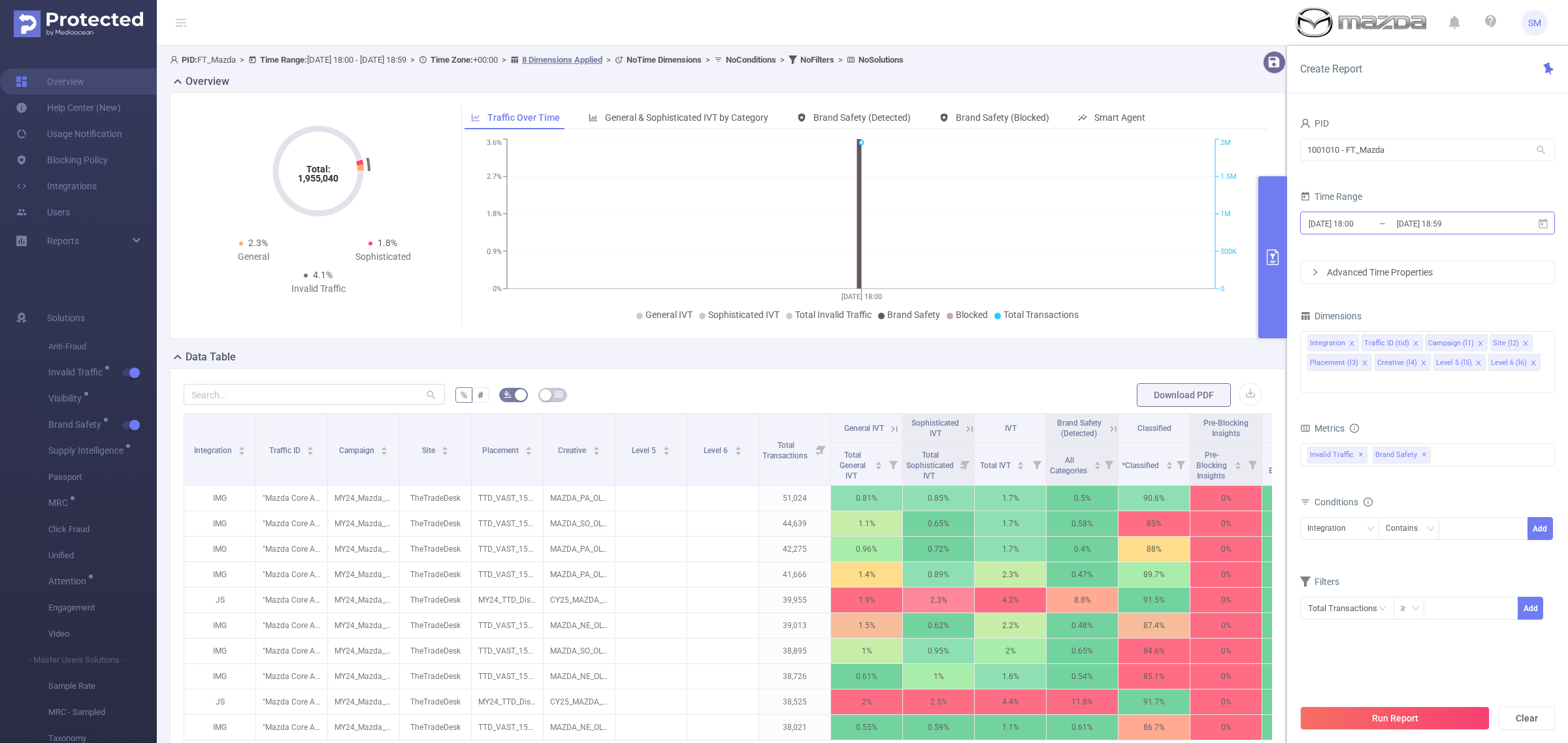
click at [1425, 220] on input "2025-08-28 18:59" at bounding box center [1449, 223] width 106 height 17
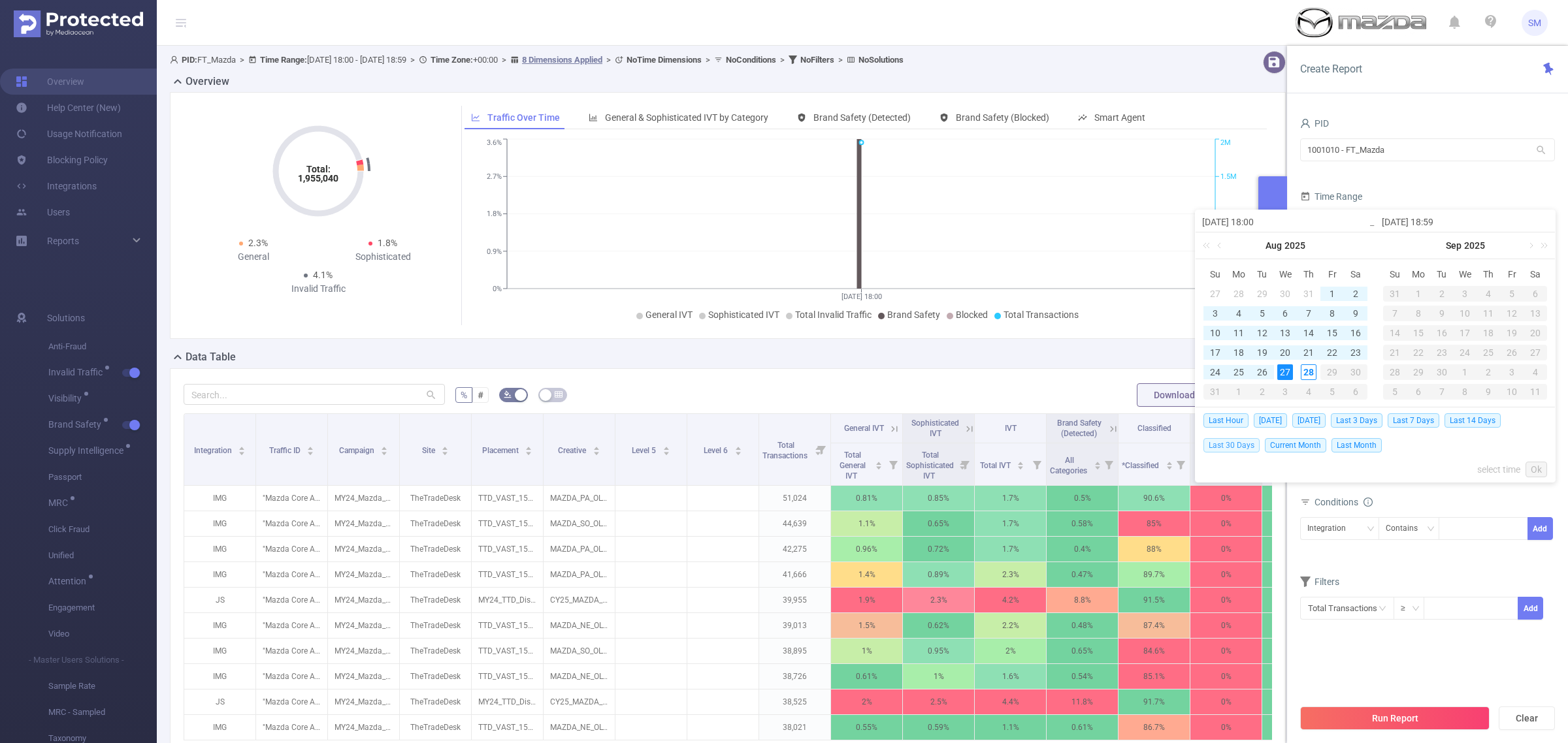
click at [1240, 448] on span "Last 30 Days" at bounding box center [1232, 445] width 56 height 14
type input "2025-07-29 00:00"
type input "2025-08-27 23:59"
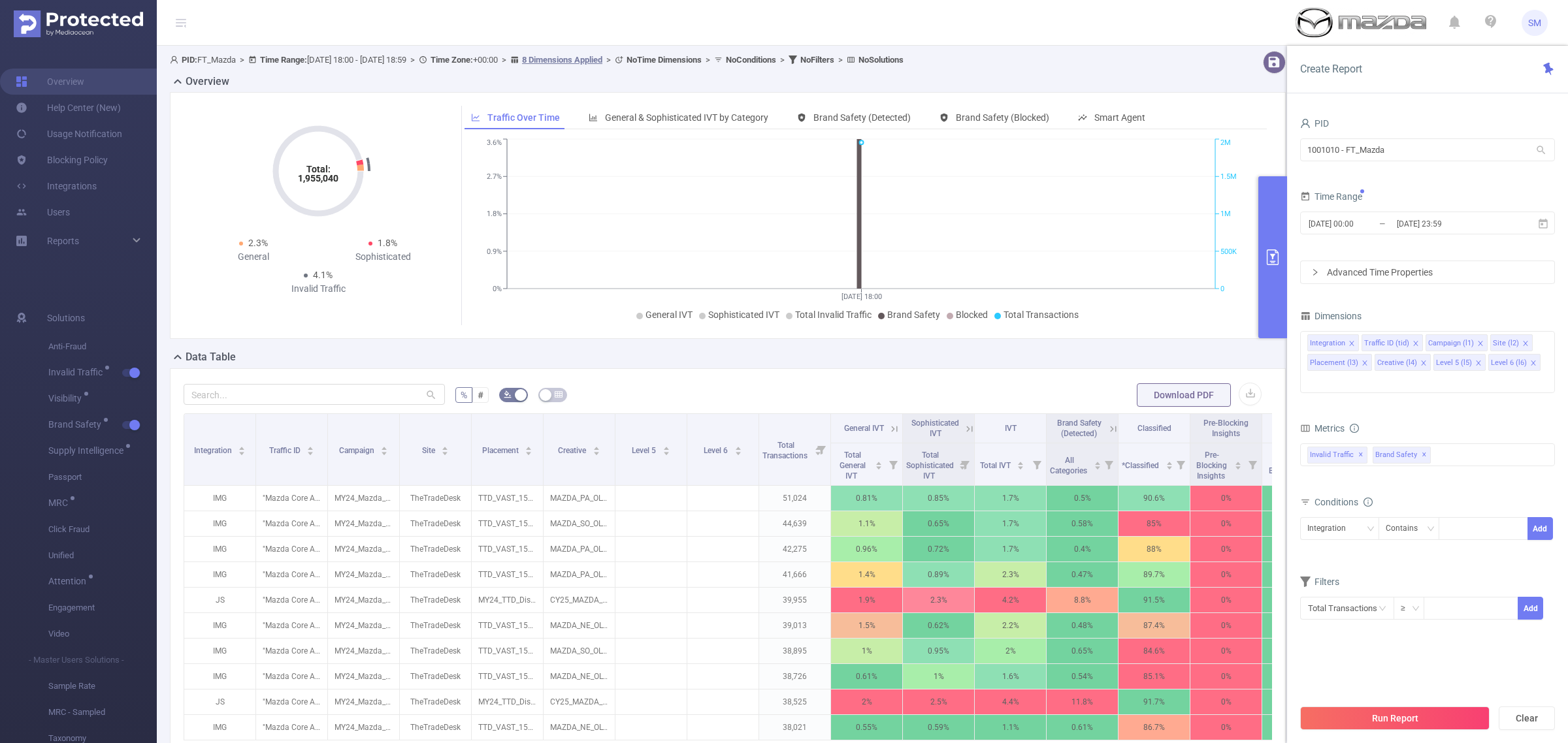
click at [1429, 95] on div "Create Report PID 1001010 - FT_Mazda 1001010 - FT_Mazda Time Range 2025-07-29 0…" at bounding box center [1427, 394] width 281 height 698
click at [1530, 363] on icon "icon: close" at bounding box center [1533, 363] width 7 height 7
click at [1476, 361] on icon "icon: close" at bounding box center [1479, 363] width 7 height 7
click at [1420, 364] on icon "icon: close" at bounding box center [1423, 363] width 7 height 7
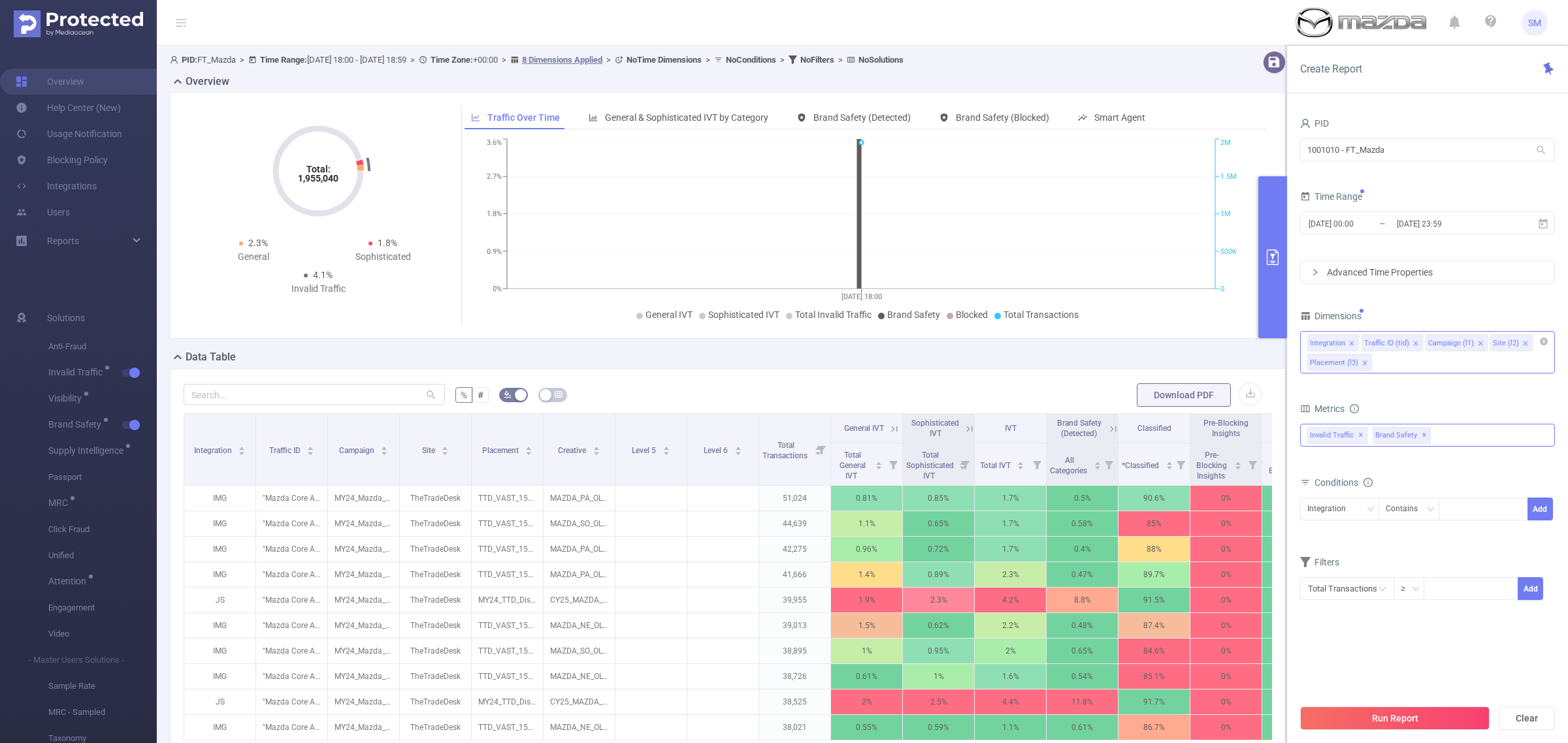
click at [1423, 436] on span "✕" at bounding box center [1424, 435] width 5 height 16
click at [1361, 438] on span "✕" at bounding box center [1360, 435] width 5 height 16
click at [1371, 436] on div at bounding box center [1428, 435] width 255 height 21
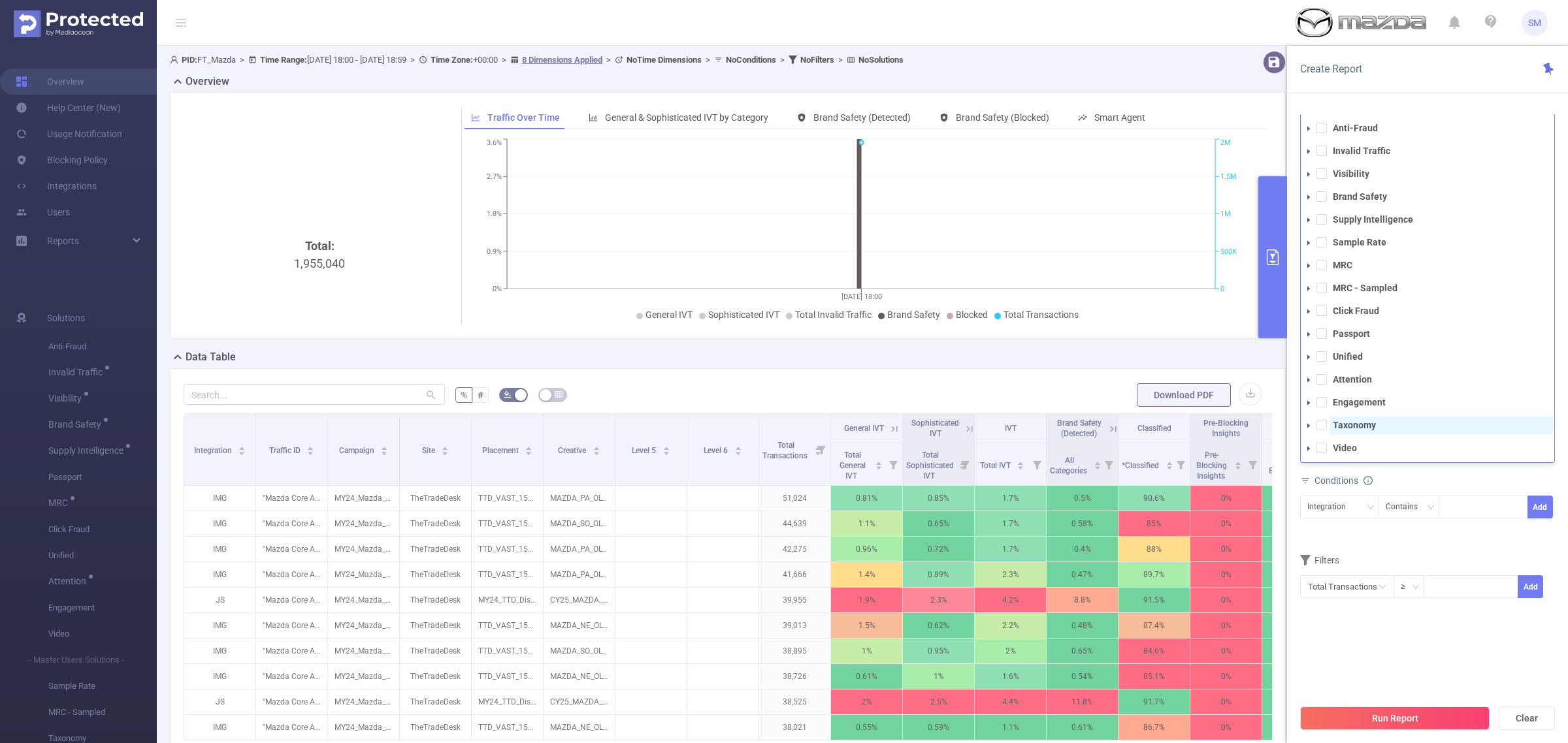
click at [1370, 423] on strong "Taxonomy" at bounding box center [1354, 425] width 43 height 11
click at [1368, 379] on strong "Attention" at bounding box center [1353, 379] width 39 height 11
click at [1439, 489] on div "Conditions" at bounding box center [1428, 484] width 255 height 21
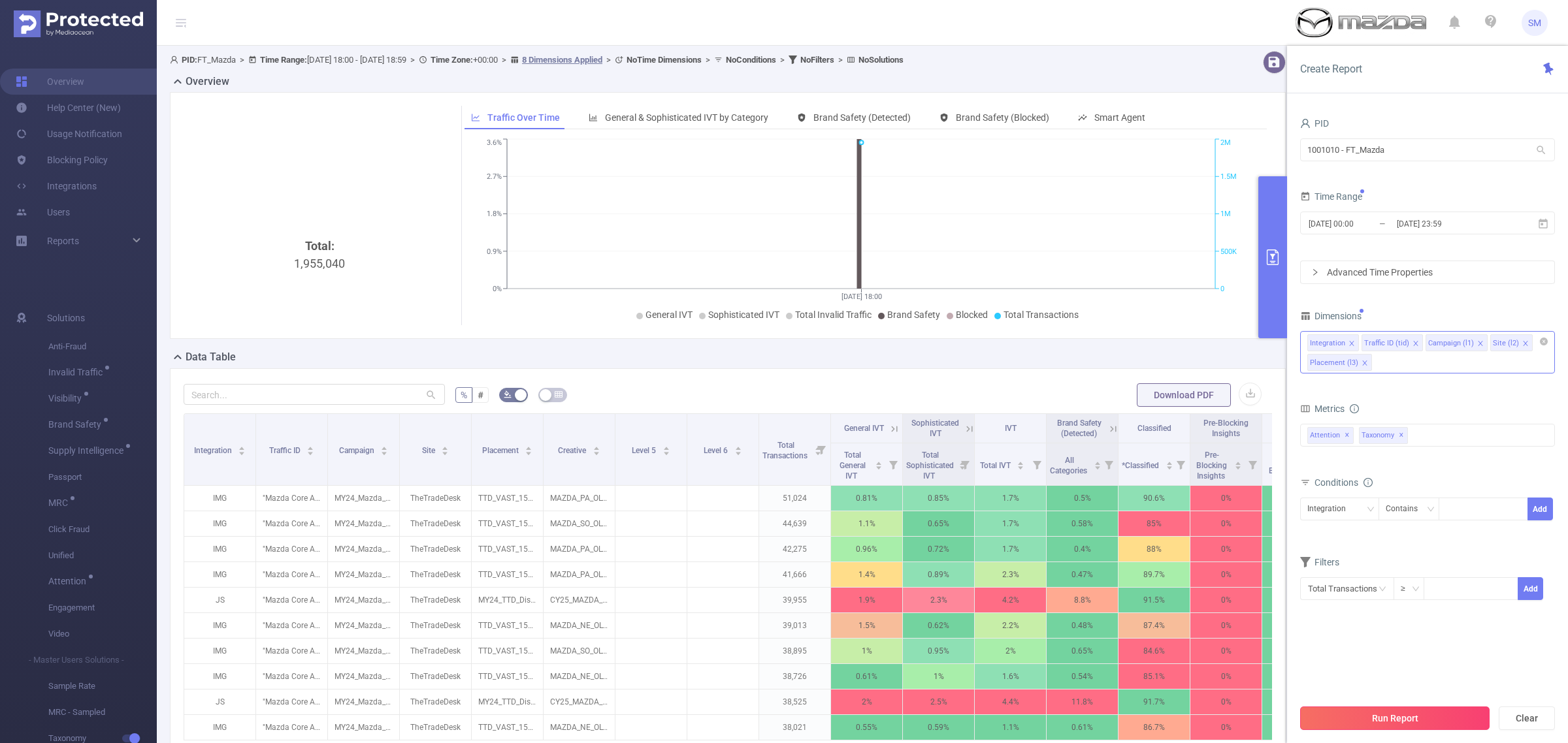
click at [1454, 716] on button "Run Report" at bounding box center [1395, 718] width 189 height 23
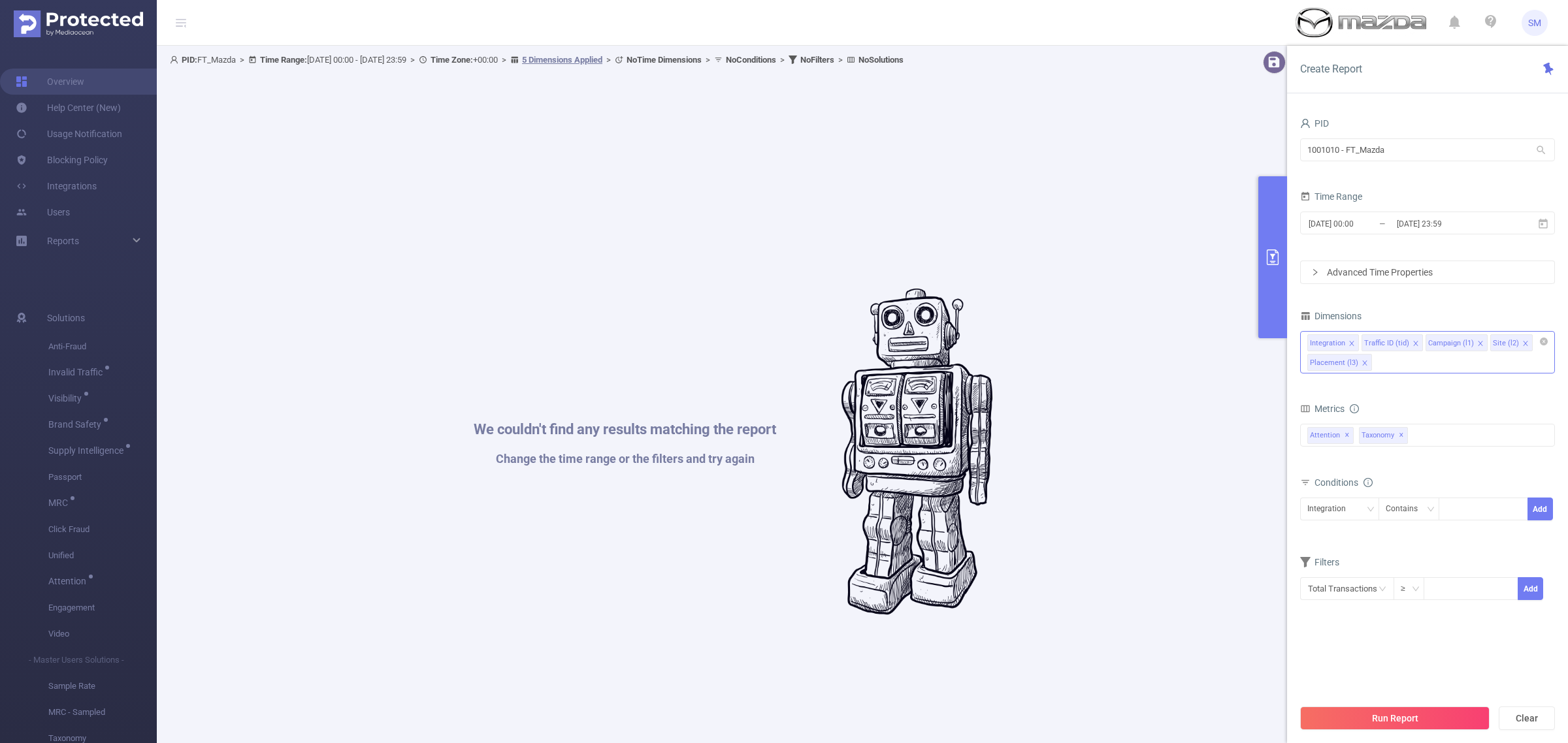
click at [631, 660] on div "We couldn't find any results matching the report Change the time range or the f…" at bounding box center [733, 451] width 1113 height 743
click at [491, 529] on div "We couldn't find any results matching the report Change the time range or the f…" at bounding box center [733, 451] width 1113 height 743
click at [1453, 429] on div "Anti-Fraud Invalid Traffic Visibility Brand Safety Supply Intelligence Sample R…" at bounding box center [1428, 435] width 255 height 23
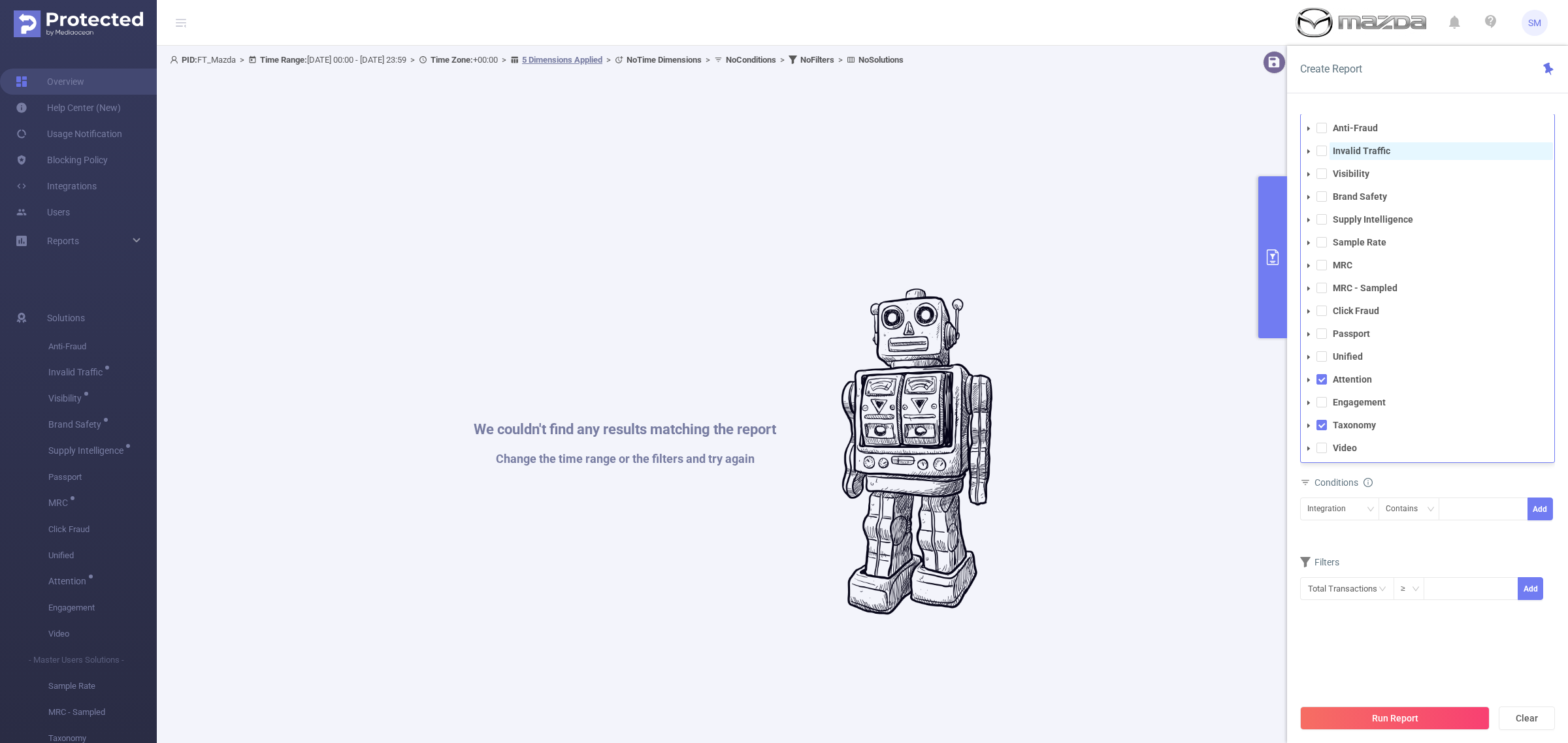
click at [1341, 159] on span "Invalid Traffic" at bounding box center [1441, 151] width 224 height 17
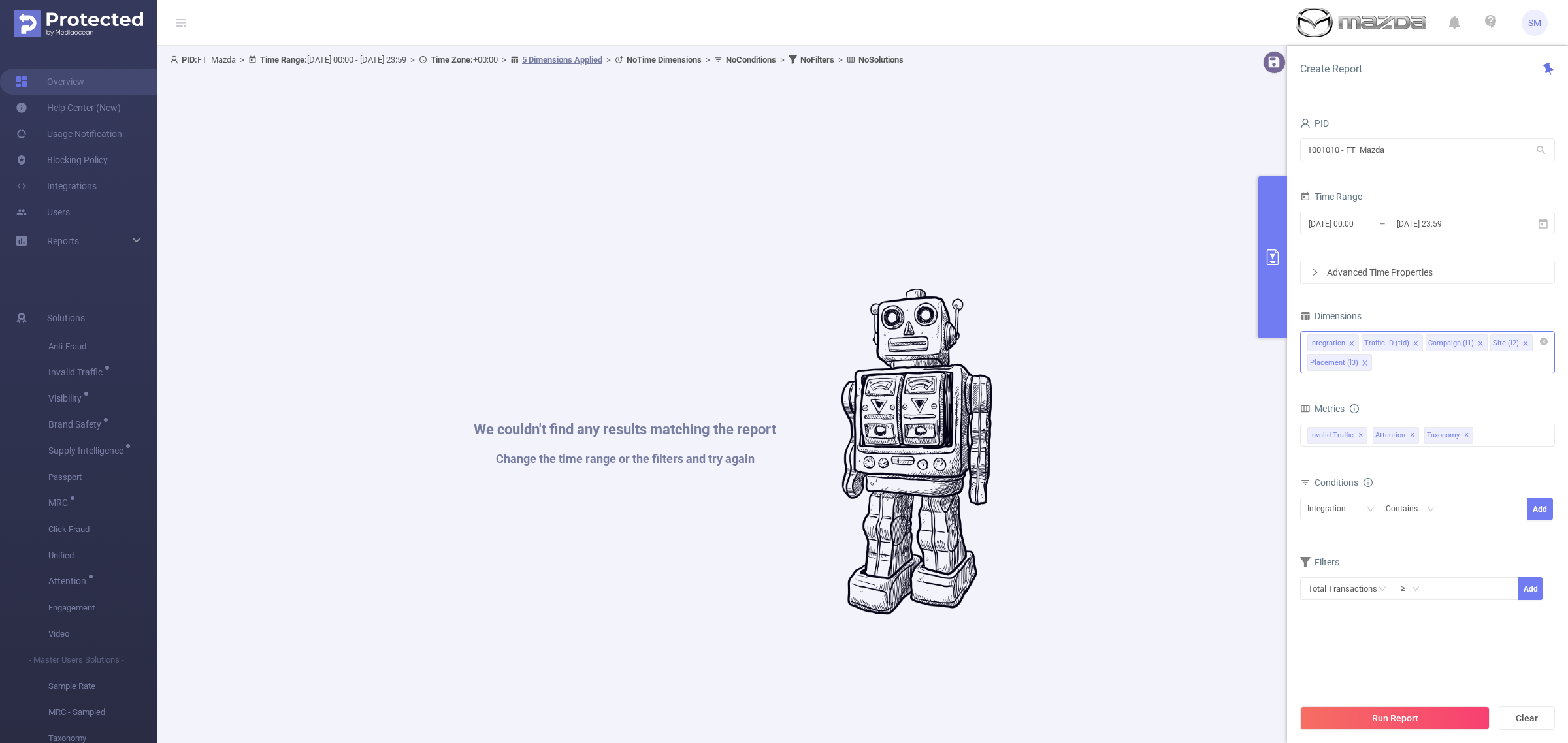
click at [1357, 97] on div "Create Report PID 1001010 - FT_Mazda 1001010 - FT_Mazda Time Range 2025-07-29 0…" at bounding box center [1427, 394] width 281 height 698
click at [1453, 713] on button "Run Report" at bounding box center [1395, 718] width 189 height 23
click at [740, 654] on div "We couldn't find any results matching the report Change the time range or the f…" at bounding box center [733, 451] width 1113 height 743
click at [628, 599] on div "We couldn't find any results matching the report Change the time range or the f…" at bounding box center [733, 451] width 1113 height 743
click at [1464, 433] on span "✕" at bounding box center [1466, 435] width 5 height 16
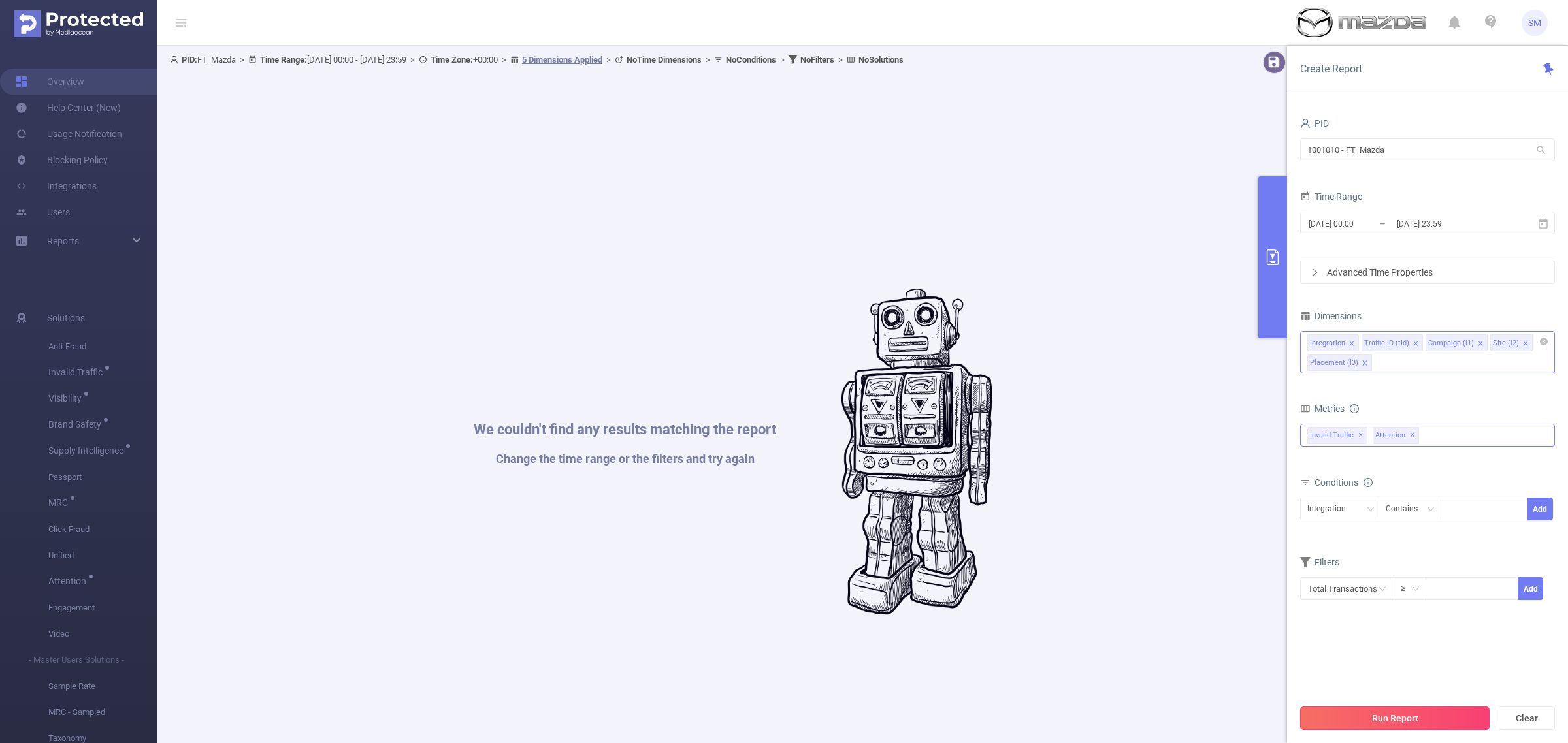
click at [1438, 713] on button "Run Report" at bounding box center [1395, 718] width 189 height 23
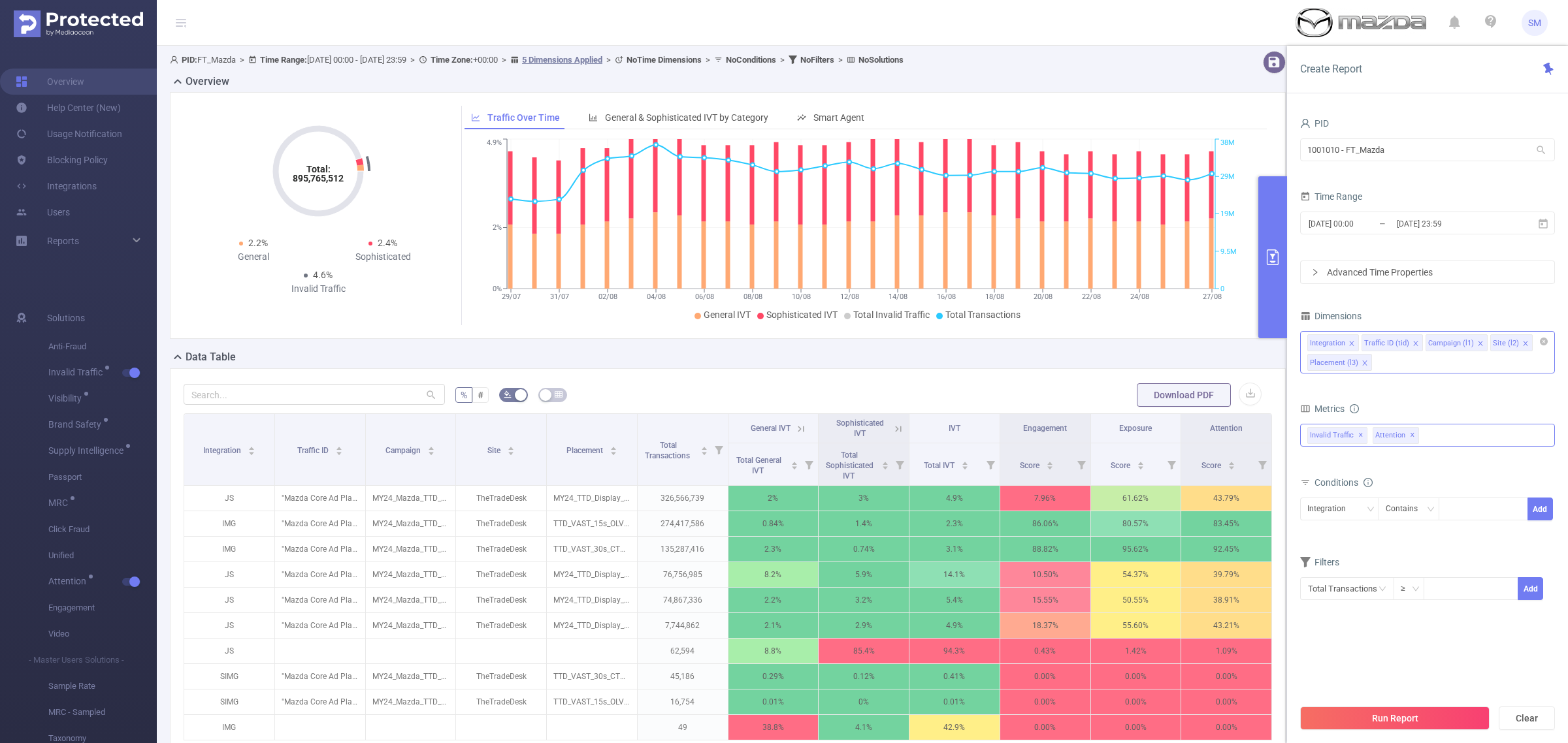
click at [1199, 82] on div "Overview" at bounding box center [733, 83] width 1126 height 18
click at [1242, 386] on button "button" at bounding box center [1250, 394] width 23 height 23
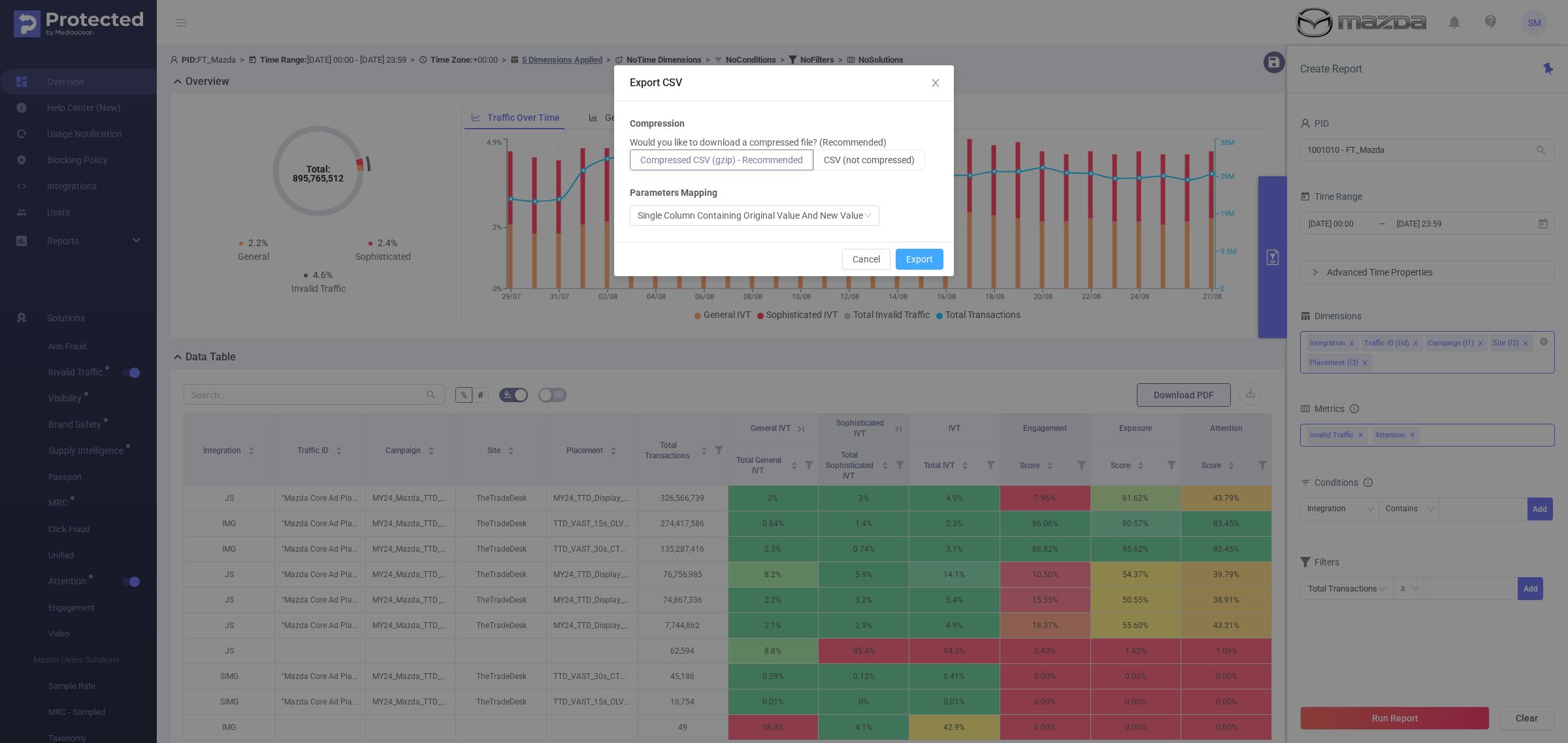
click at [910, 261] on button "Export" at bounding box center [919, 259] width 48 height 21
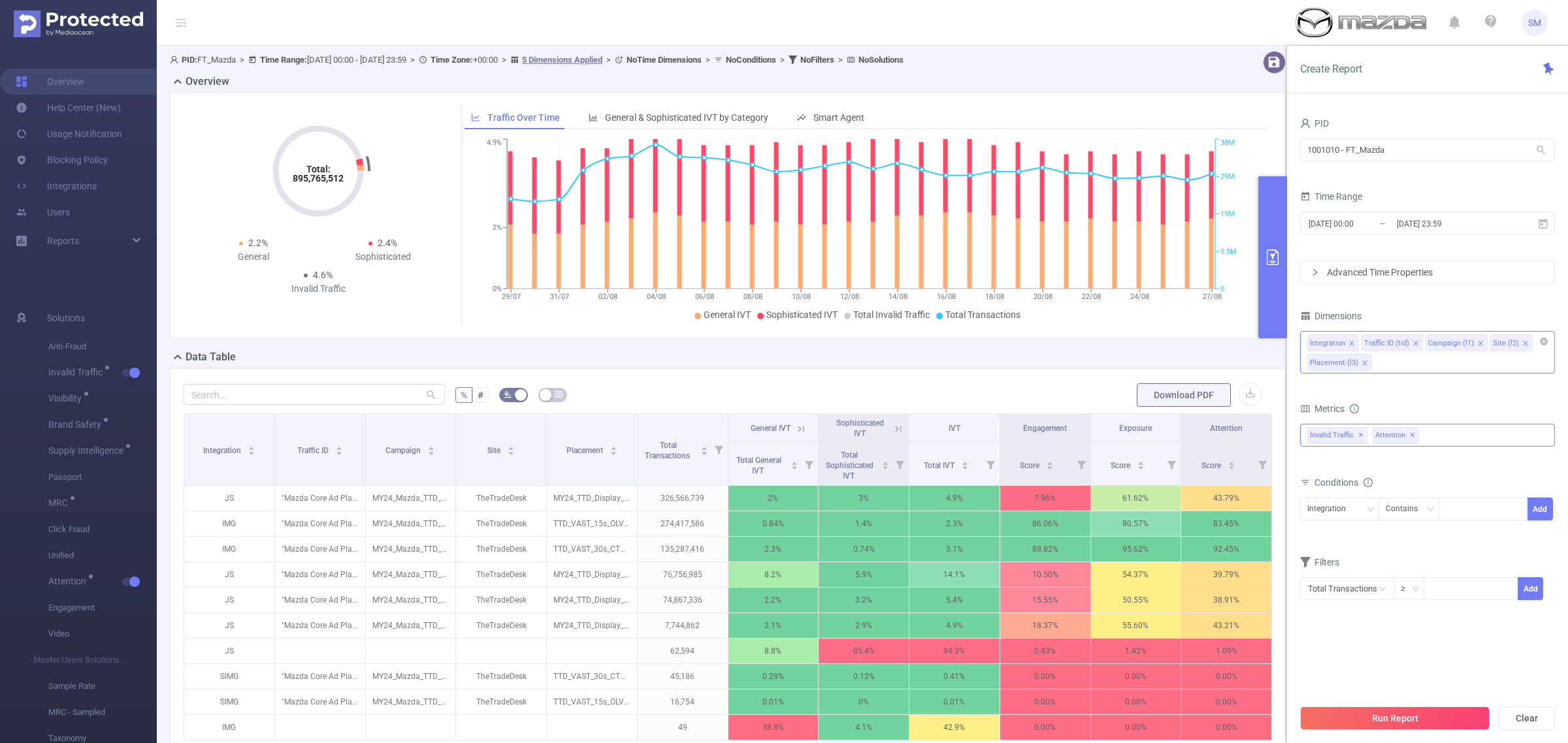
click at [1226, 79] on div "Overview" at bounding box center [733, 83] width 1126 height 18
click at [1435, 439] on div "Anti-Fraud Invalid Traffic Visibility Brand Safety Supply Intelligence Sample R…" at bounding box center [1428, 435] width 255 height 23
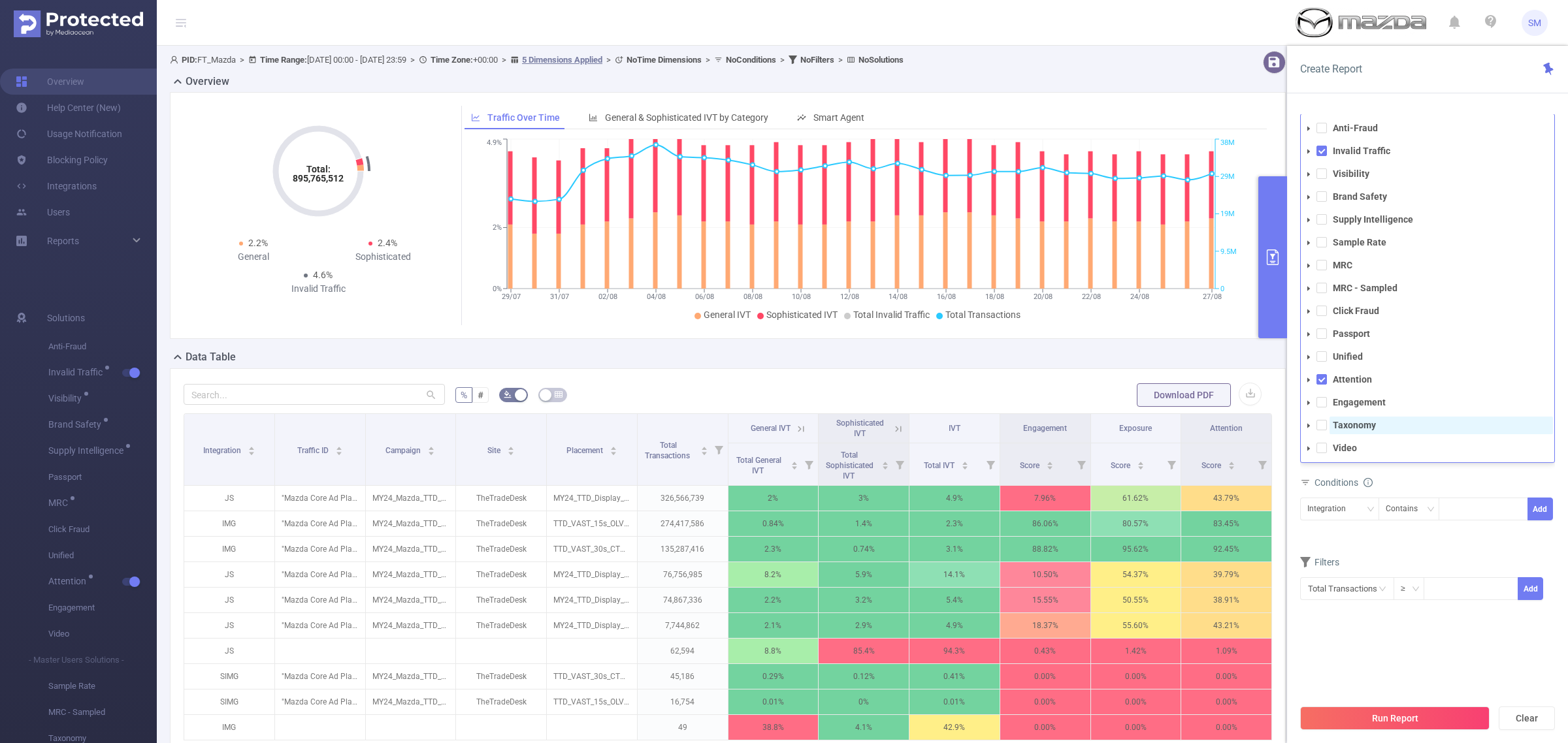
click at [1421, 419] on span "Taxonomy" at bounding box center [1441, 425] width 224 height 17
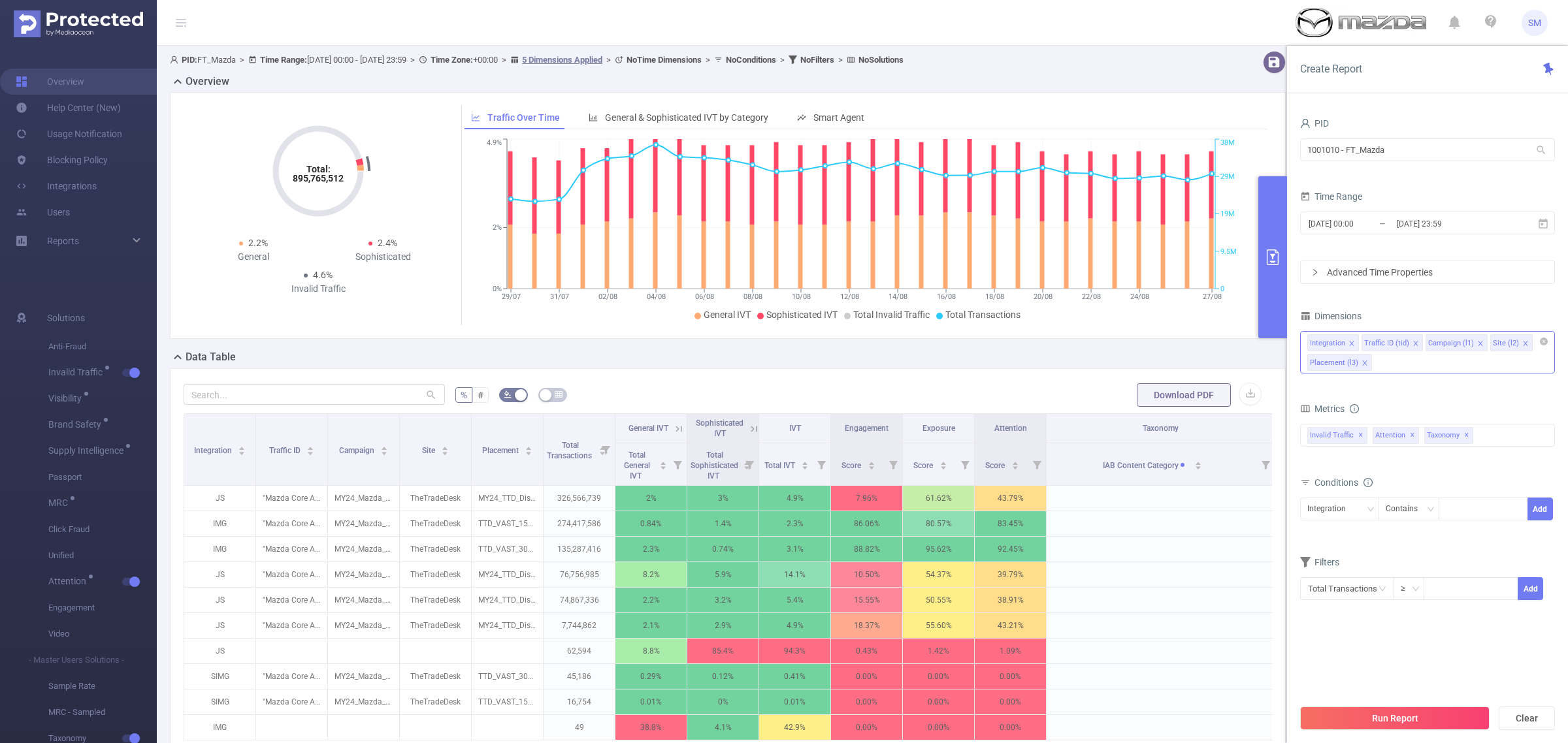
click at [1472, 475] on div "Conditions" at bounding box center [1428, 484] width 255 height 21
click at [1448, 717] on button "Run Report" at bounding box center [1395, 718] width 189 height 23
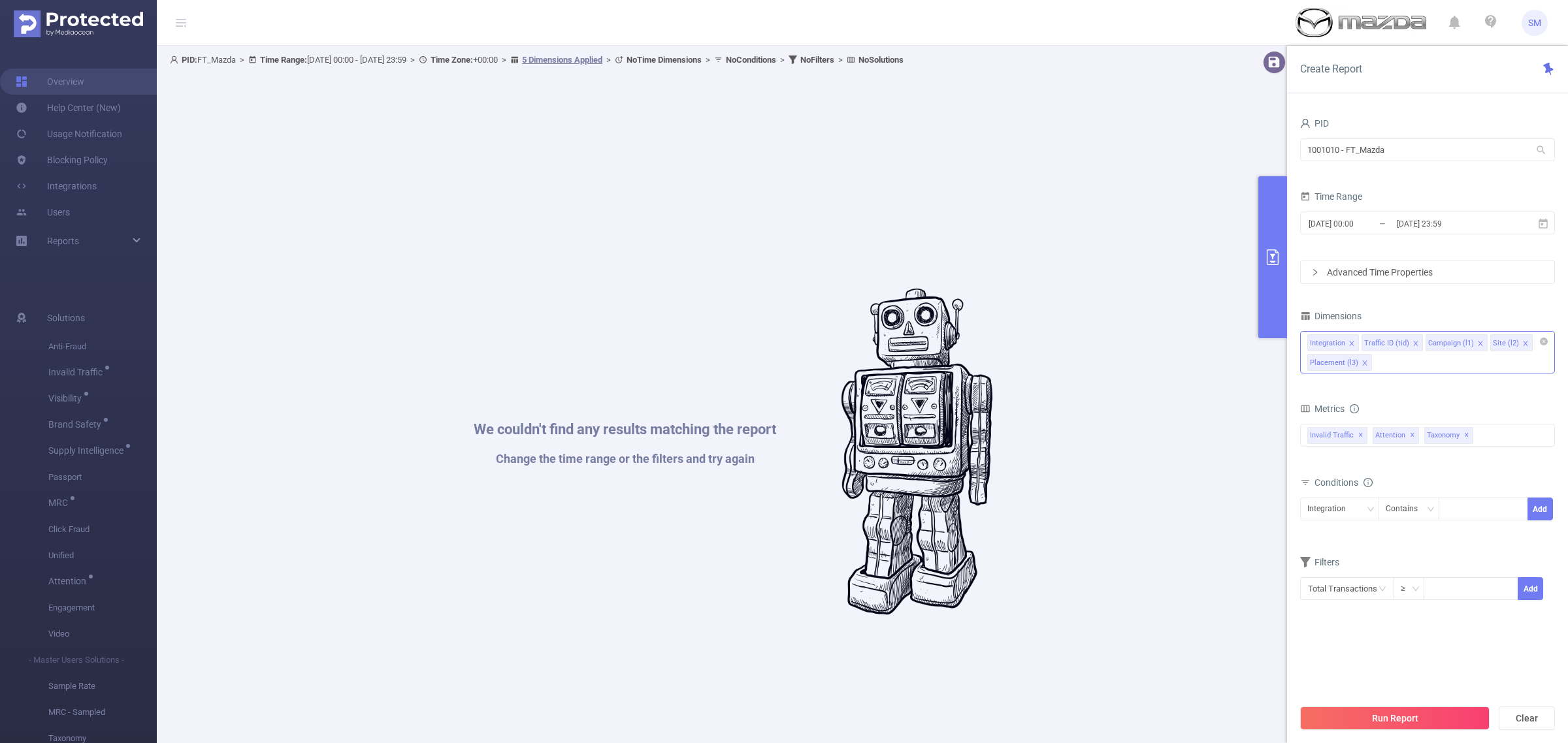
click at [1240, 454] on div "We couldn't find any results matching the report Change the time range or the f…" at bounding box center [733, 451] width 1113 height 743
click at [1173, 415] on div "We couldn't find any results matching the report Change the time range or the f…" at bounding box center [733, 451] width 1113 height 743
